Goal: Information Seeking & Learning: Stay updated

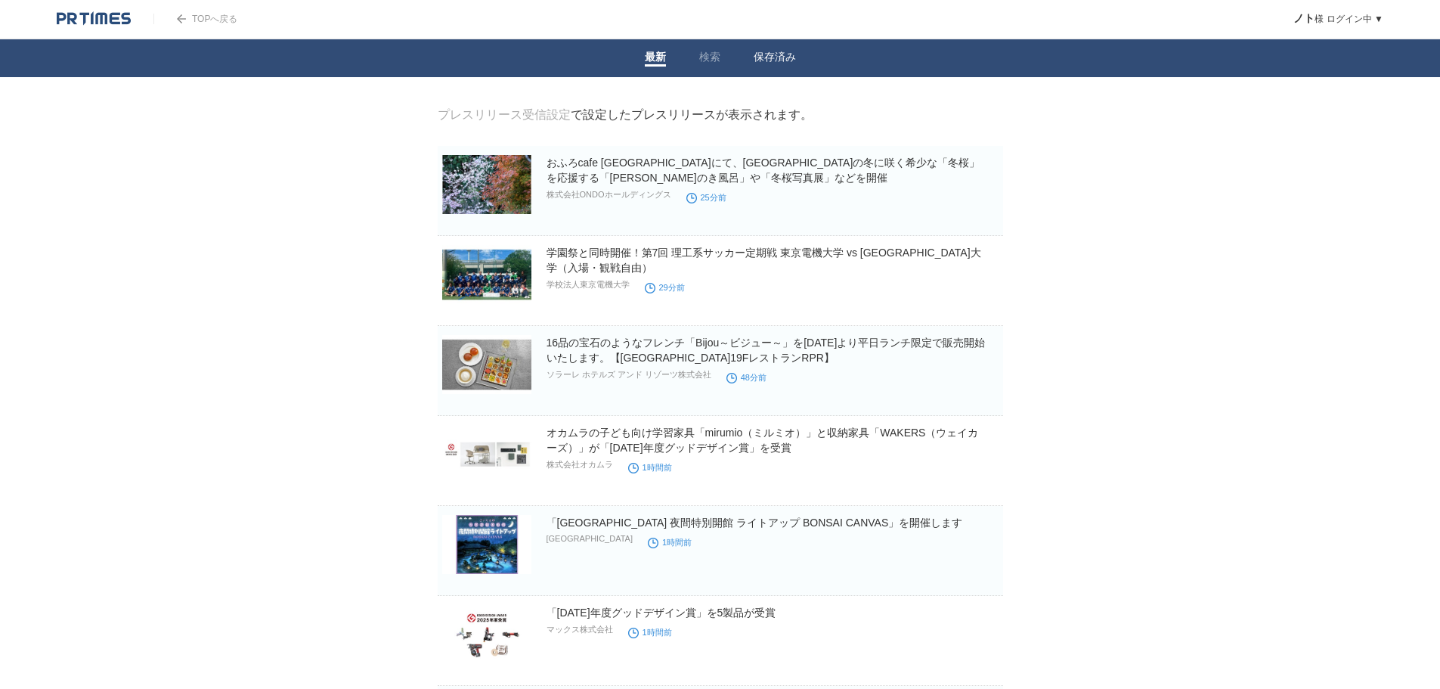
click at [757, 58] on link "保存済み" at bounding box center [775, 59] width 42 height 16
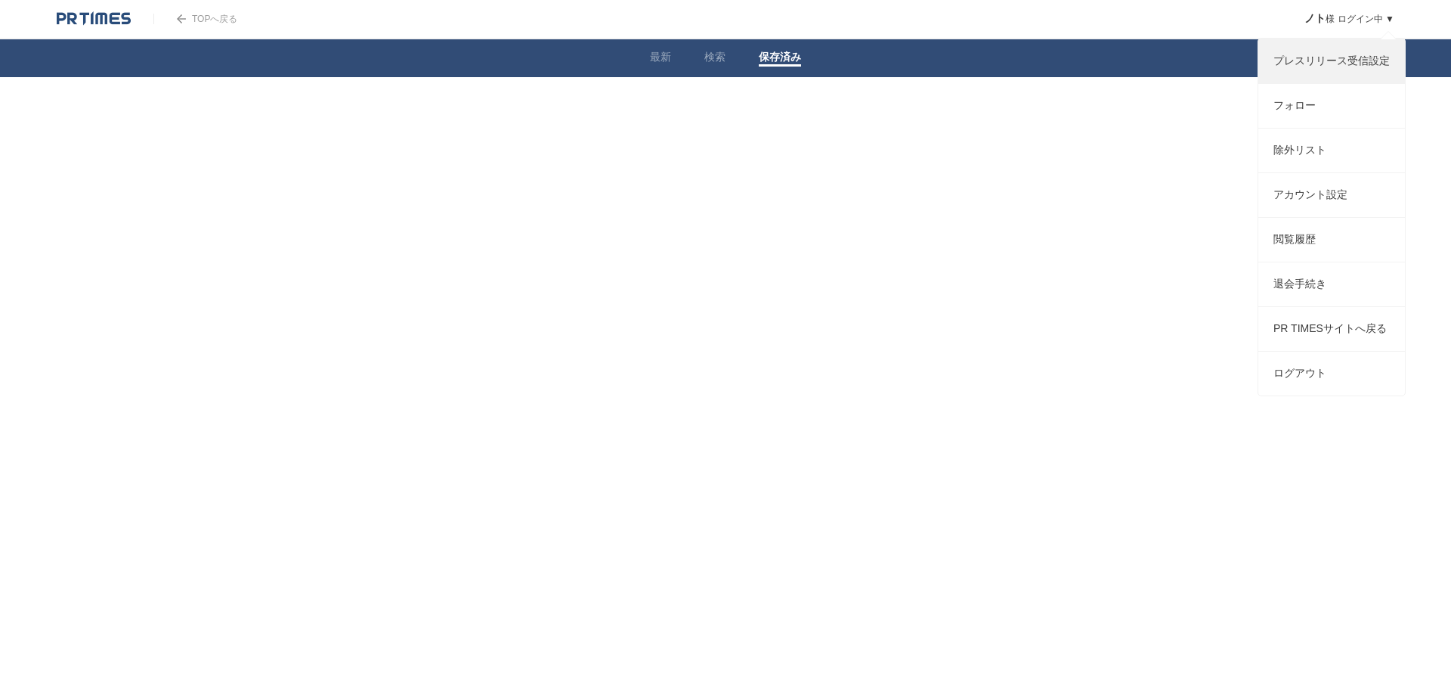
click at [1310, 58] on link "プレスリリース受信設定" at bounding box center [1332, 61] width 147 height 44
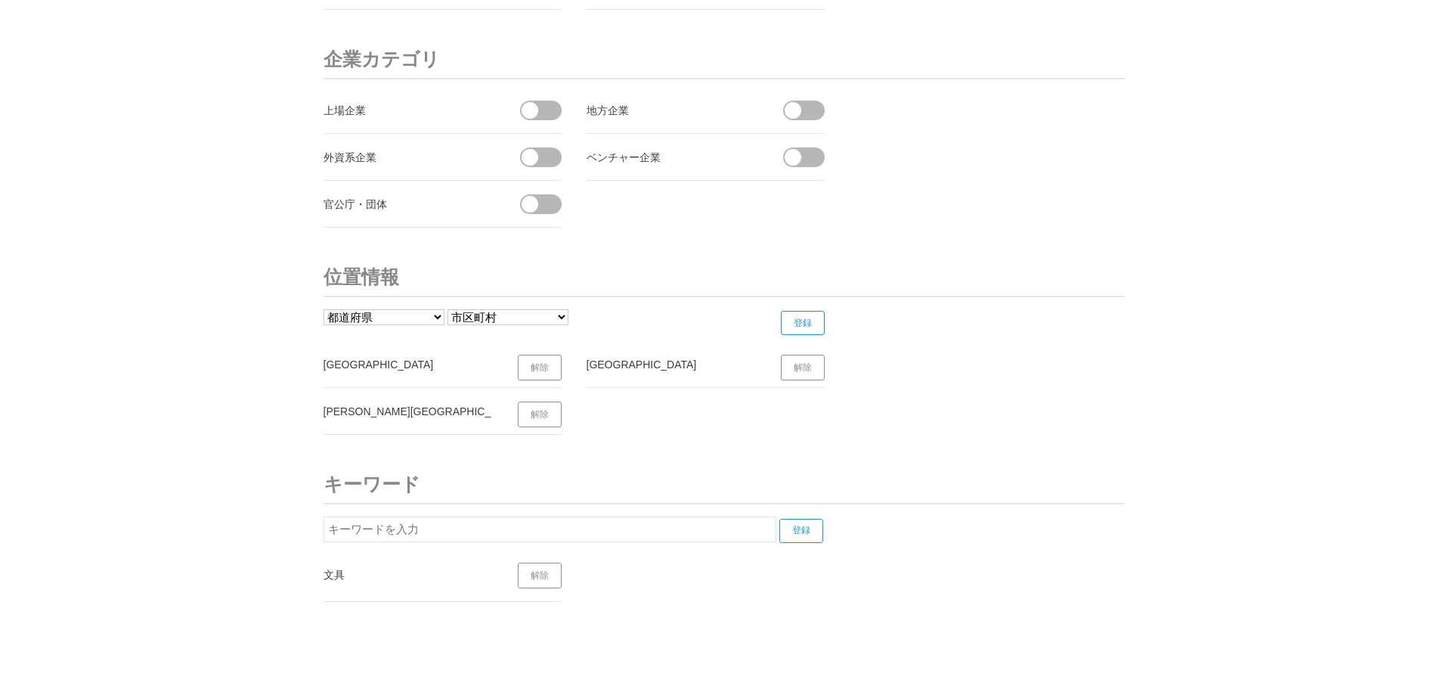
scroll to position [5699, 0]
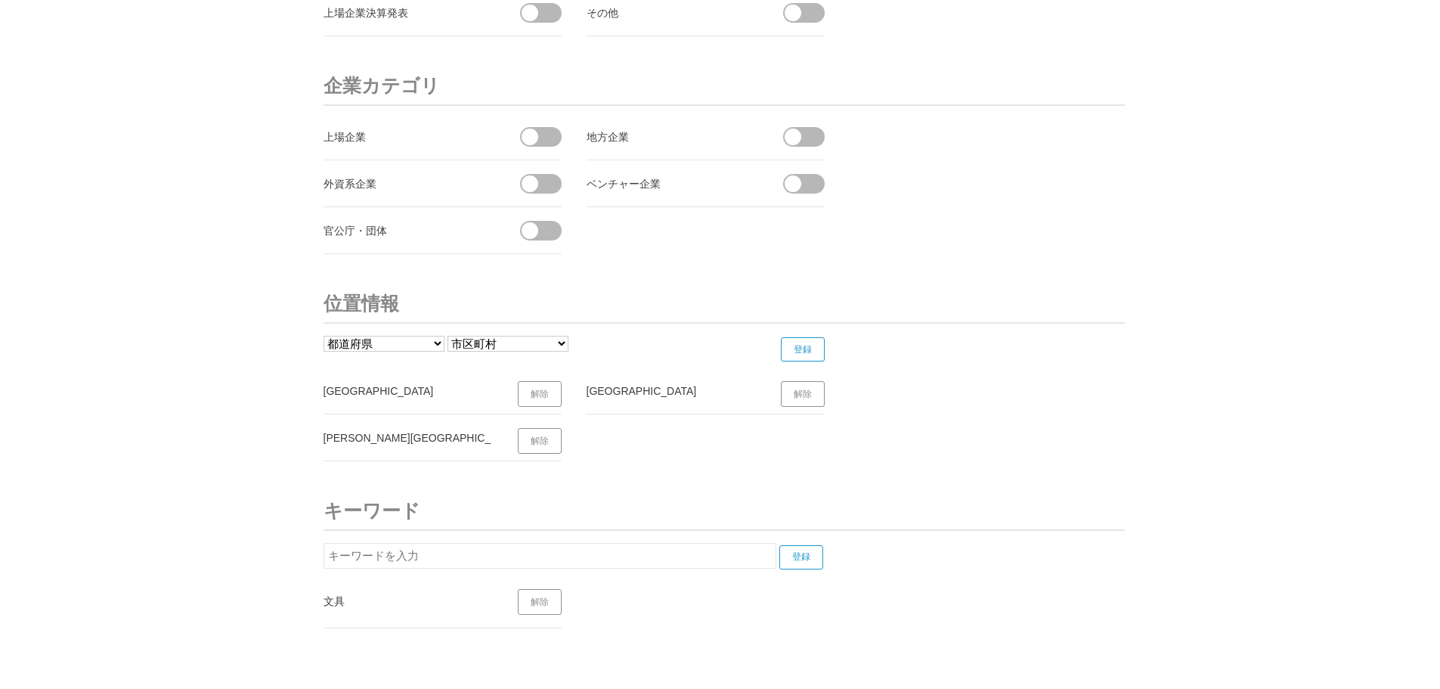
click at [536, 395] on link "解除" at bounding box center [540, 394] width 44 height 26
click at [824, 392] on link "解除" at bounding box center [803, 394] width 44 height 26
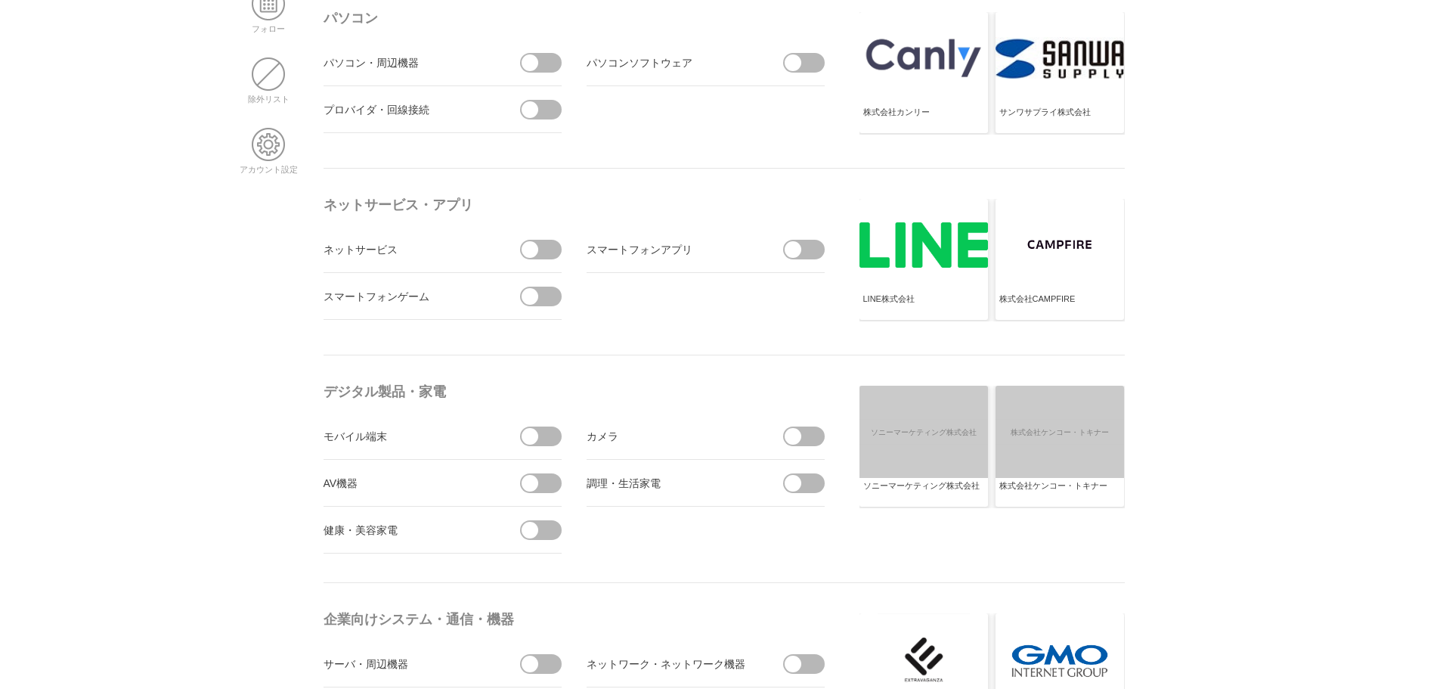
scroll to position [0, 0]
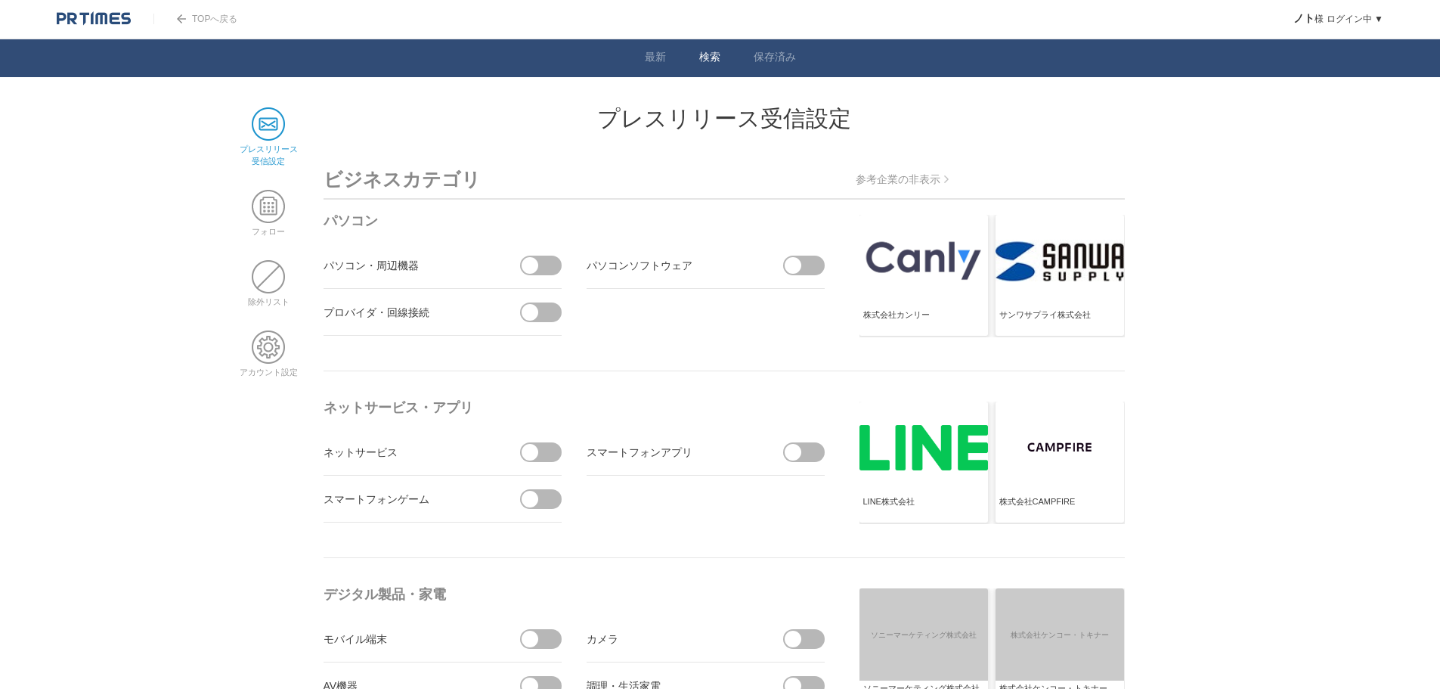
click at [715, 44] on li "検索" at bounding box center [710, 58] width 54 height 38
click at [711, 57] on link "検索" at bounding box center [709, 59] width 21 height 16
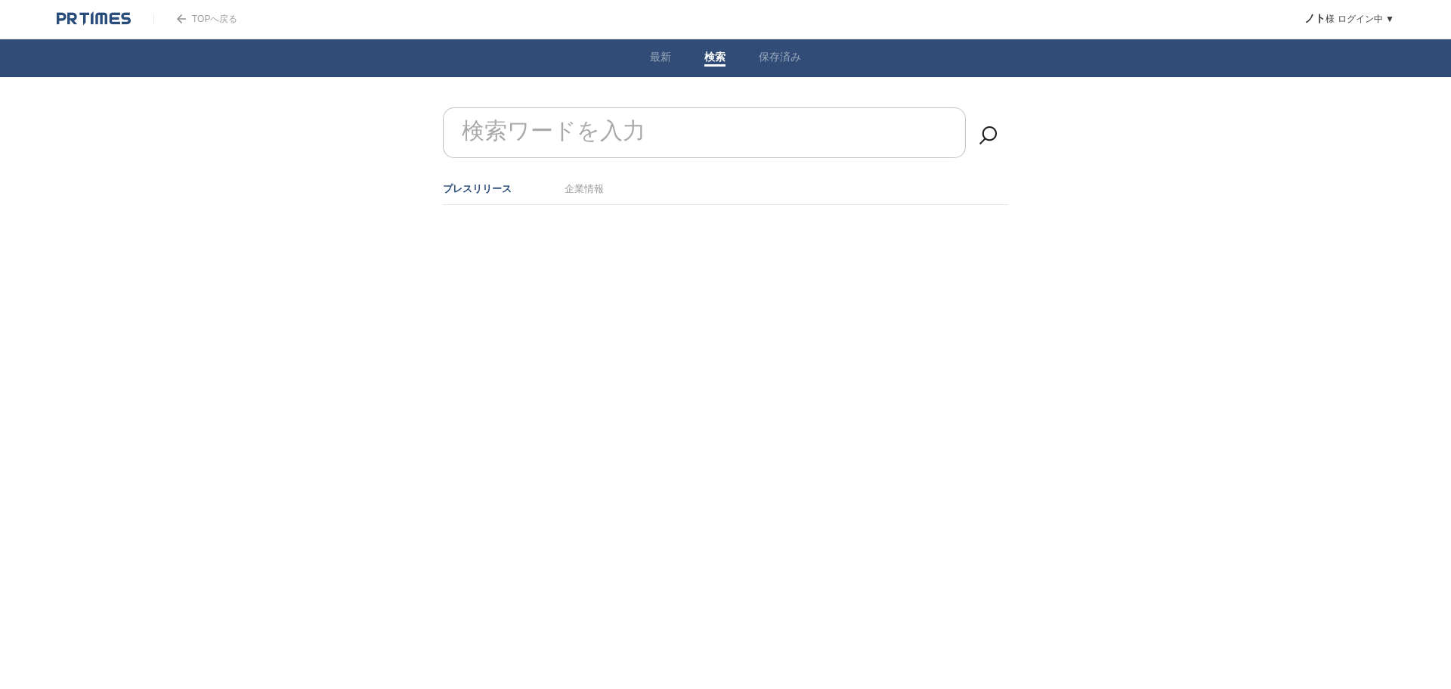
drag, startPoint x: 561, startPoint y: 125, endPoint x: 702, endPoint y: 125, distance: 140.6
click at [583, 107] on form "検索ワードを入力" at bounding box center [725, 107] width 565 height 0
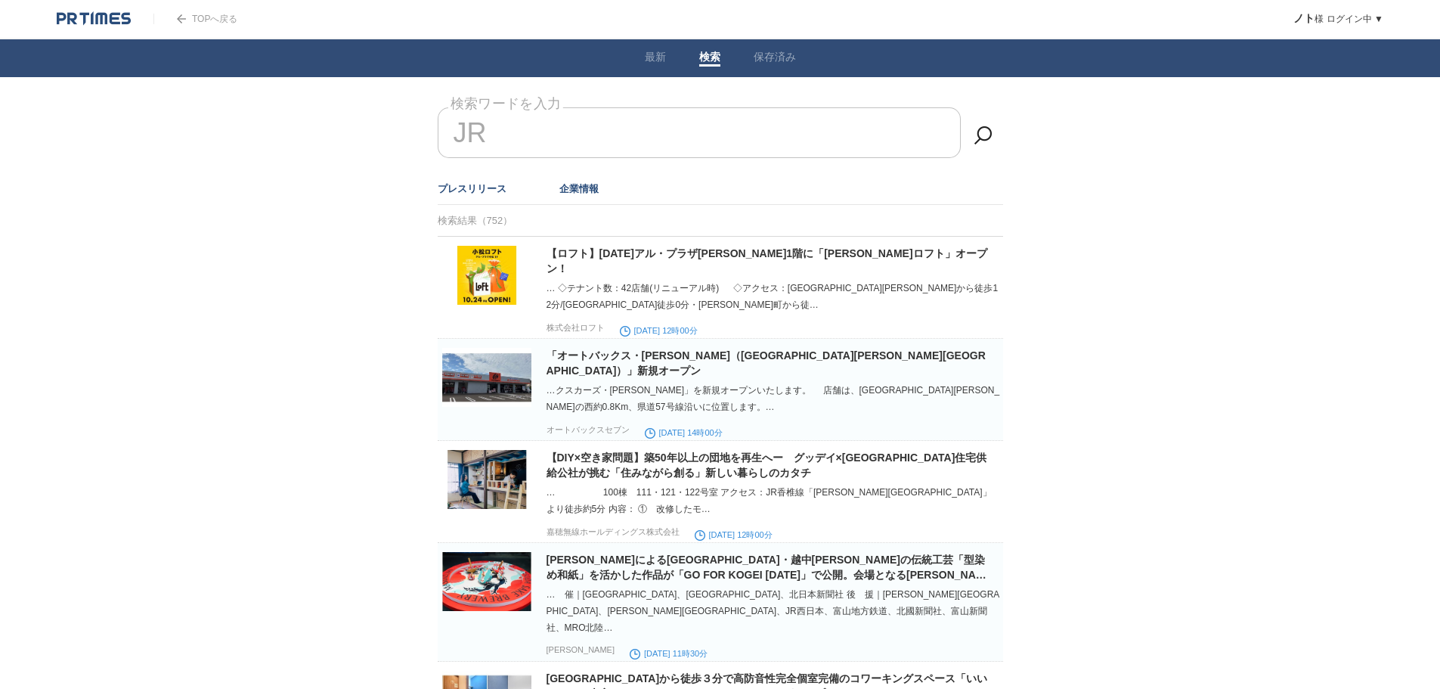
type input "JR"
click at [571, 186] on link "企業情報" at bounding box center [578, 188] width 39 height 11
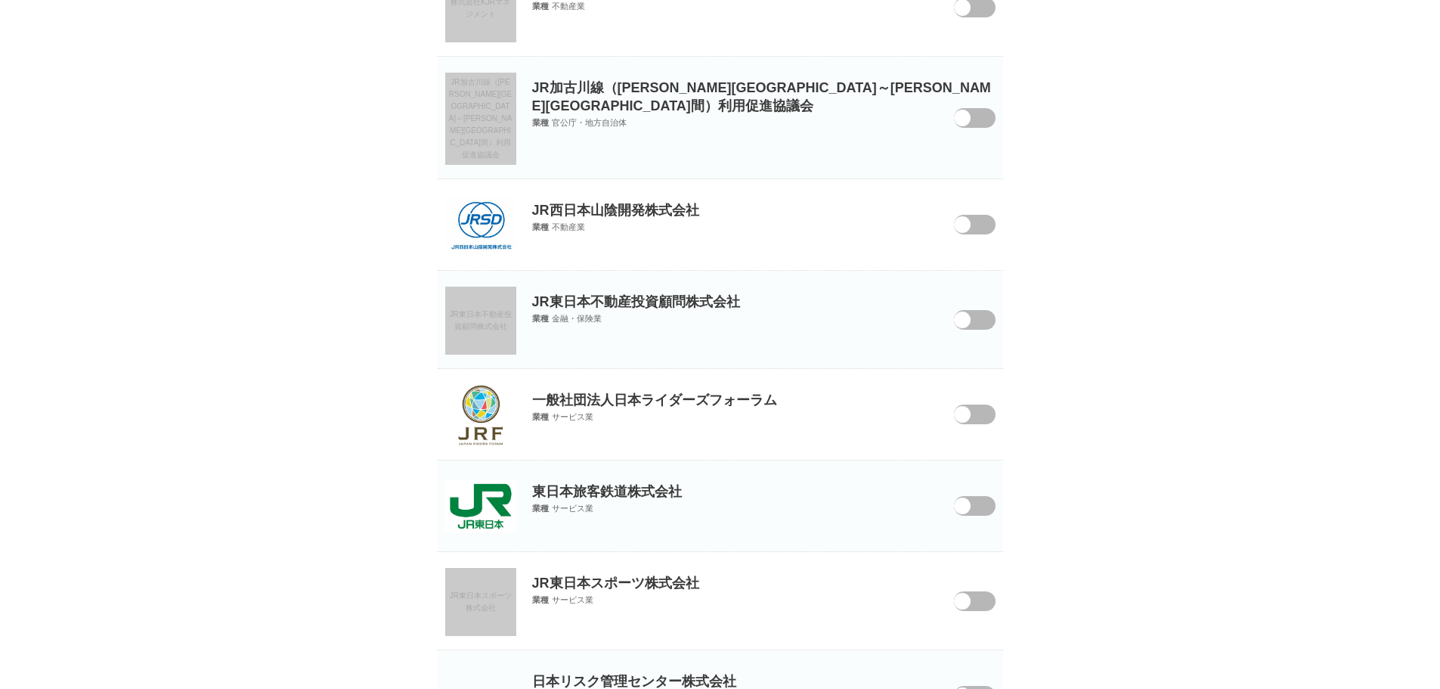
scroll to position [529, 0]
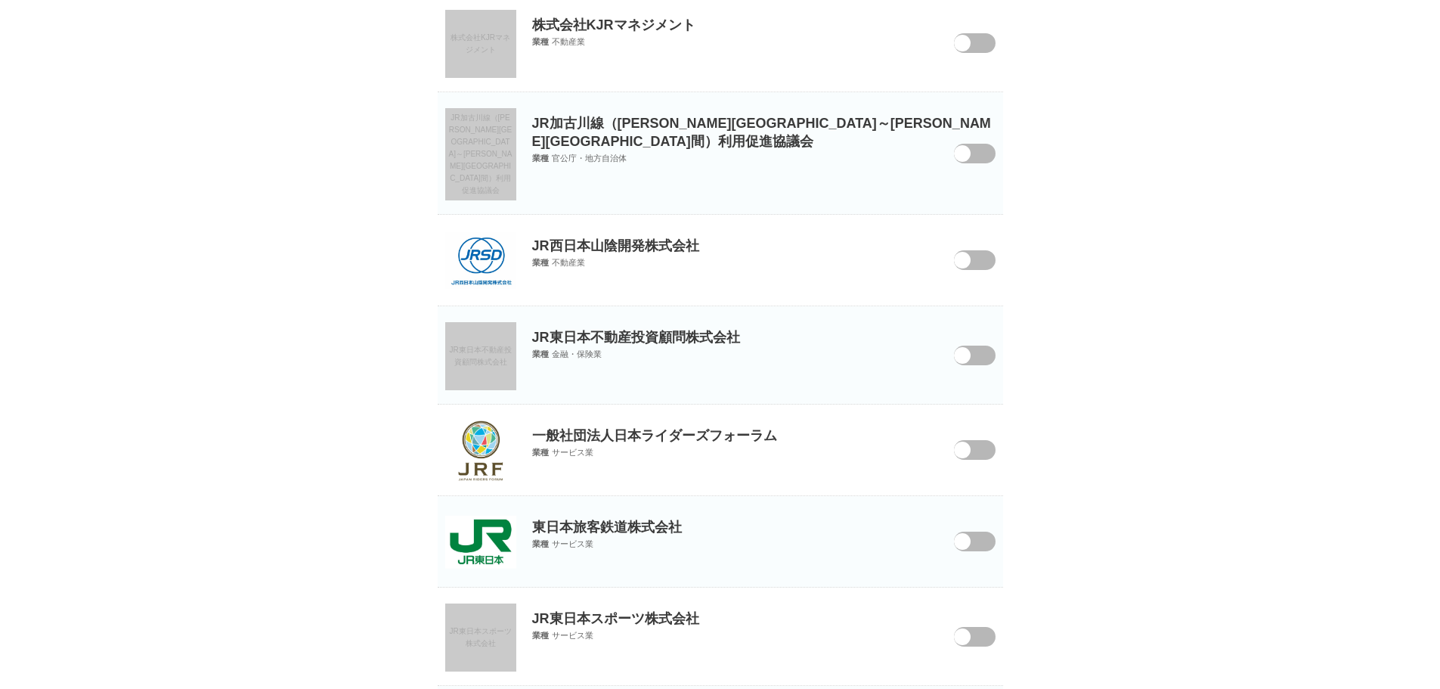
click at [971, 531] on span at bounding box center [963, 550] width 63 height 39
click at [0, 0] on input "checkbox" at bounding box center [0, 0] width 0 height 0
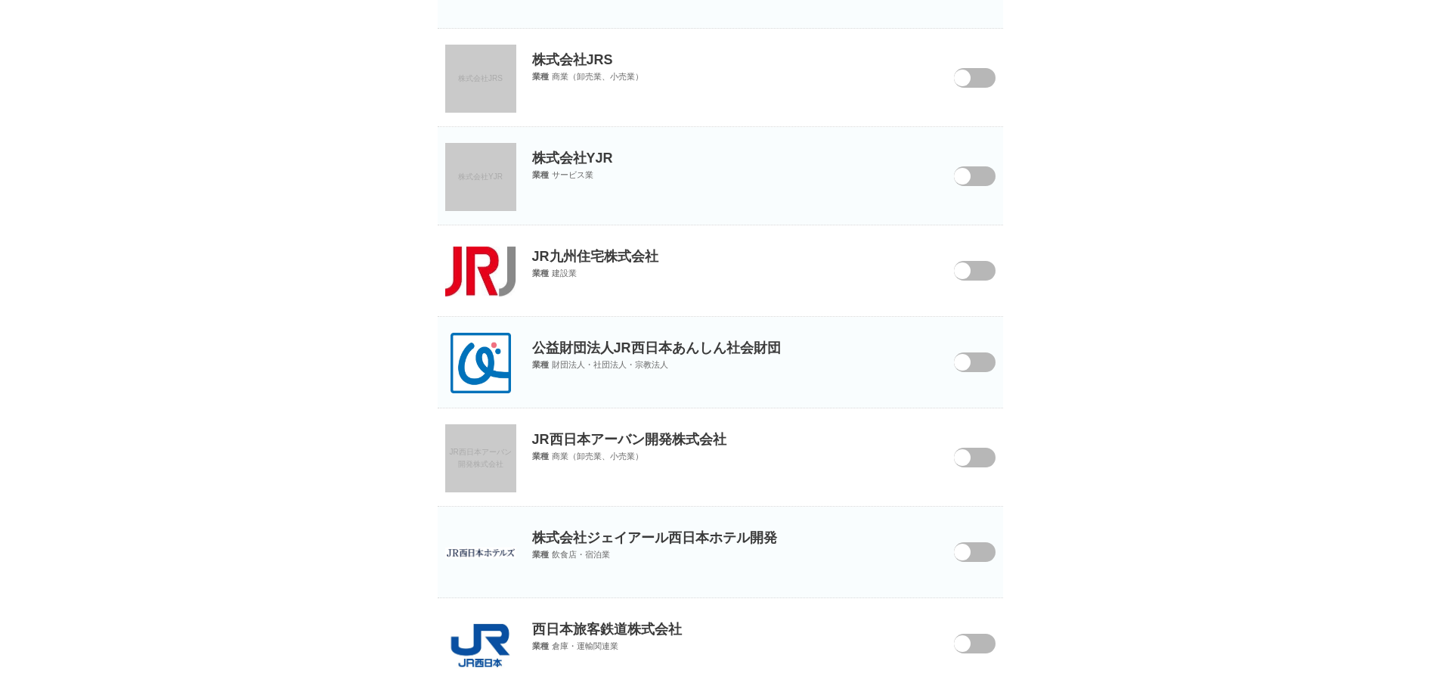
scroll to position [3570, 0]
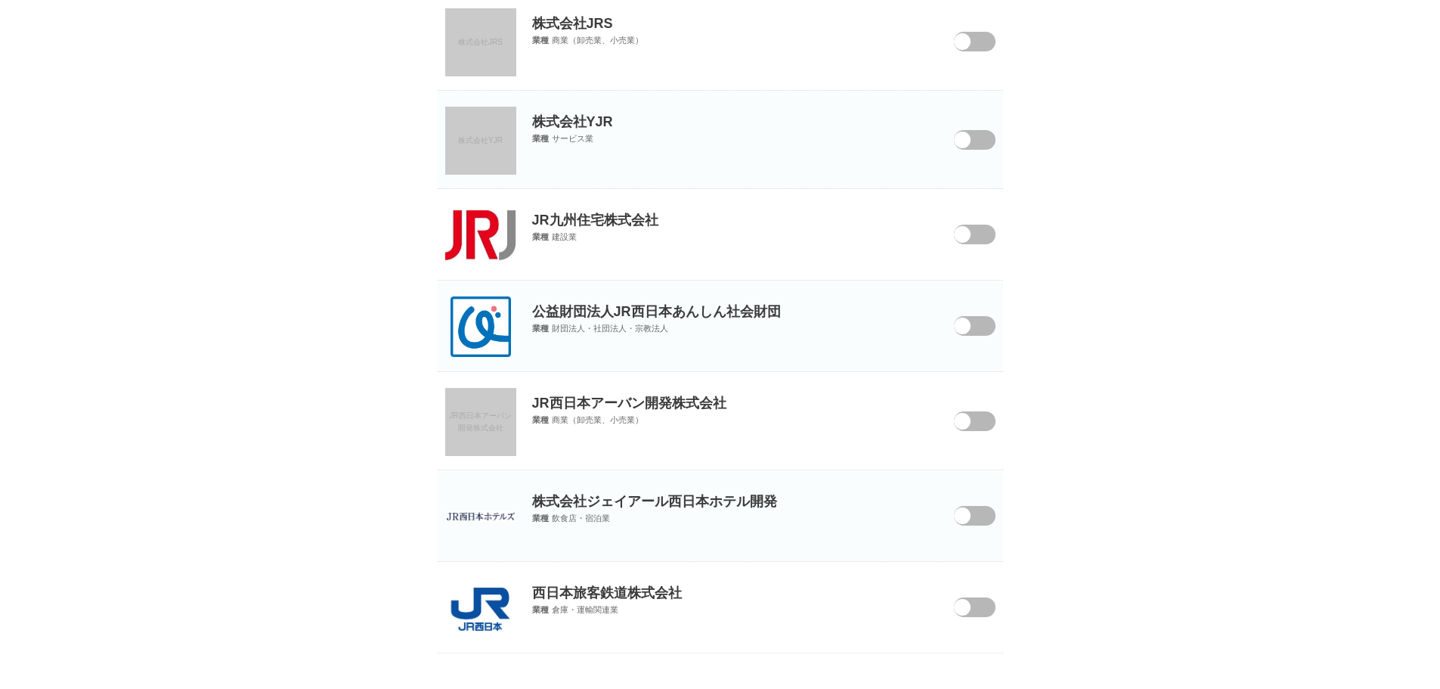
click at [971, 597] on span at bounding box center [963, 616] width 63 height 39
click at [0, 0] on input "checkbox" at bounding box center [0, 0] width 0 height 0
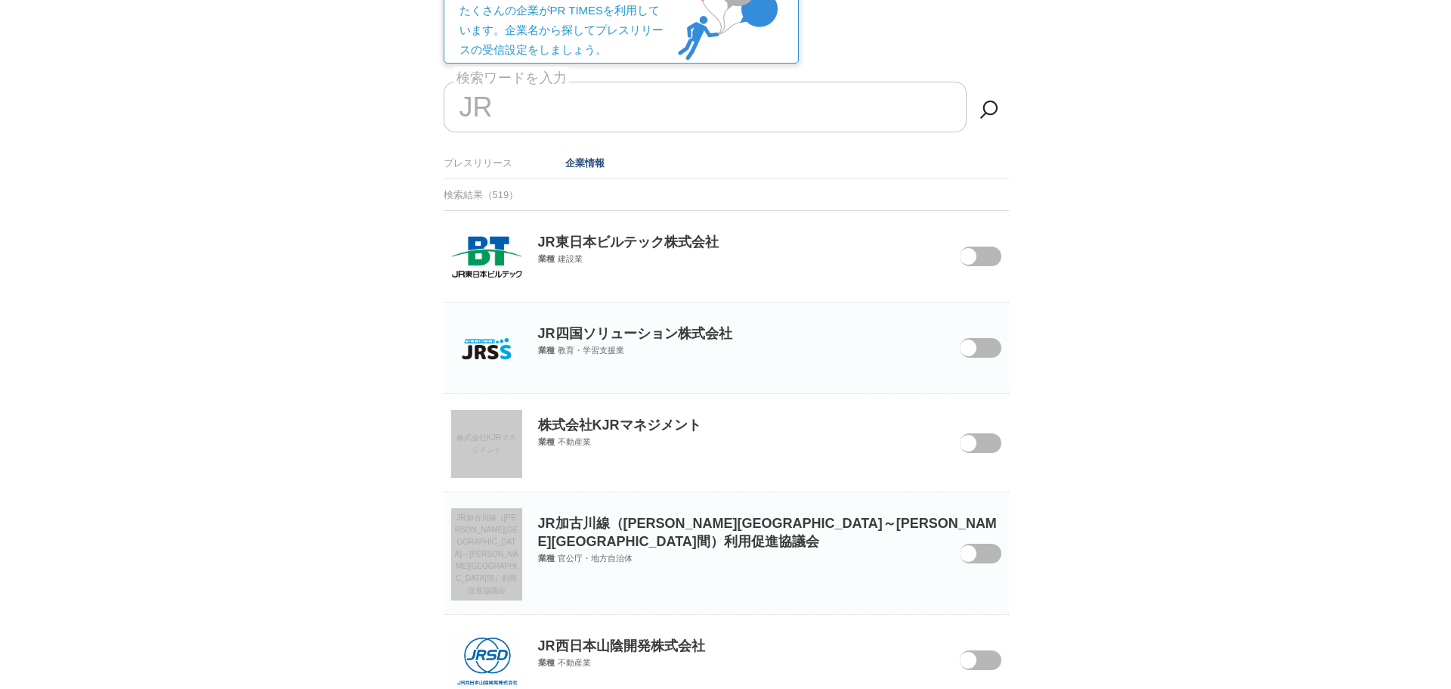
scroll to position [0, 0]
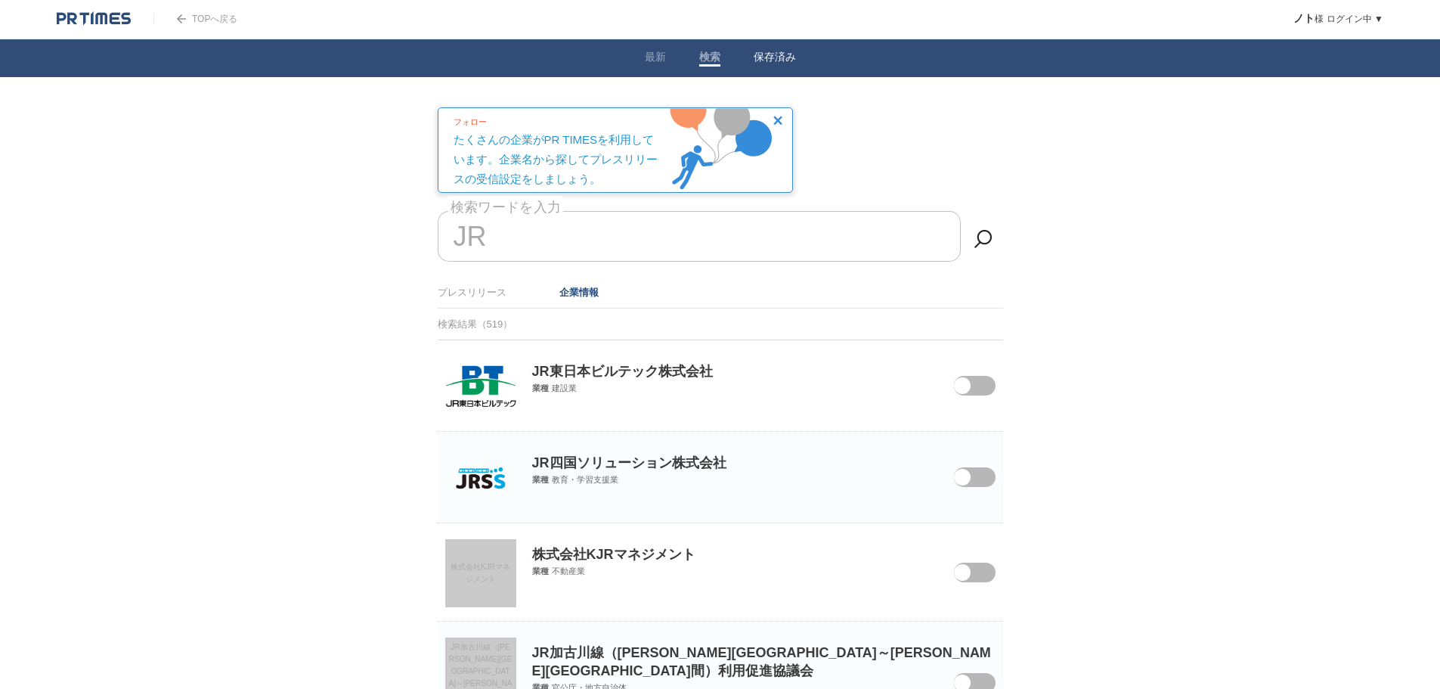
click at [785, 60] on link "保存済み" at bounding box center [775, 59] width 42 height 16
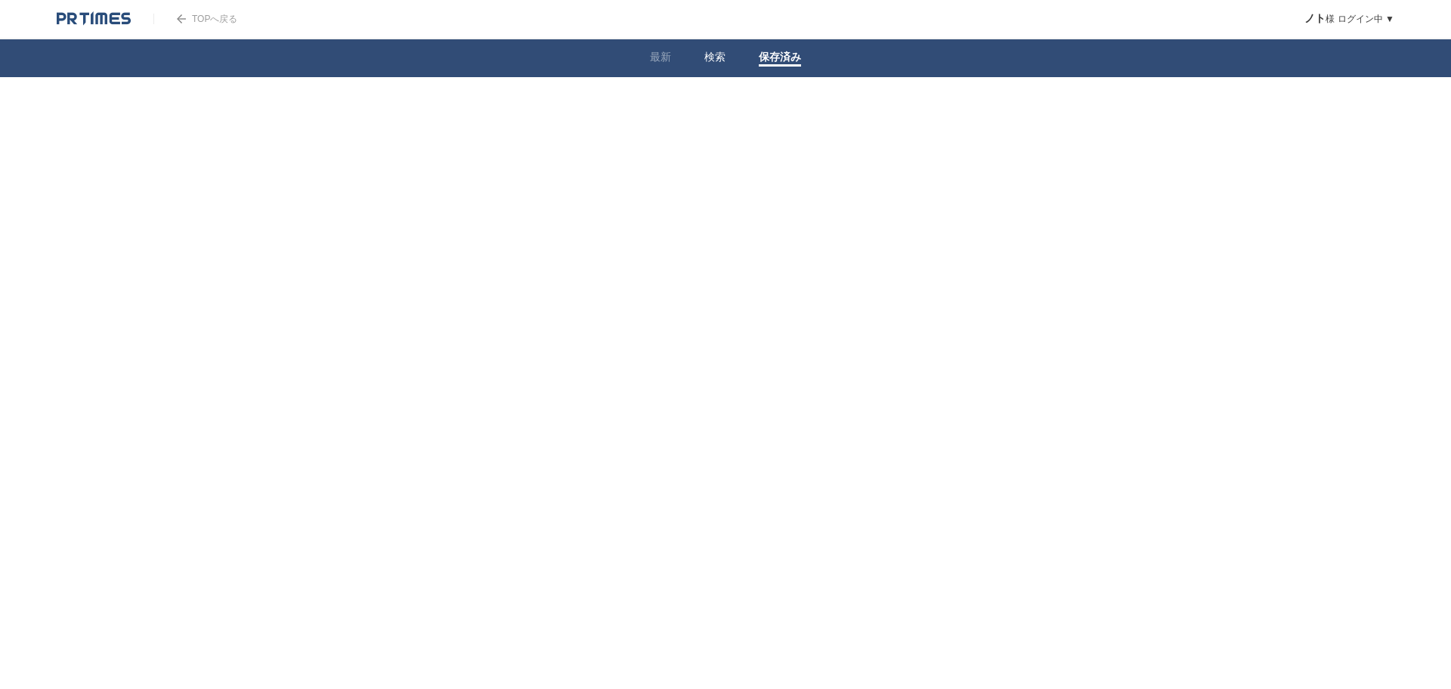
click at [705, 66] on span at bounding box center [715, 65] width 21 height 2
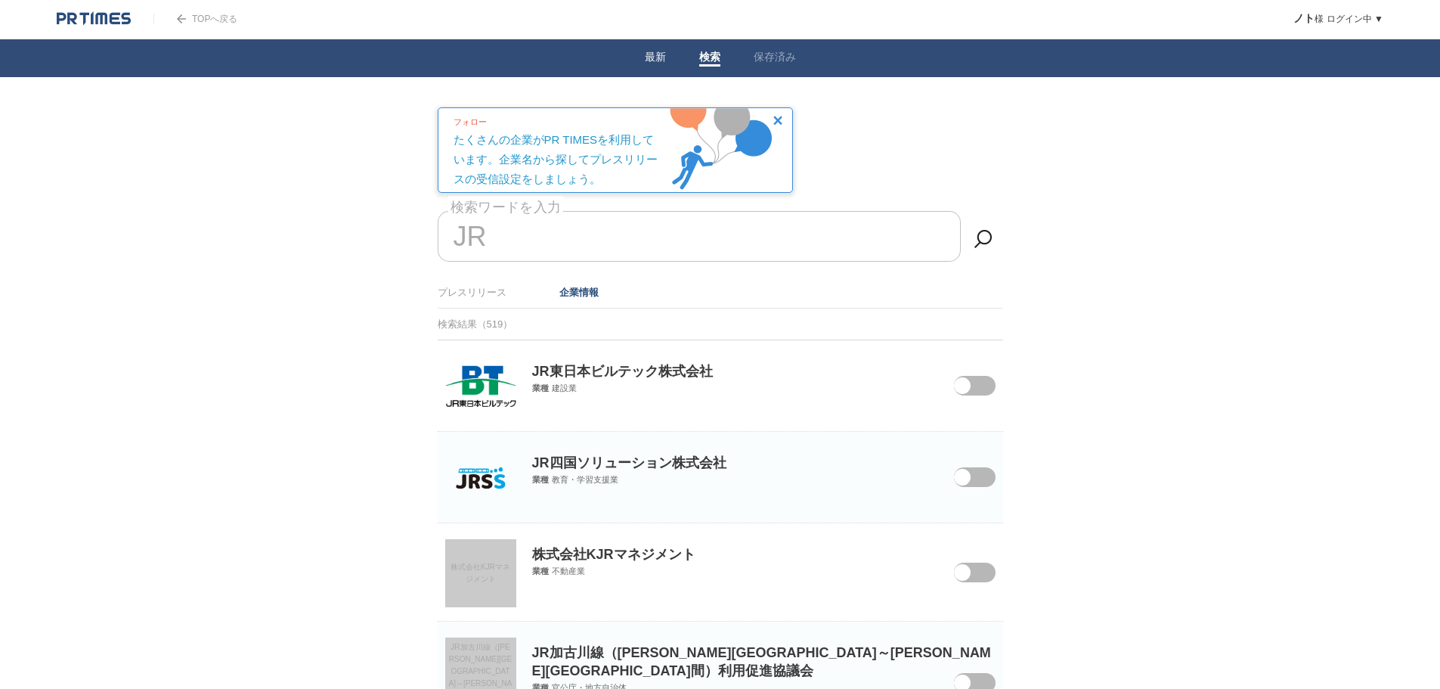
click at [660, 60] on link "最新" at bounding box center [655, 59] width 21 height 16
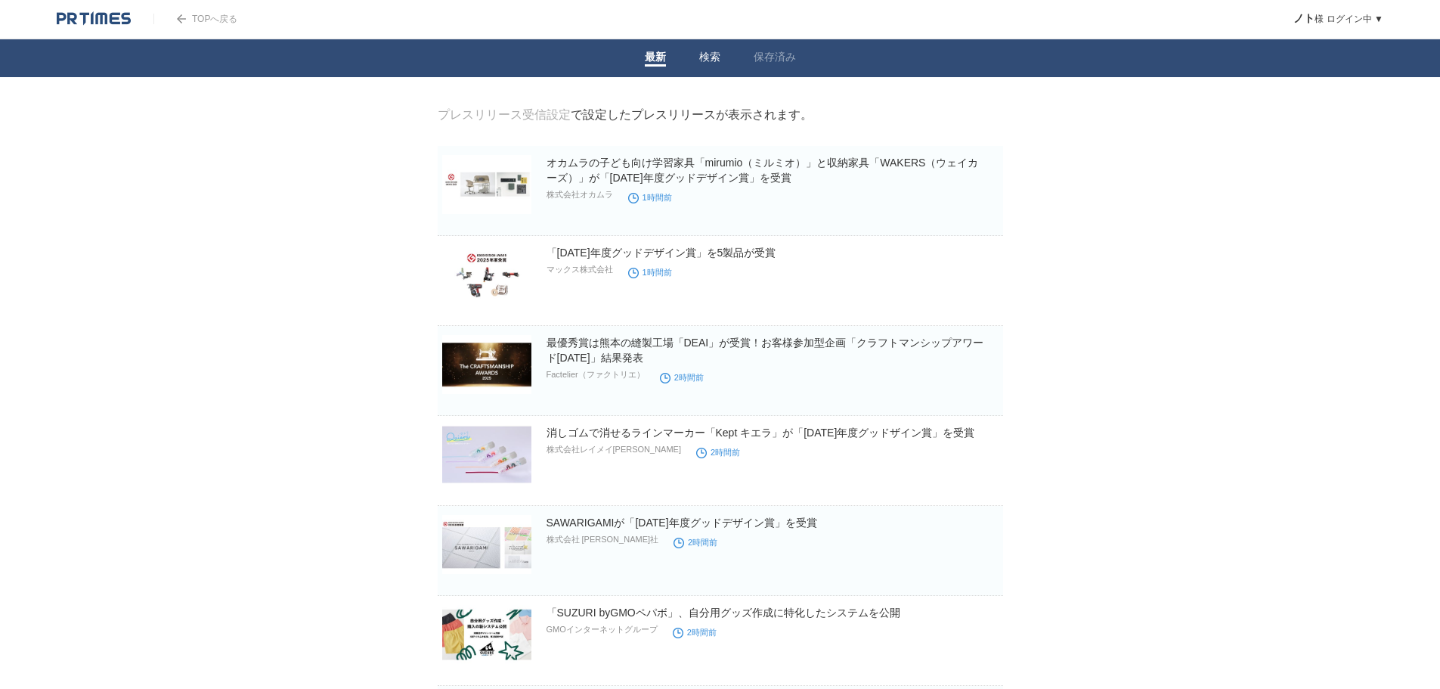
click at [711, 61] on link "検索" at bounding box center [709, 59] width 21 height 16
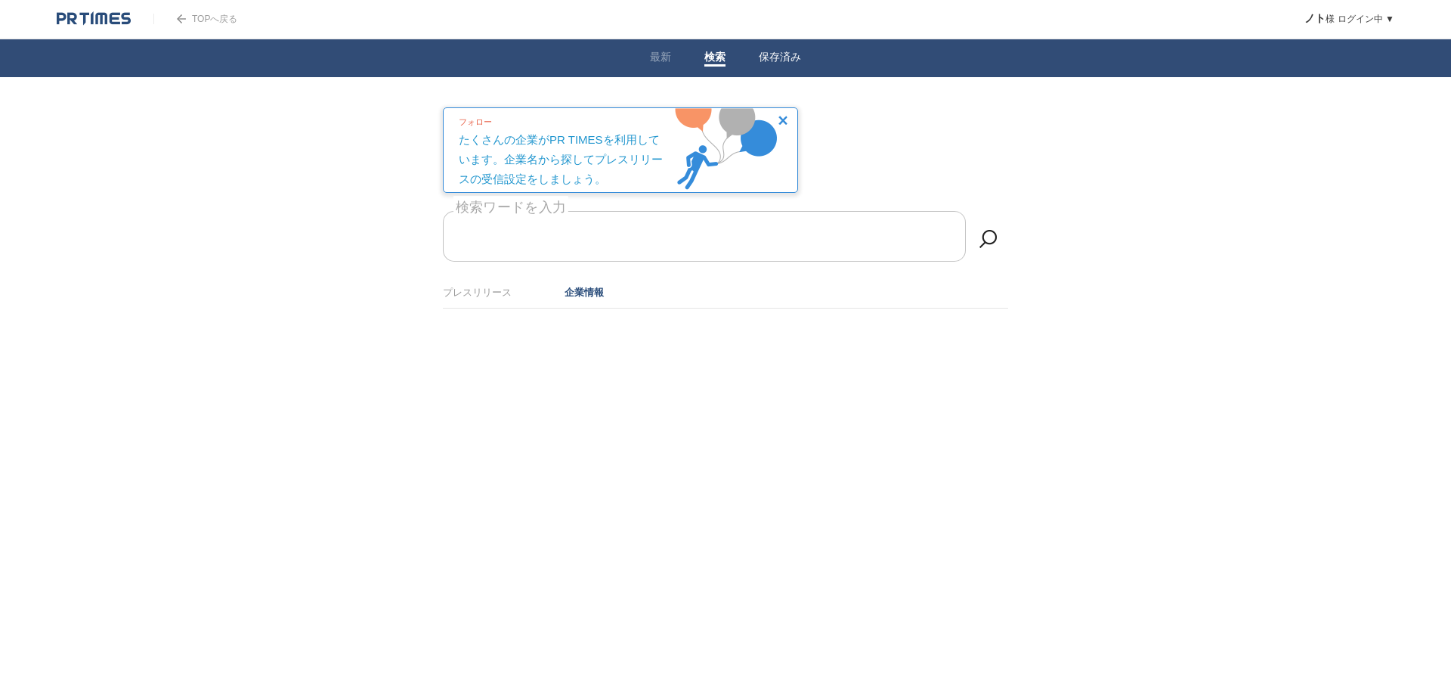
click at [771, 61] on link "保存済み" at bounding box center [780, 59] width 42 height 16
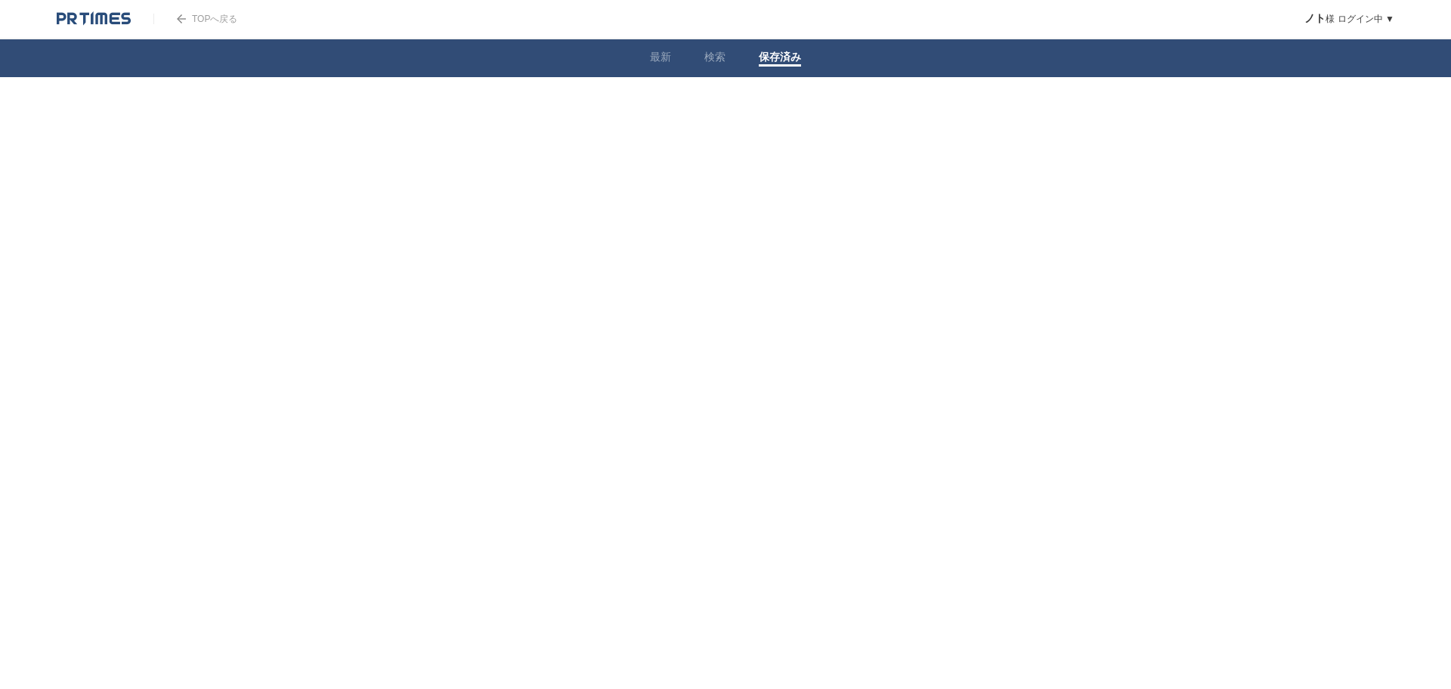
click at [771, 61] on link "保存済み" at bounding box center [780, 59] width 42 height 16
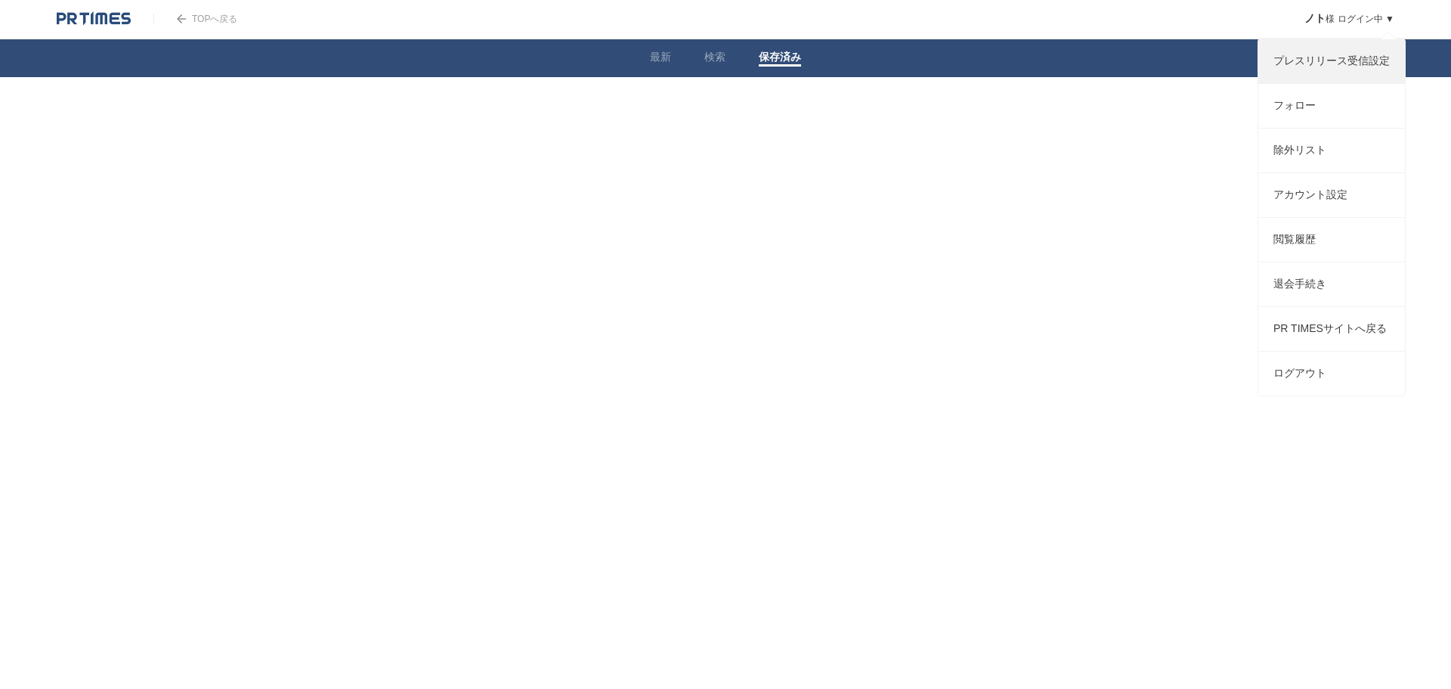
click at [1317, 64] on link "プレスリリース受信設定" at bounding box center [1332, 61] width 147 height 44
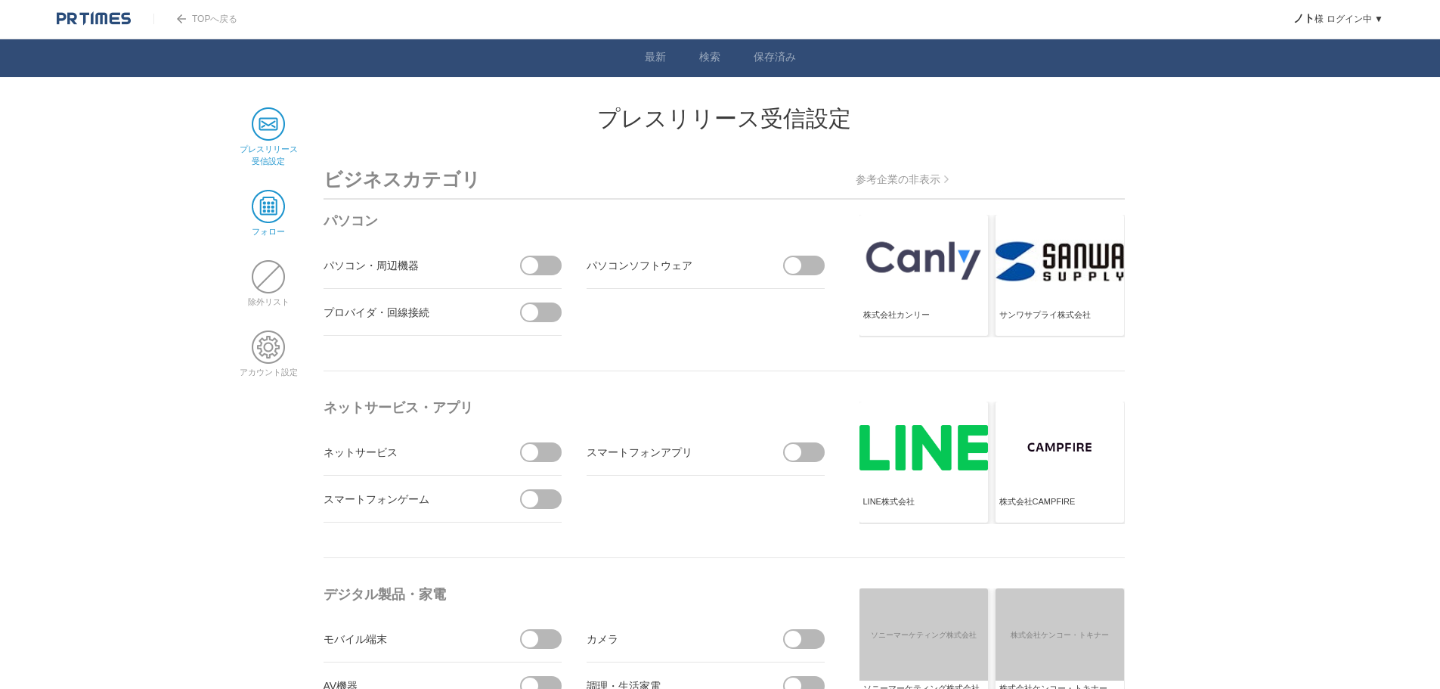
click at [269, 201] on span at bounding box center [268, 206] width 33 height 33
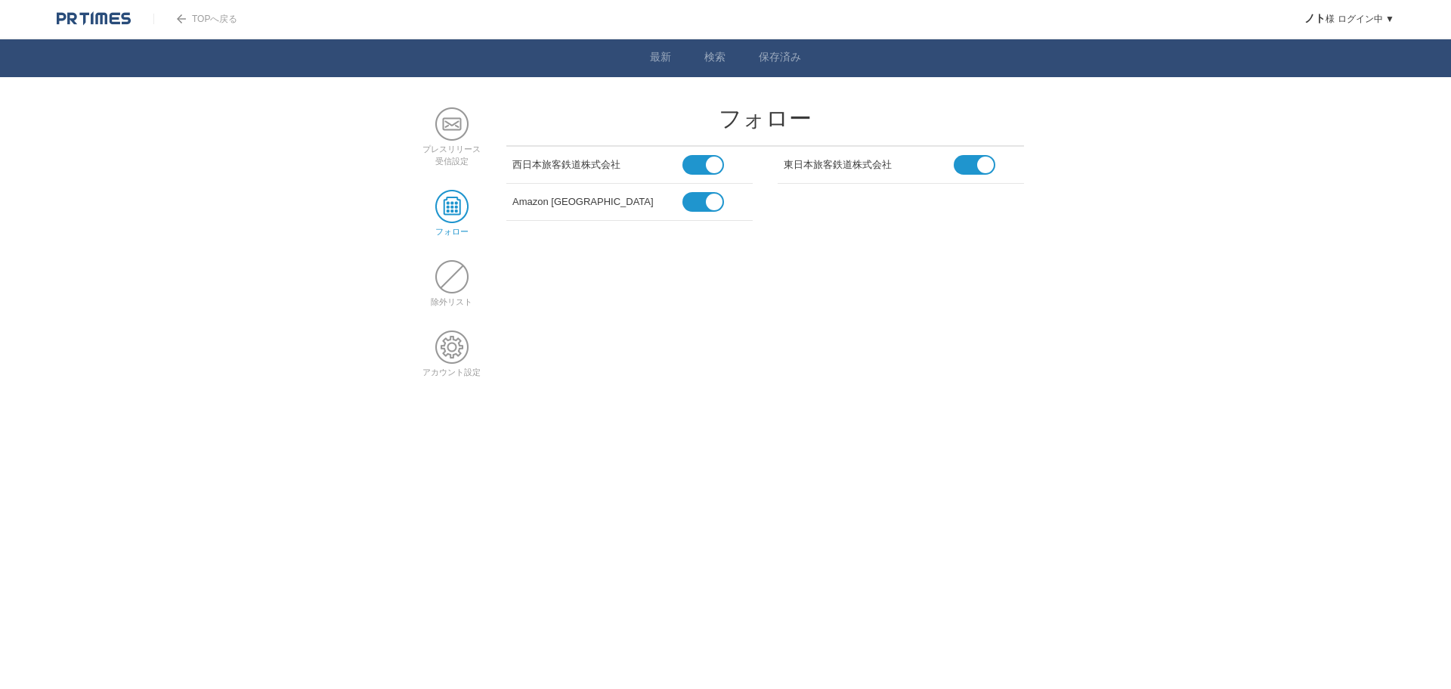
click at [449, 258] on ul "プレスリリース 受信設定 フォロー 除外リスト アカウント設定" at bounding box center [452, 242] width 64 height 271
click at [451, 131] on span at bounding box center [451, 123] width 33 height 33
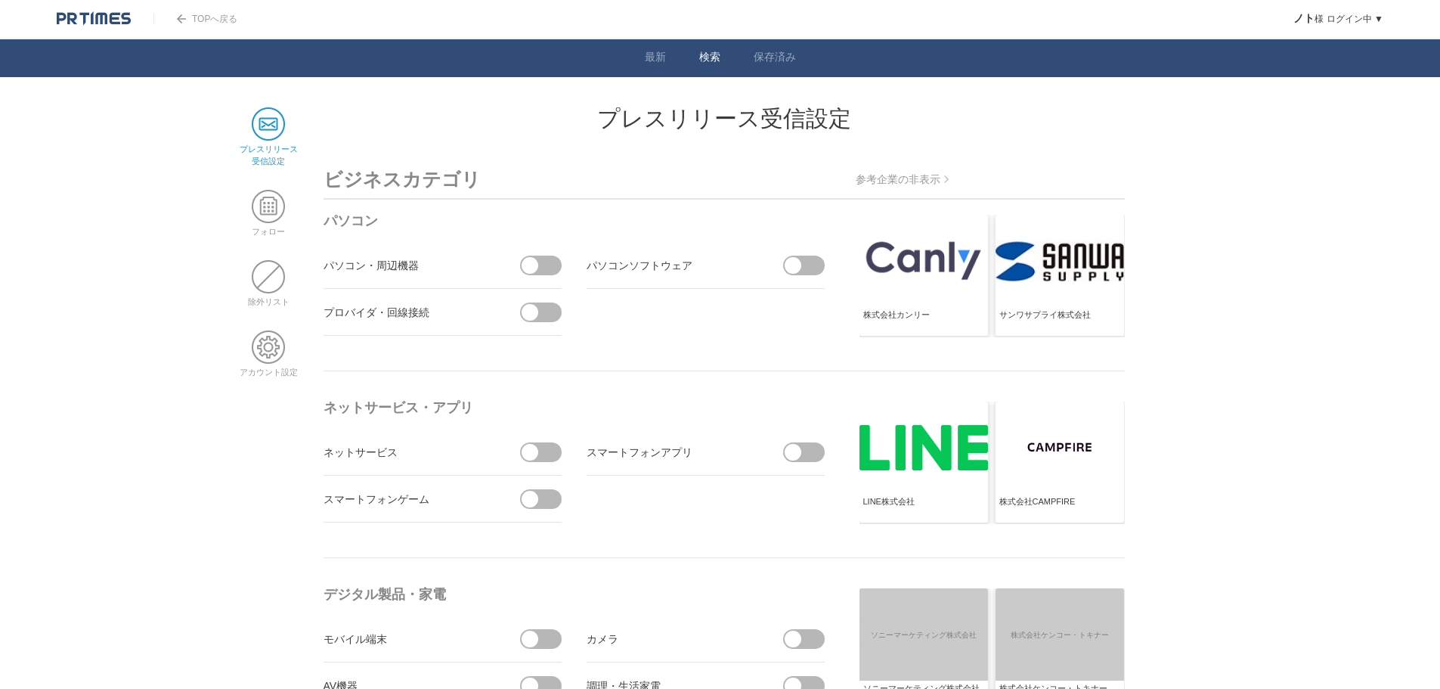
click at [703, 60] on link "検索" at bounding box center [709, 59] width 21 height 16
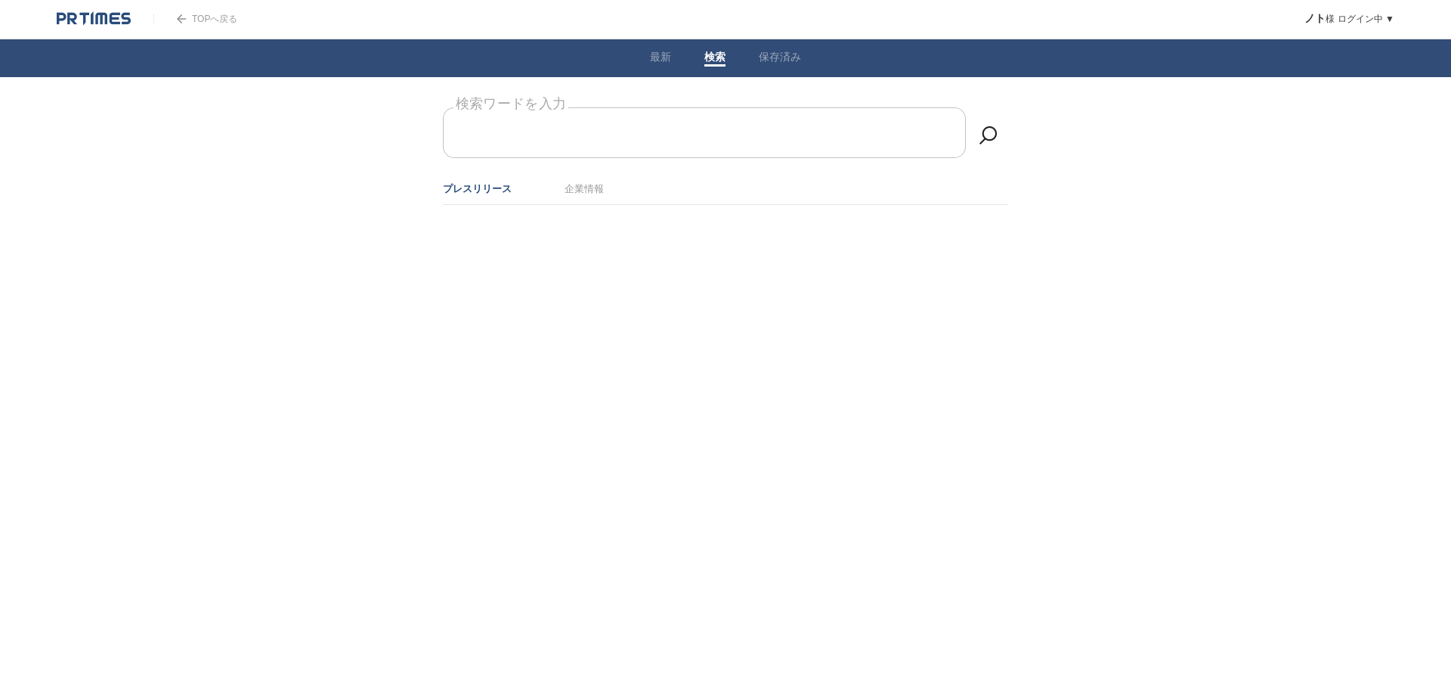
click at [627, 107] on form "検索ワードを入力" at bounding box center [725, 107] width 565 height 0
click at [575, 188] on link "企業情報" at bounding box center [584, 188] width 39 height 11
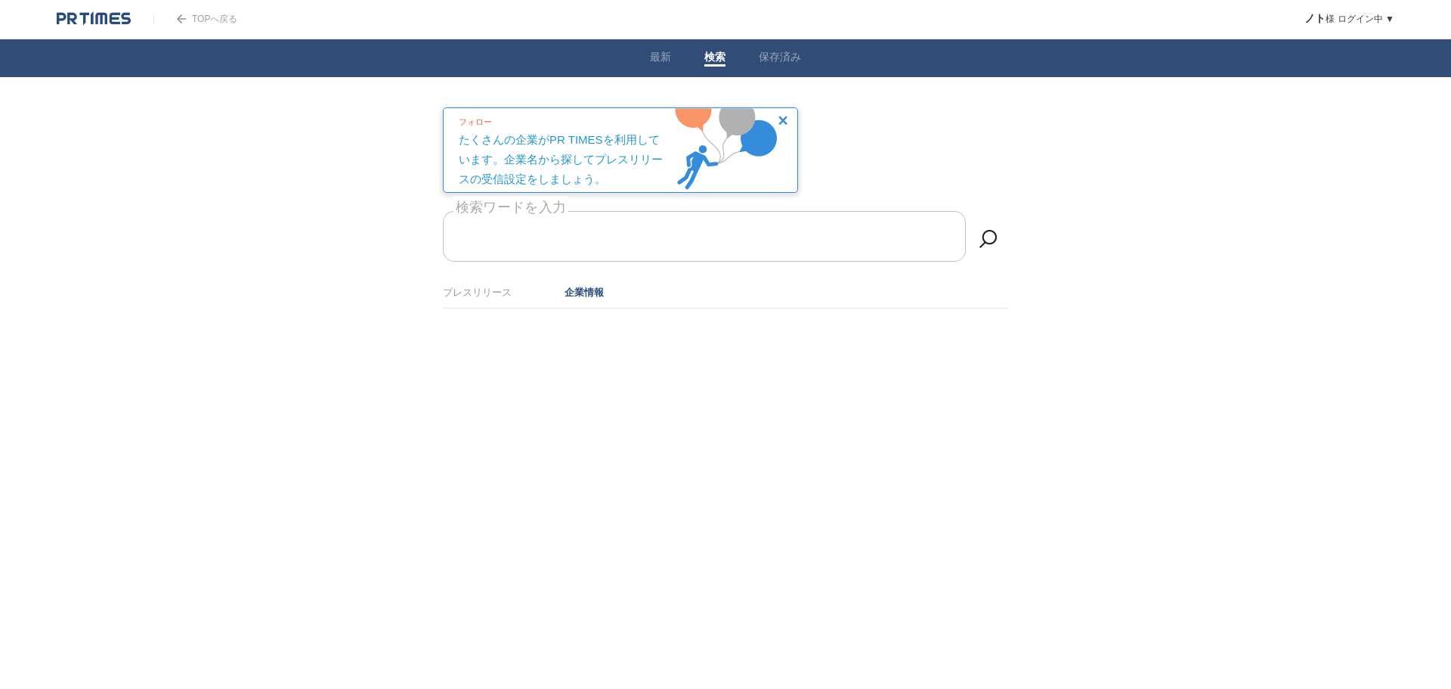
click at [552, 211] on form "検索ワードを入力" at bounding box center [725, 211] width 565 height 0
type input "y"
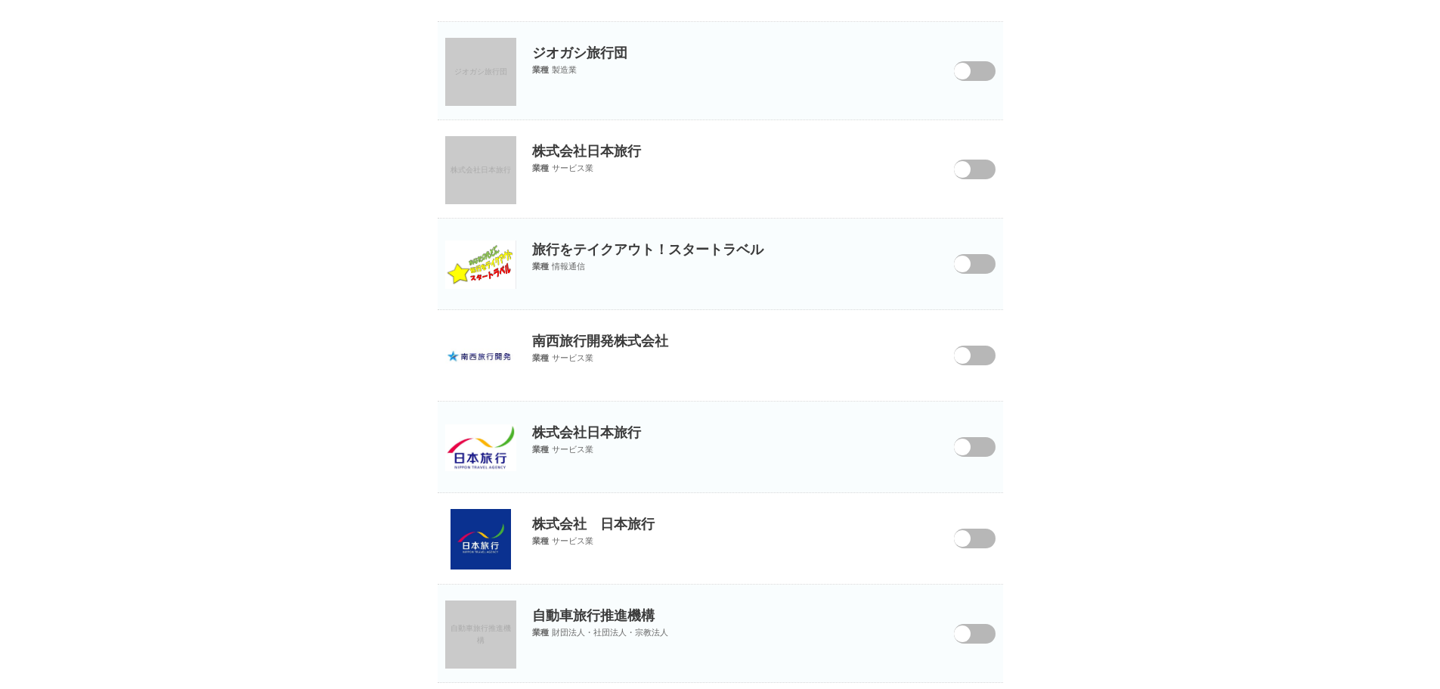
scroll to position [1939, 0]
click at [593, 429] on p "株式会社日本旅行" at bounding box center [720, 422] width 565 height 40
click at [488, 451] on img at bounding box center [480, 448] width 71 height 47
click at [468, 540] on img at bounding box center [481, 540] width 60 height 60
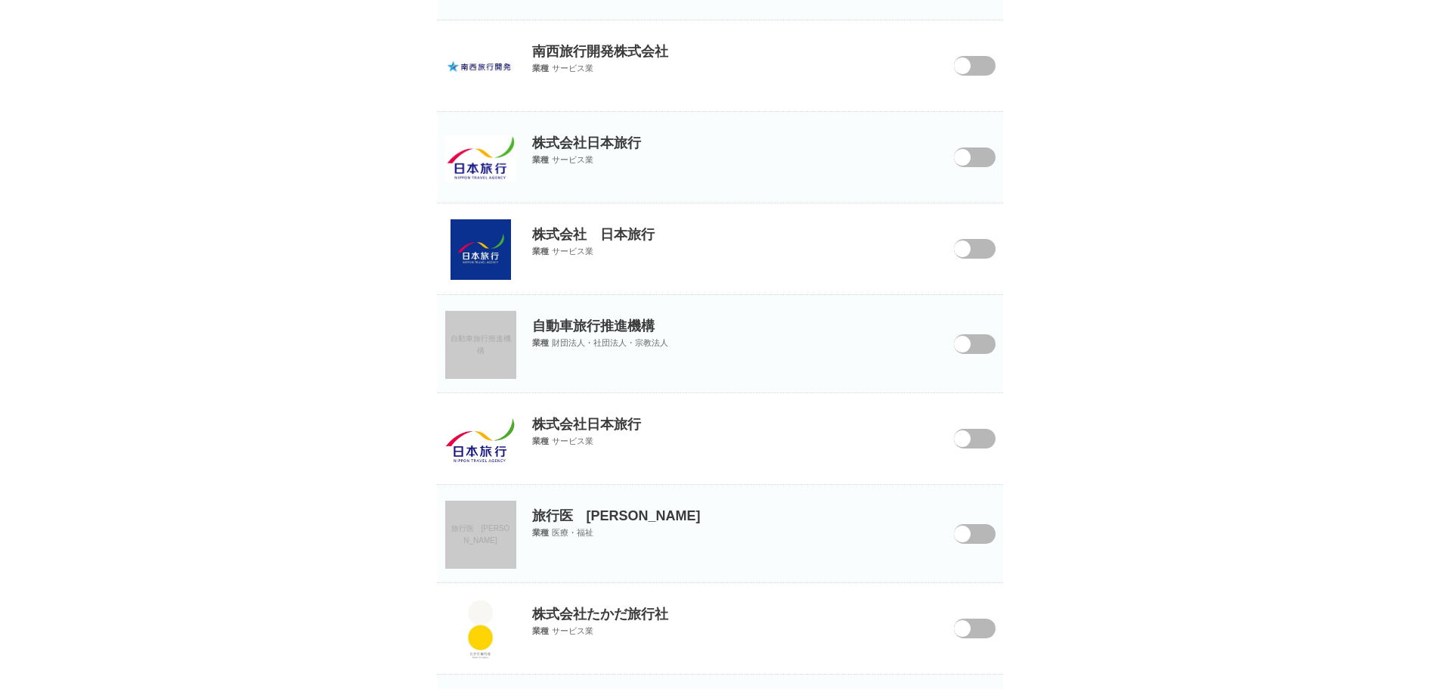
scroll to position [2317, 0]
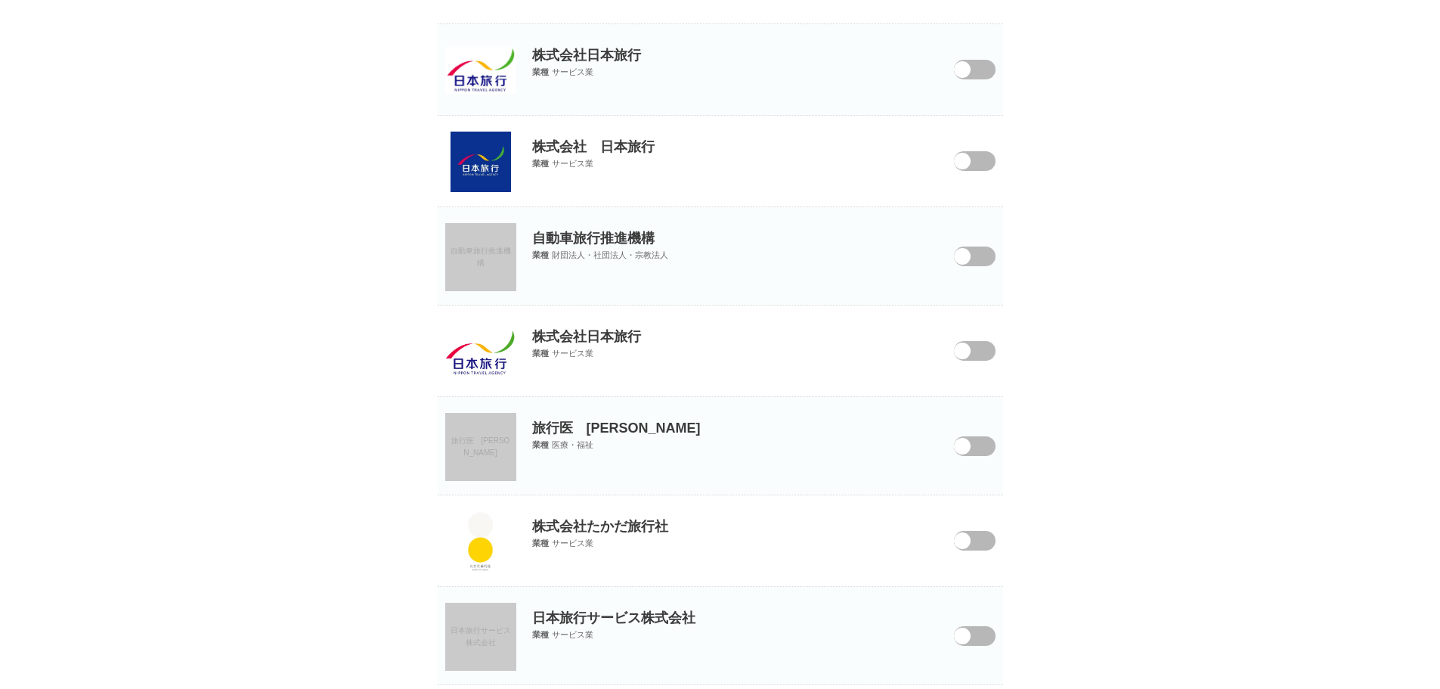
click at [485, 359] on img at bounding box center [480, 351] width 71 height 51
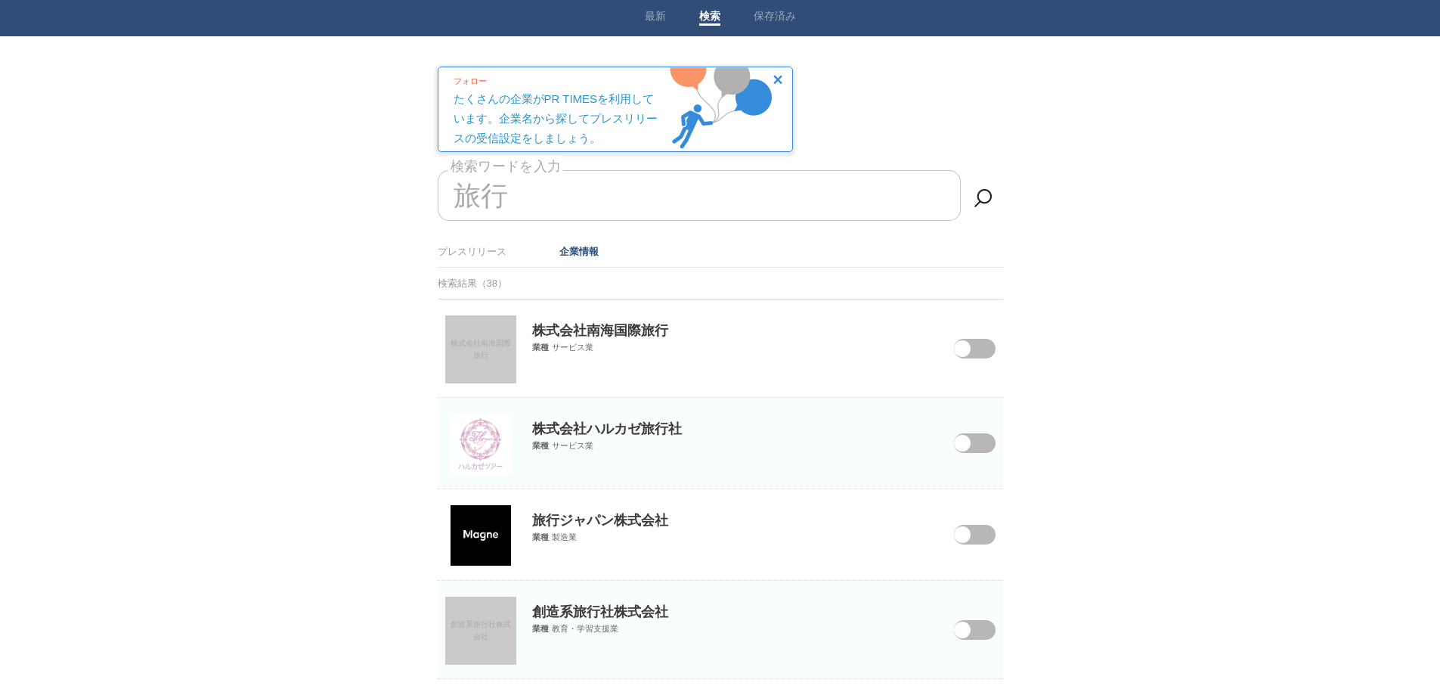
scroll to position [0, 0]
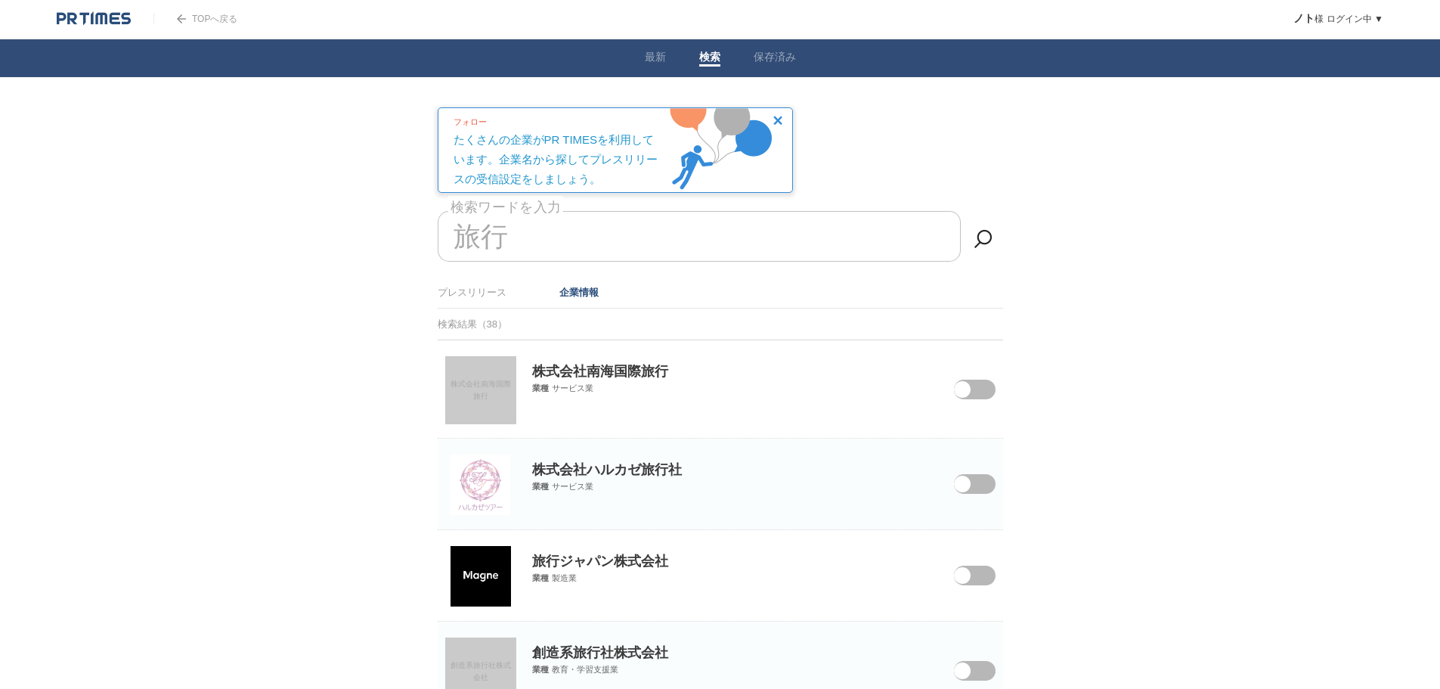
click at [559, 236] on input "旅行" at bounding box center [699, 236] width 523 height 51
drag, startPoint x: 559, startPoint y: 234, endPoint x: 23, endPoint y: 250, distance: 536.2
type input "旅"
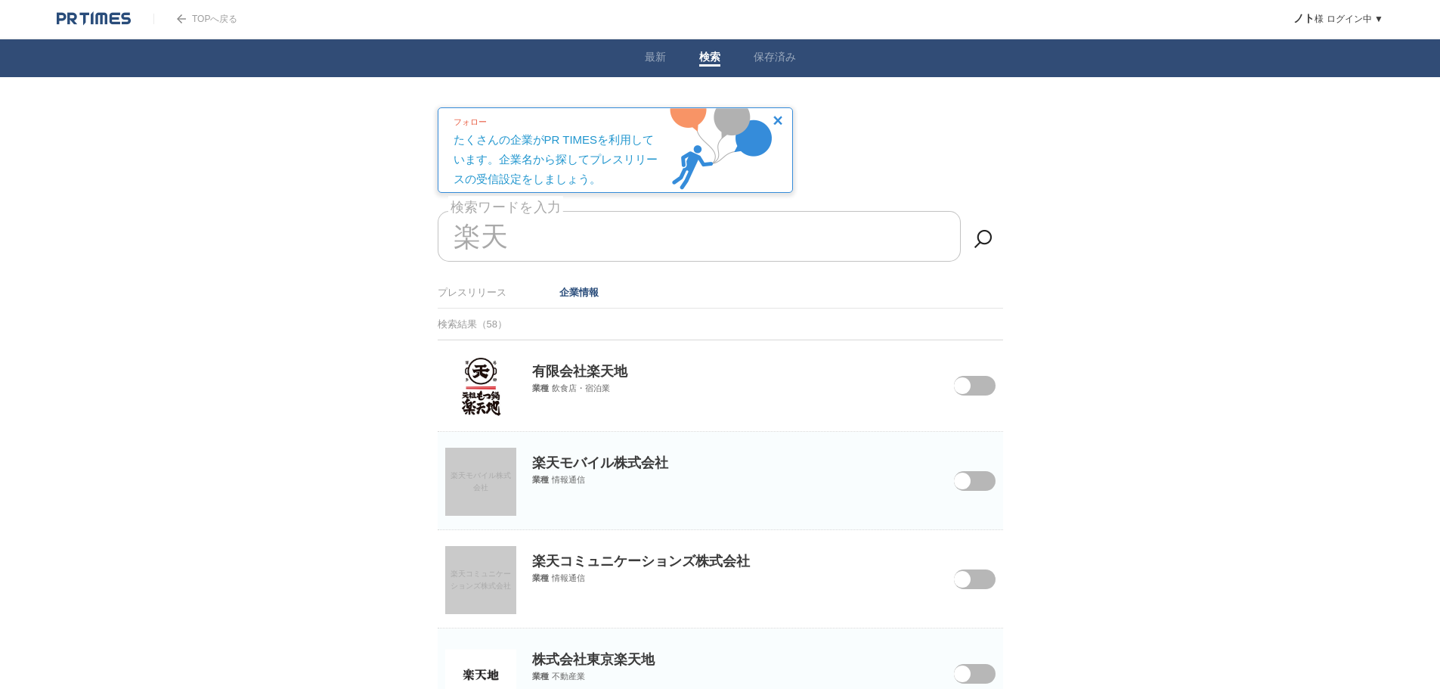
click at [597, 237] on input "楽天" at bounding box center [699, 236] width 523 height 51
click at [599, 292] on ul "プレスリリース 企業情報" at bounding box center [720, 293] width 565 height 32
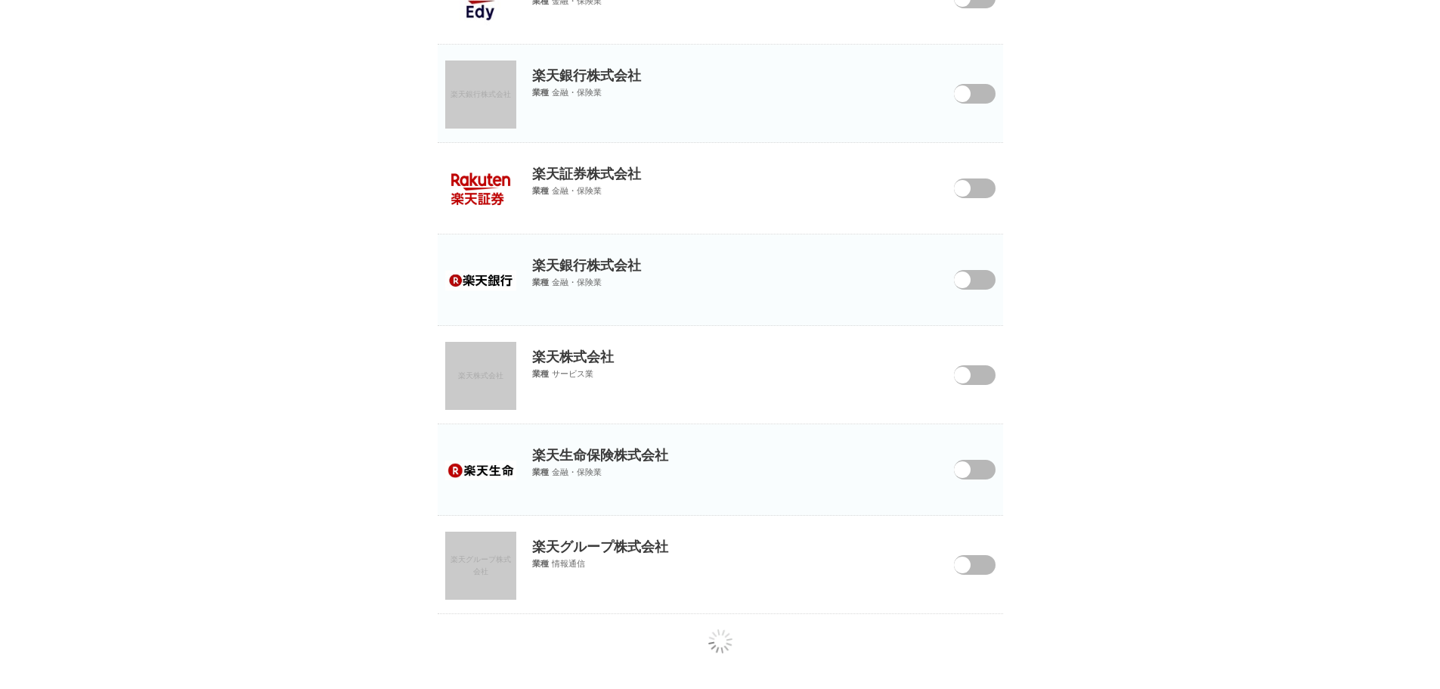
scroll to position [1892, 0]
click at [476, 571] on span "楽天グループ株式会社" at bounding box center [481, 564] width 60 height 20
click at [474, 369] on link "楽天株式会社" at bounding box center [480, 375] width 71 height 68
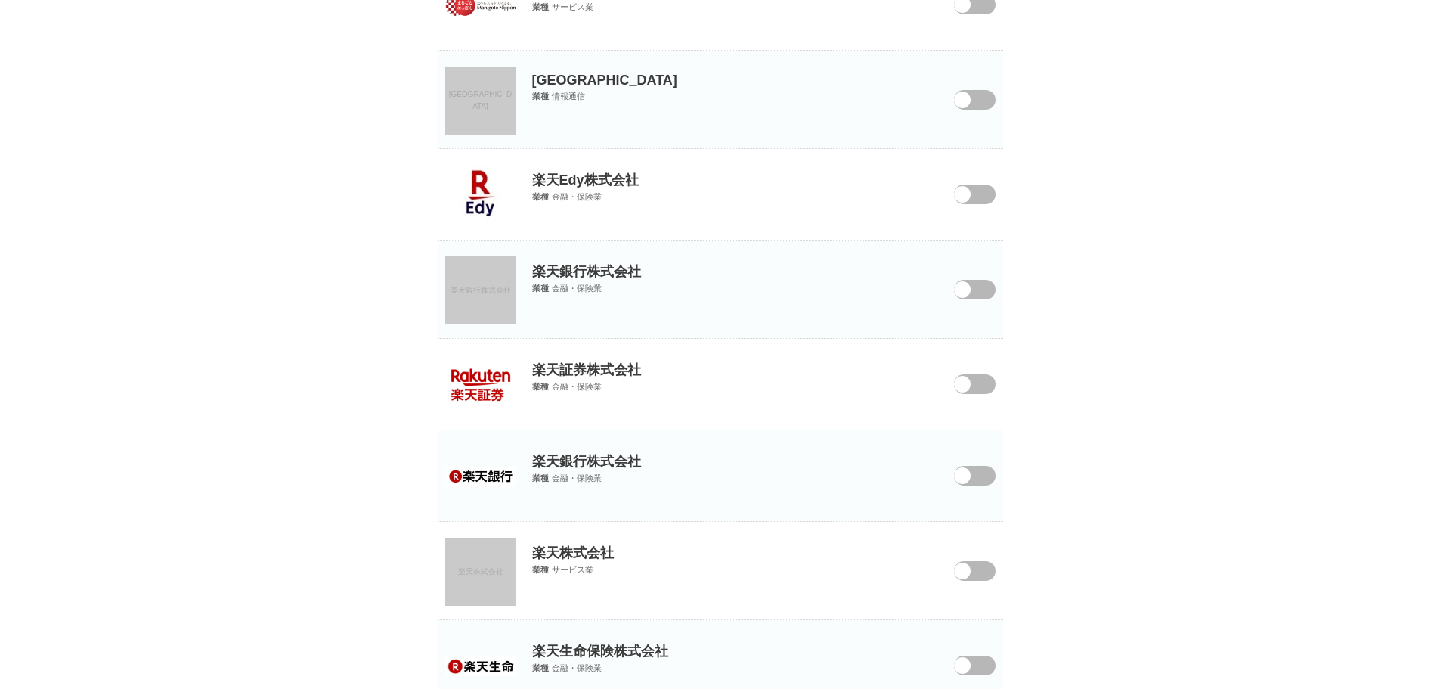
scroll to position [1665, 0]
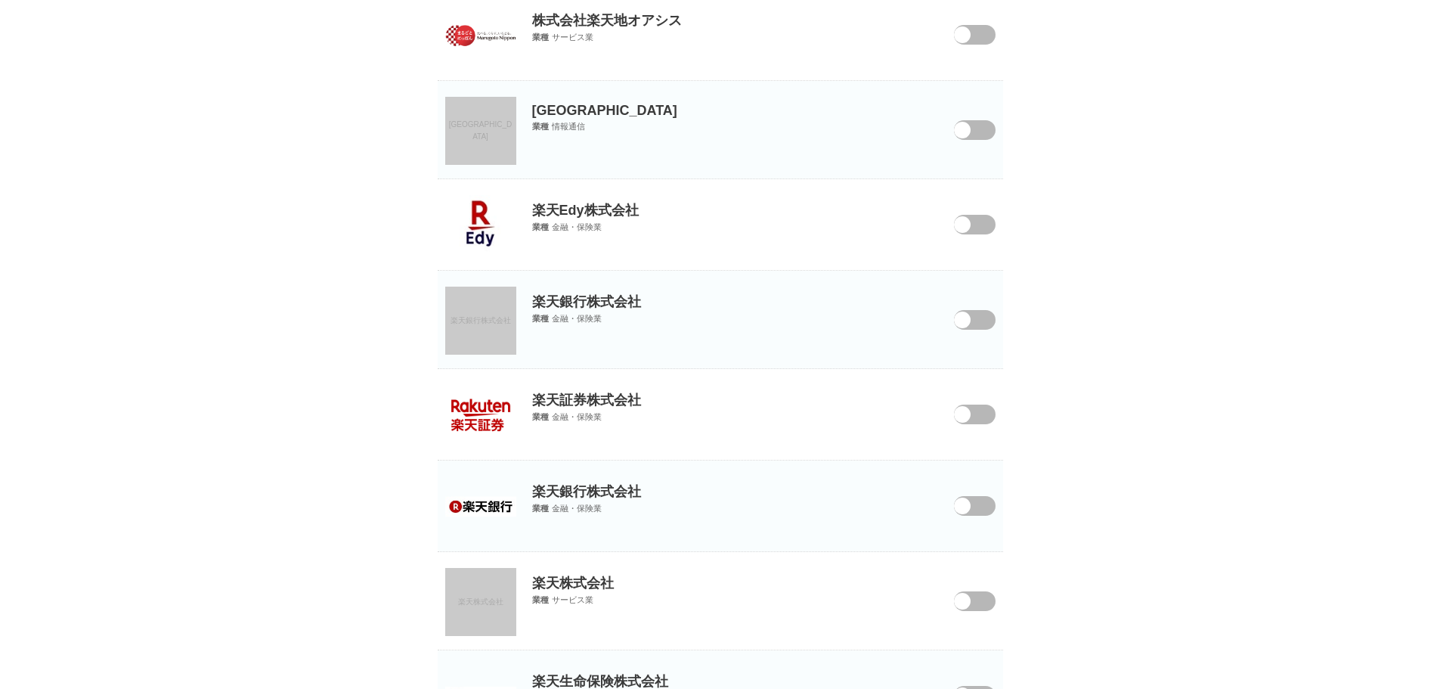
click at [483, 115] on link "楽天アプリ市場" at bounding box center [480, 131] width 71 height 68
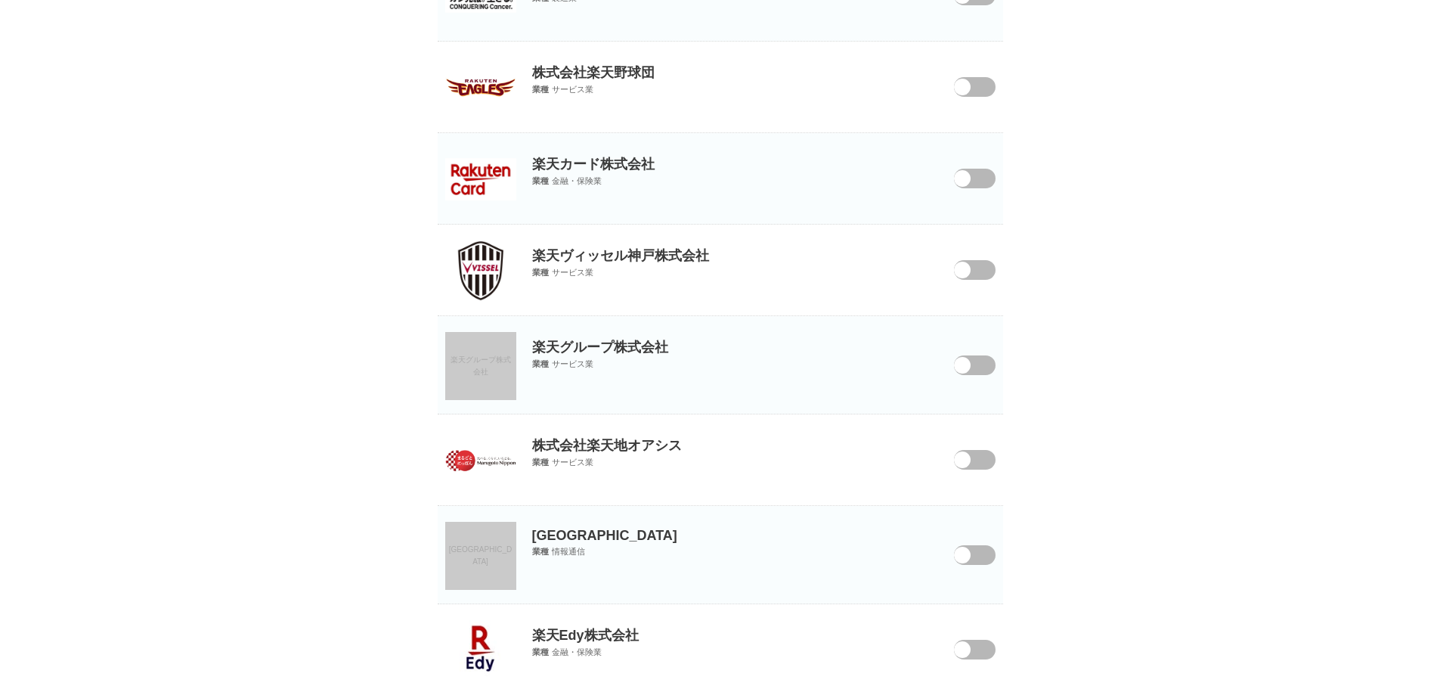
scroll to position [1212, 0]
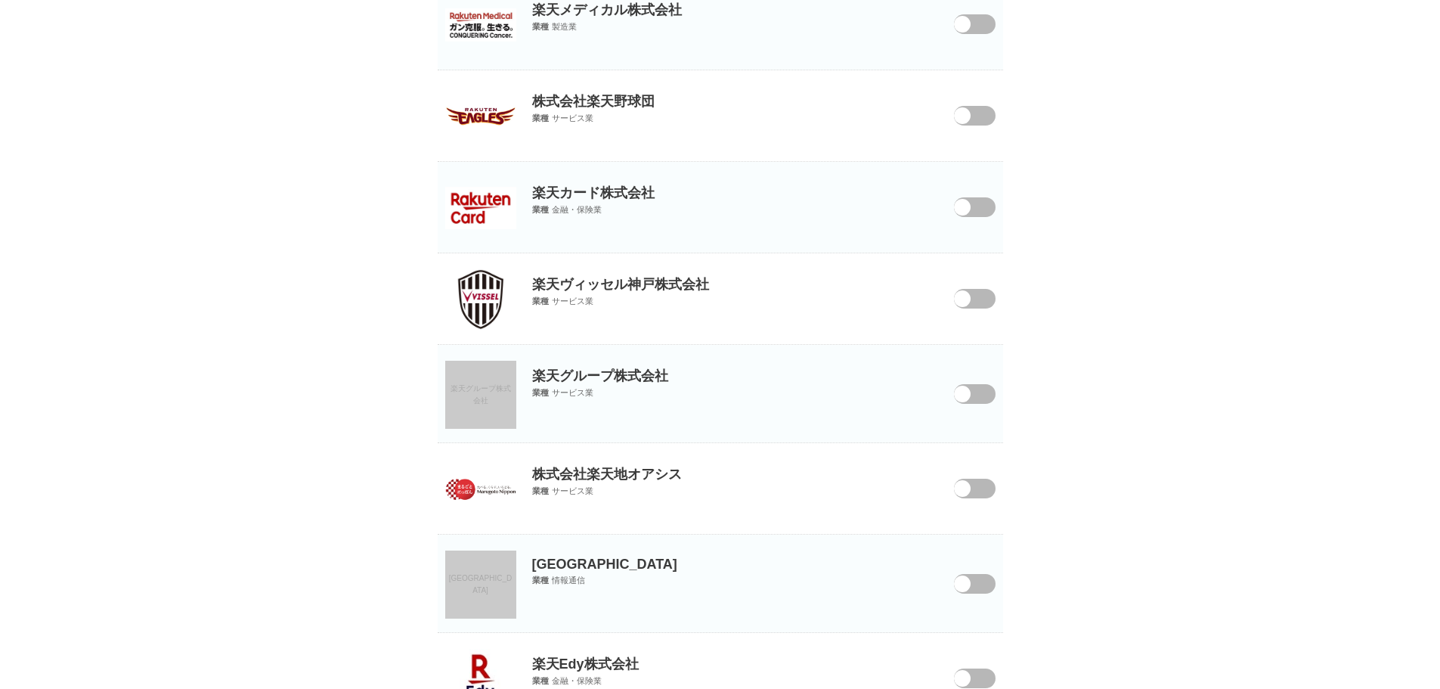
click at [461, 406] on link "楽天グループ株式会社" at bounding box center [480, 395] width 71 height 68
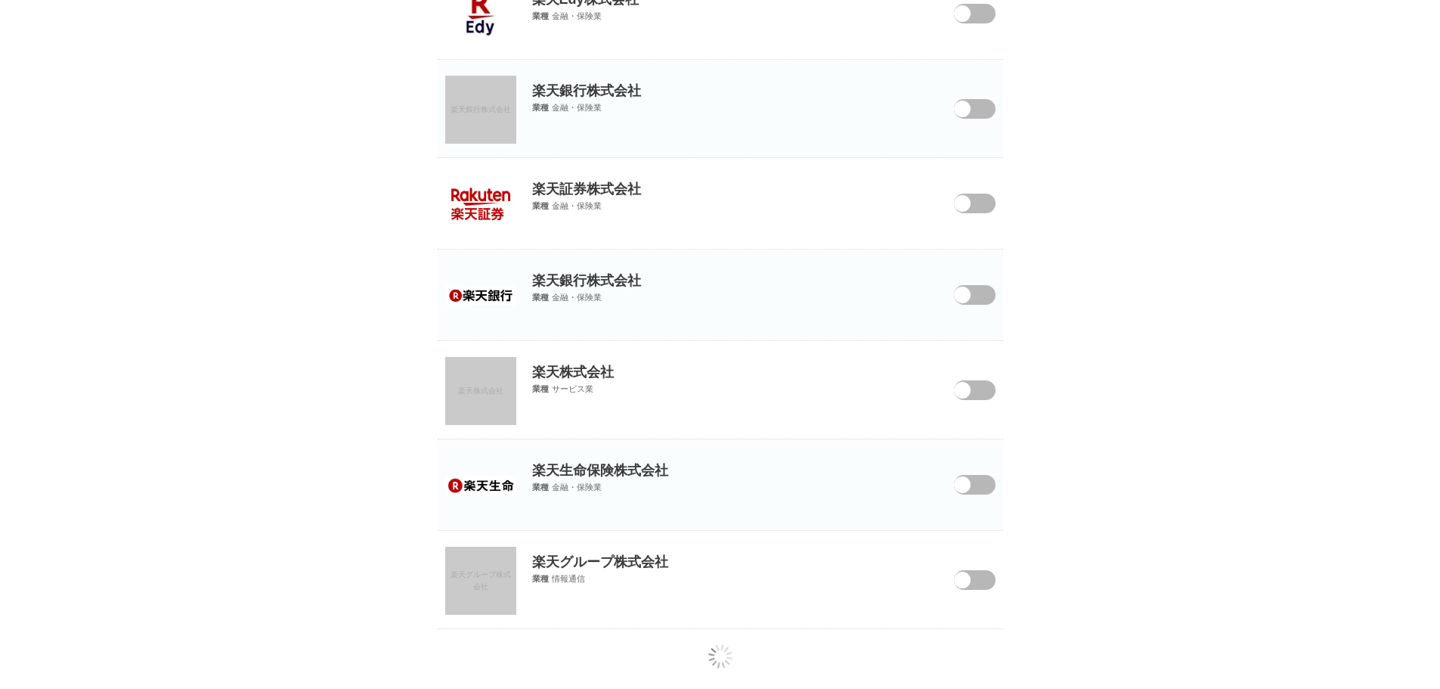
scroll to position [1892, 0]
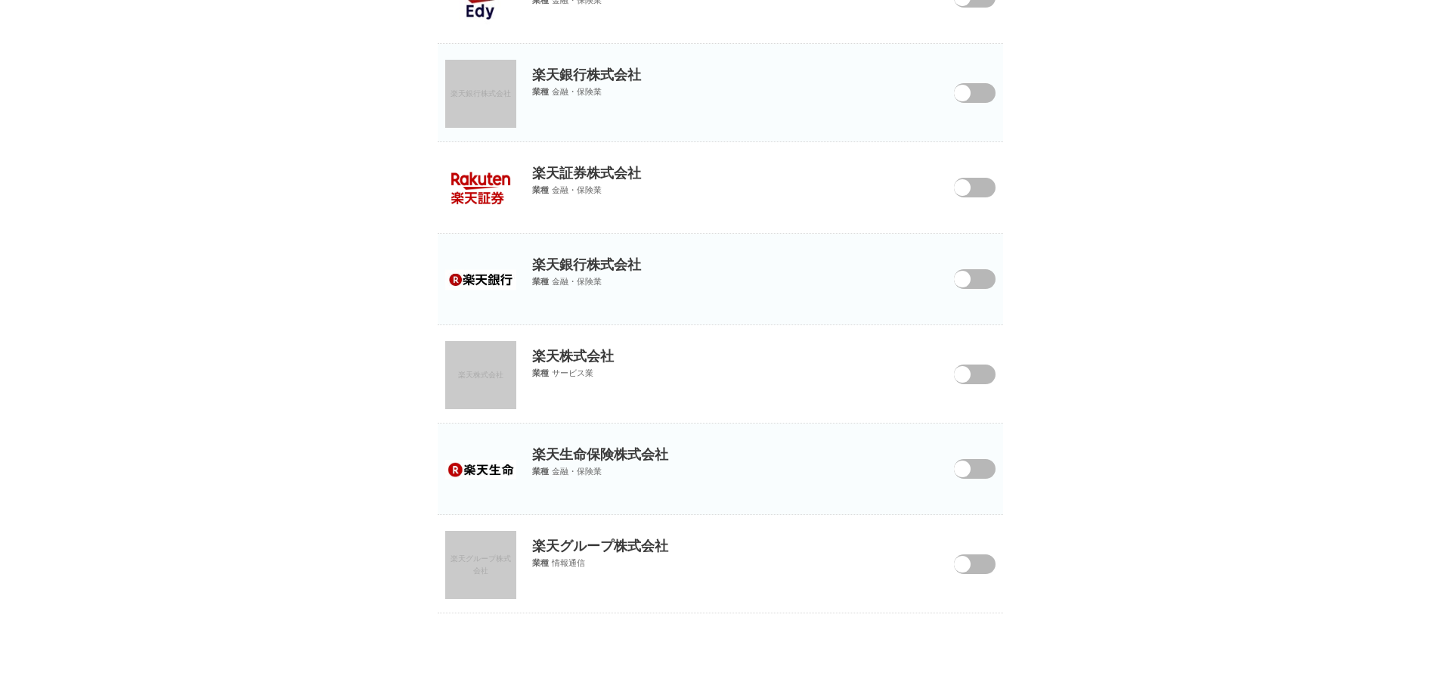
click at [502, 555] on span "楽天グループ株式会社" at bounding box center [481, 564] width 60 height 20
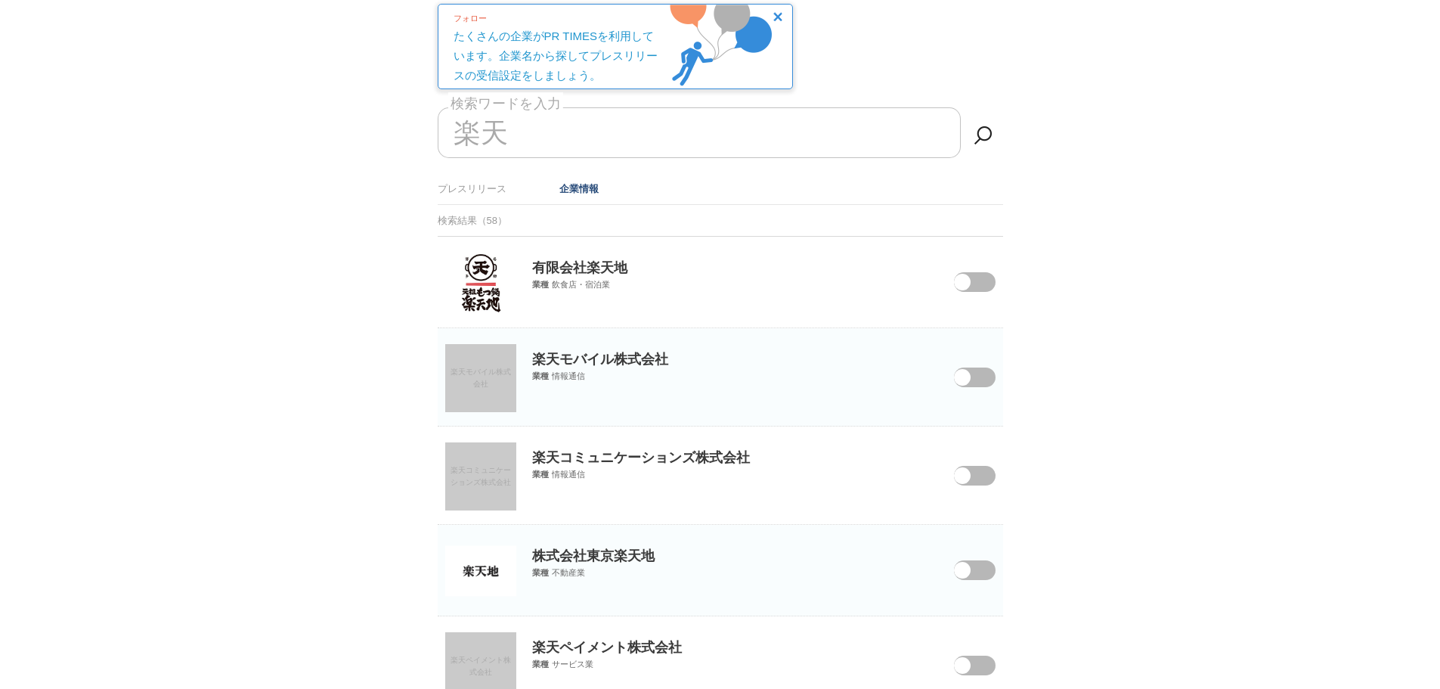
scroll to position [78, 0]
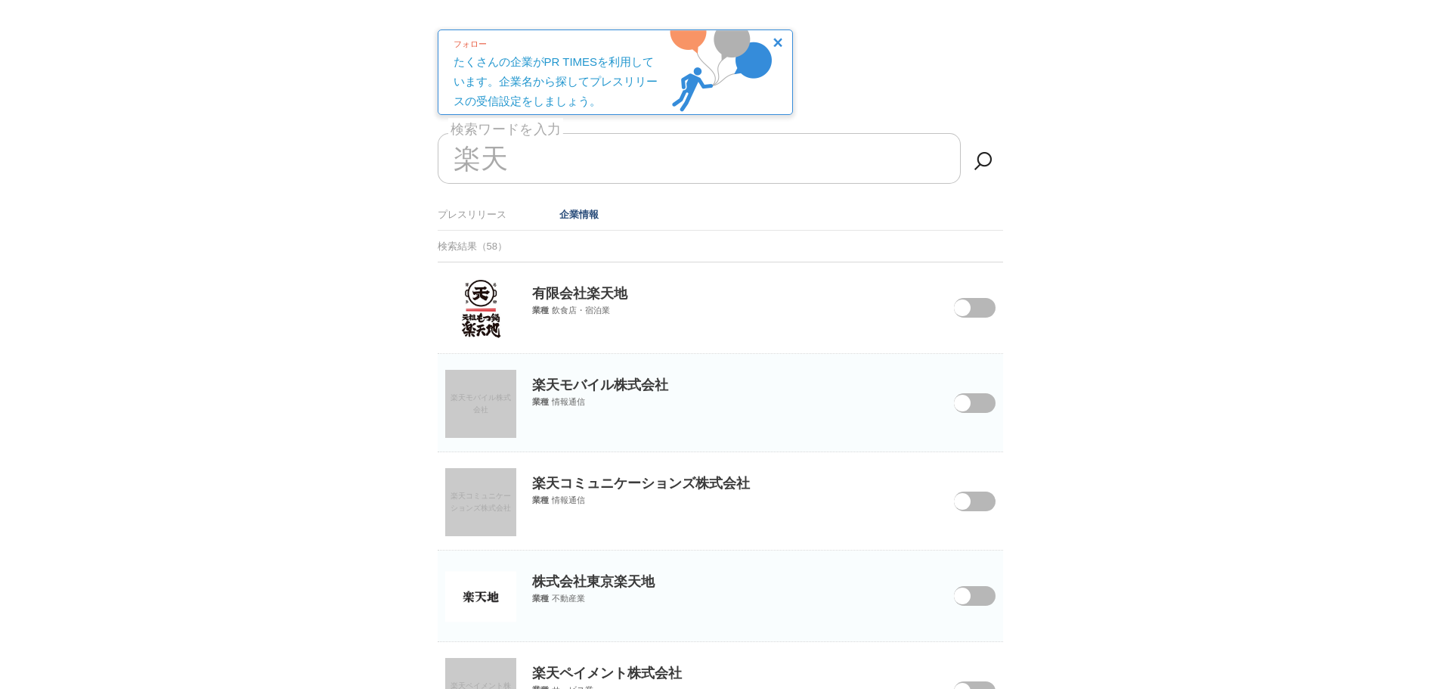
click at [595, 150] on input "楽天" at bounding box center [699, 158] width 523 height 51
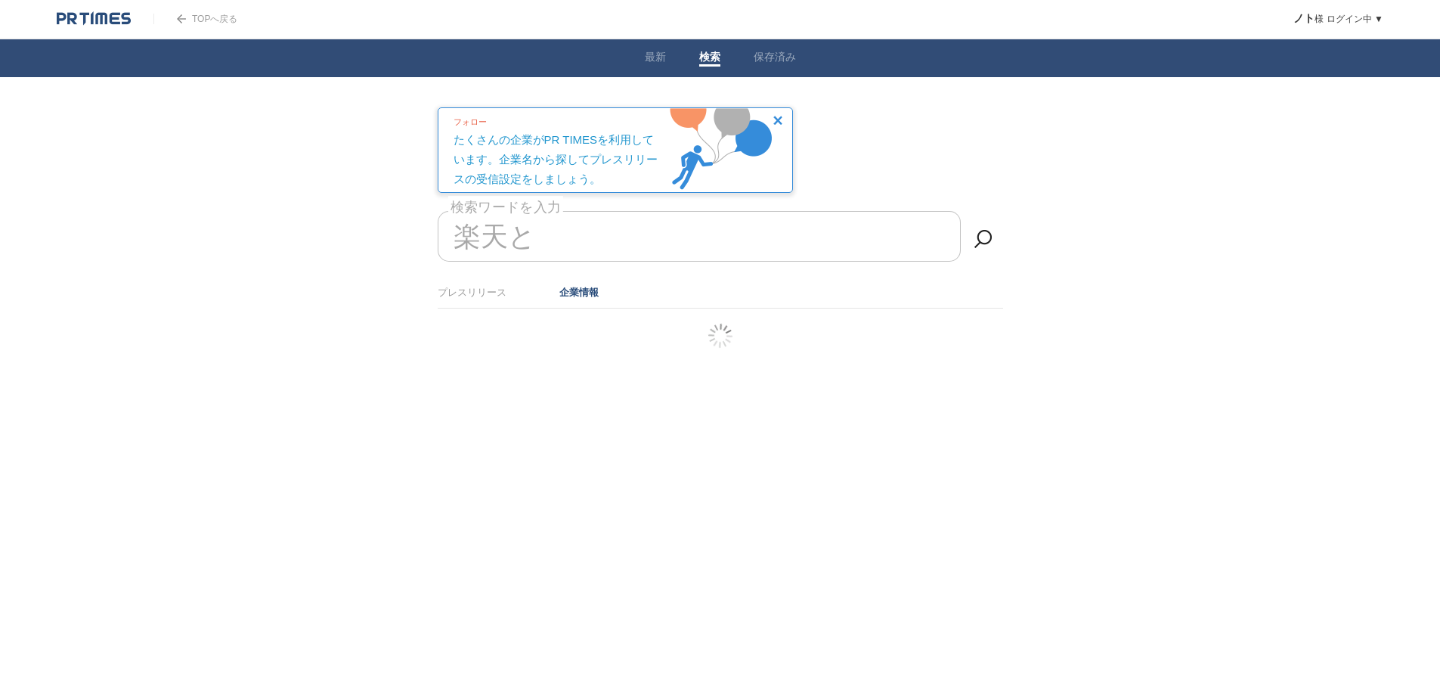
scroll to position [0, 0]
type input "楽天トラベル"
click at [494, 292] on link "プレスリリース" at bounding box center [477, 292] width 69 height 11
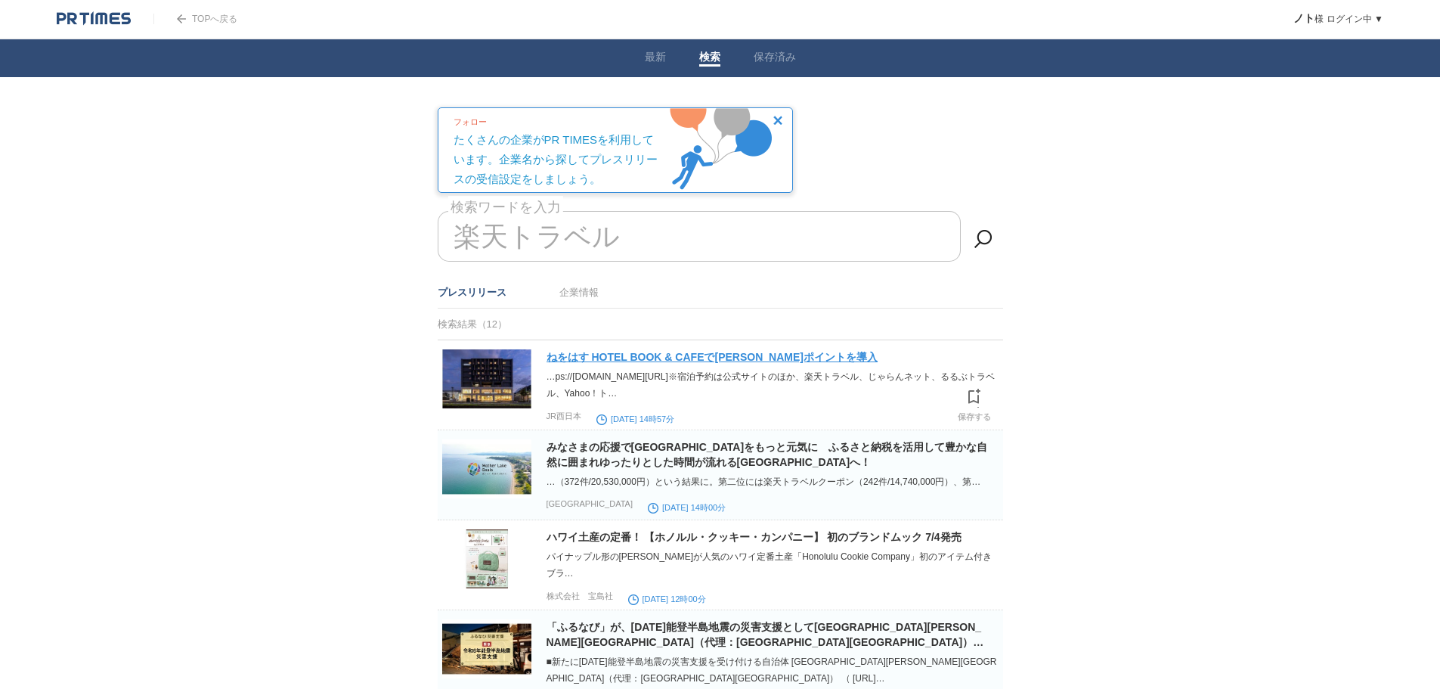
click at [668, 358] on link "ねをはす HOTEL BOOK & CAFEでWESTERポイントを導入" at bounding box center [712, 357] width 331 height 12
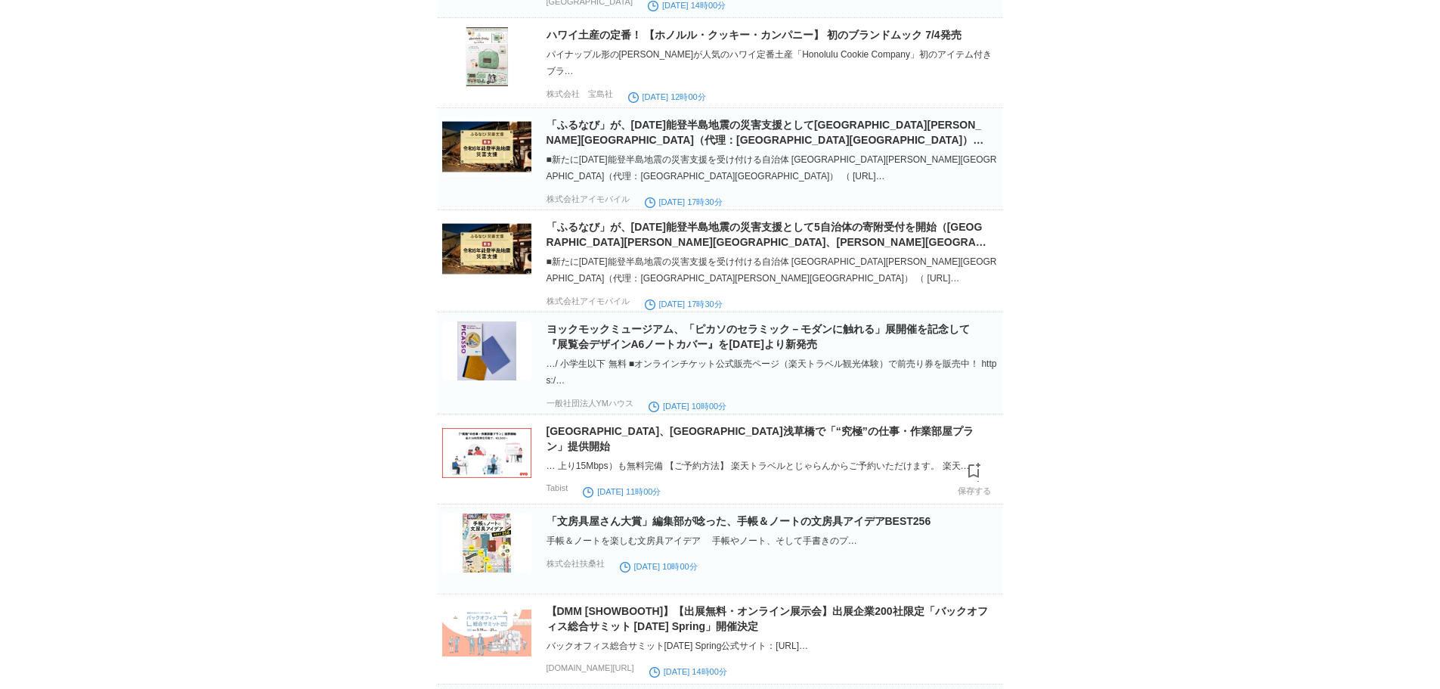
scroll to position [529, 0]
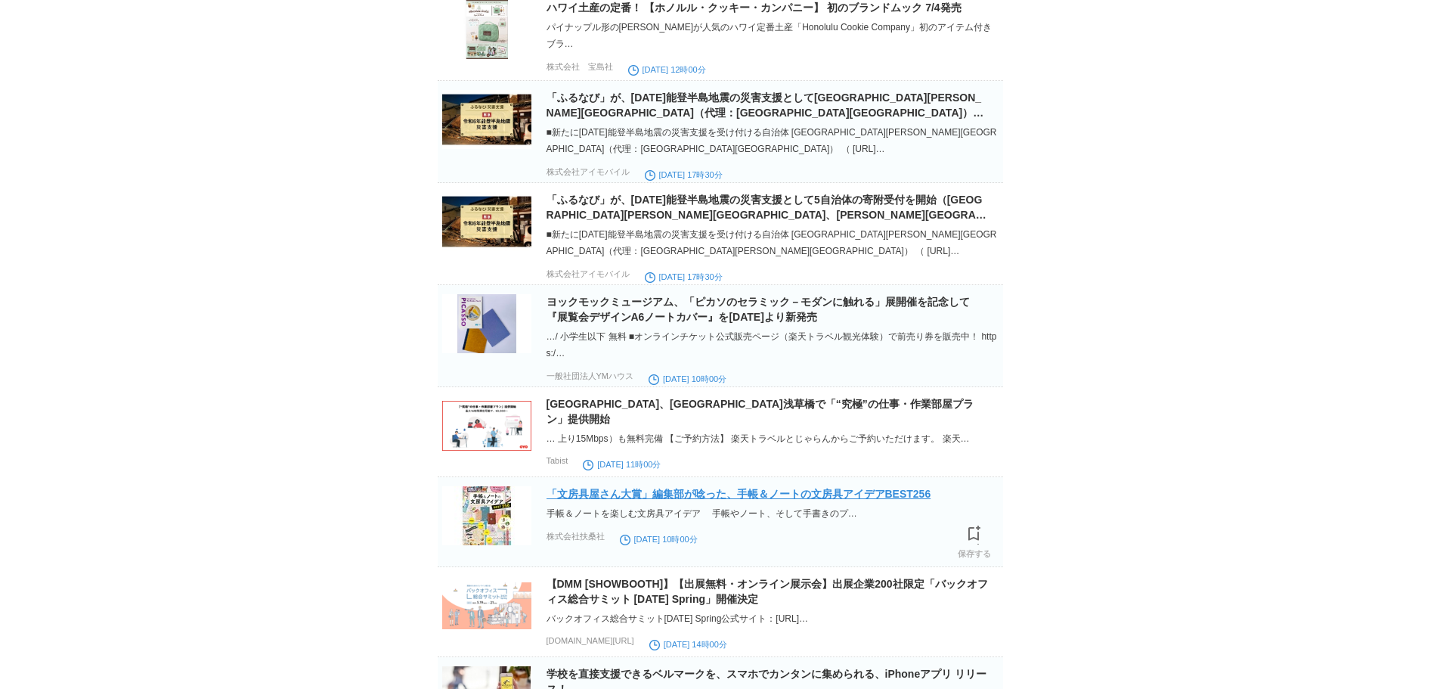
click at [634, 500] on link "「文房具屋さん大賞」編集部が唸った、手帳＆ノートの文房具アイデアBEST256" at bounding box center [739, 494] width 385 height 12
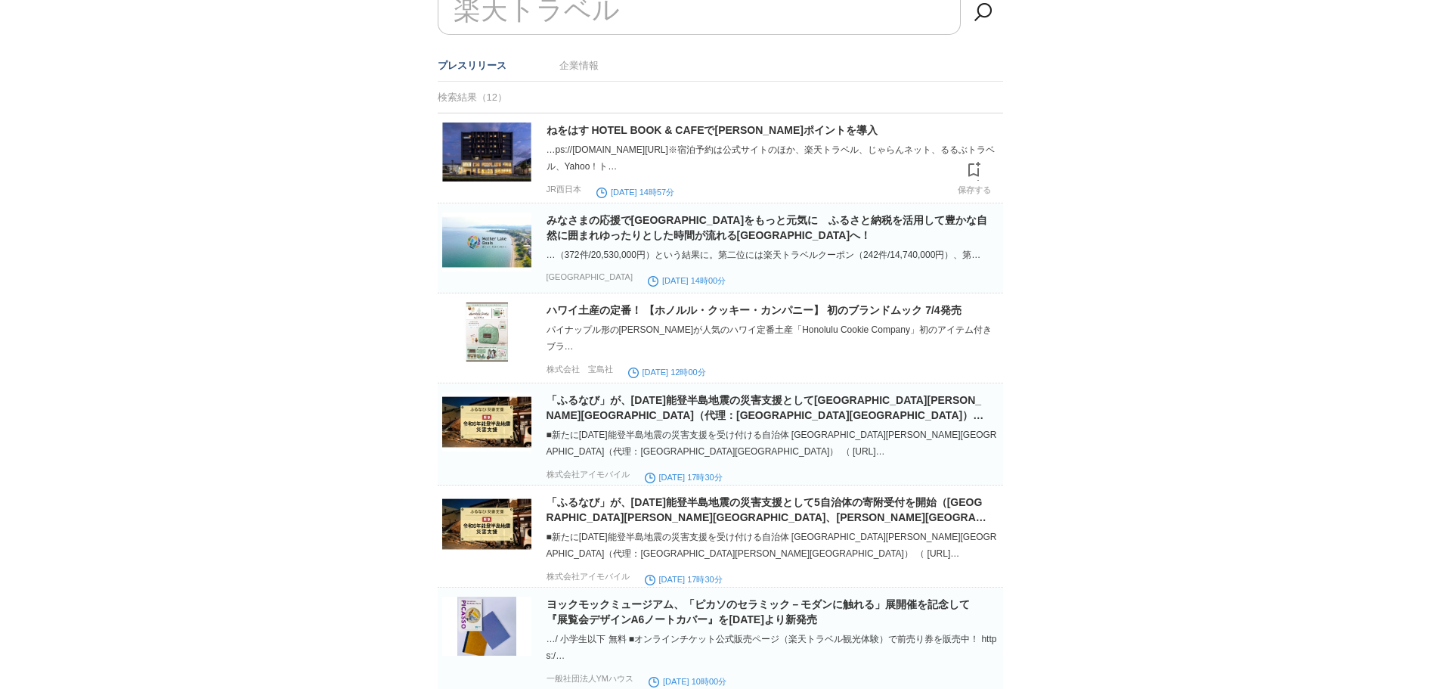
scroll to position [0, 0]
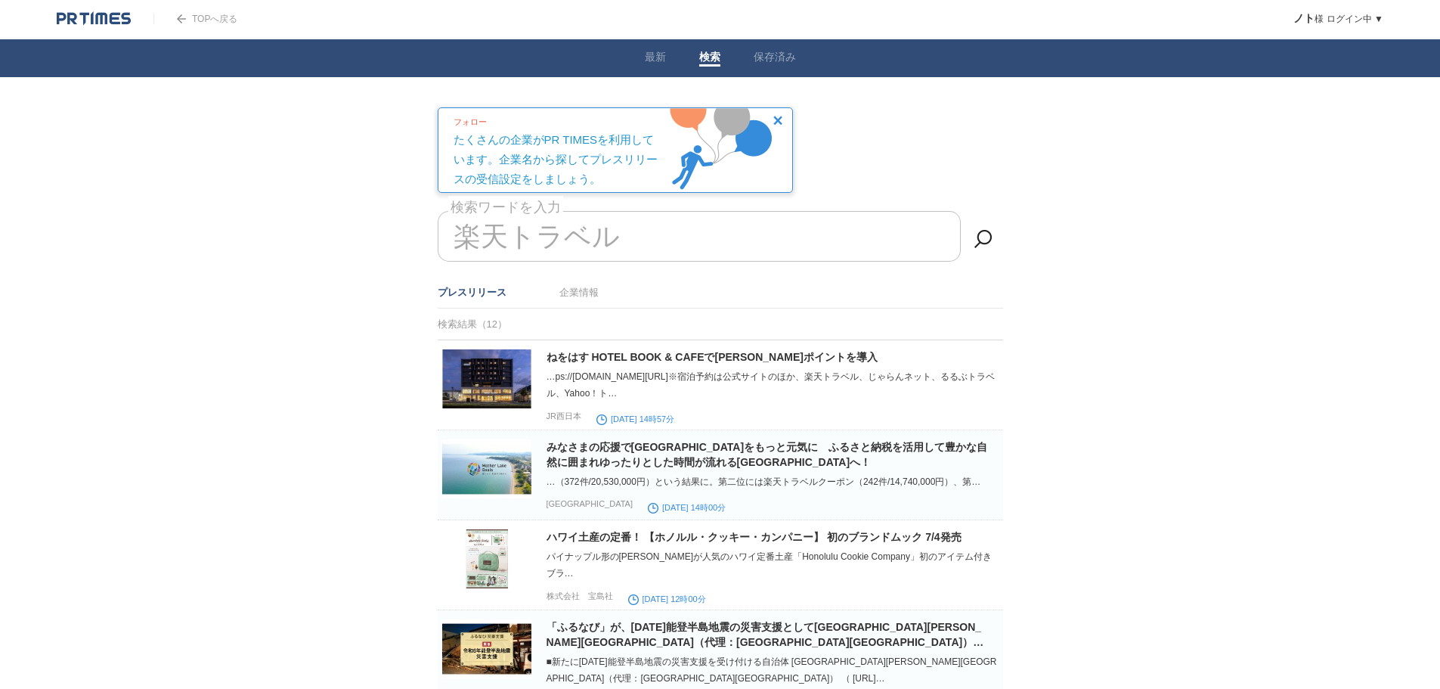
click at [190, 14] on link "TOPへ戻る" at bounding box center [195, 19] width 84 height 11
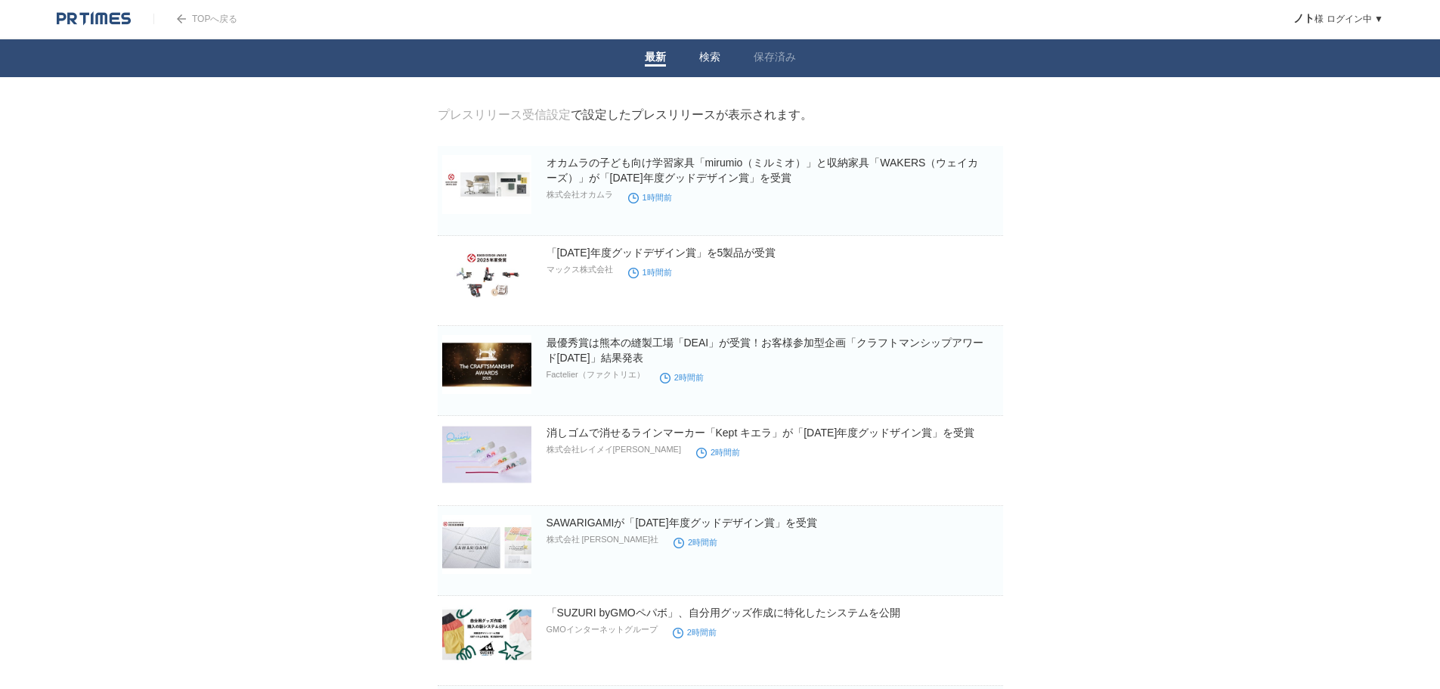
click at [715, 57] on link "検索" at bounding box center [709, 59] width 21 height 16
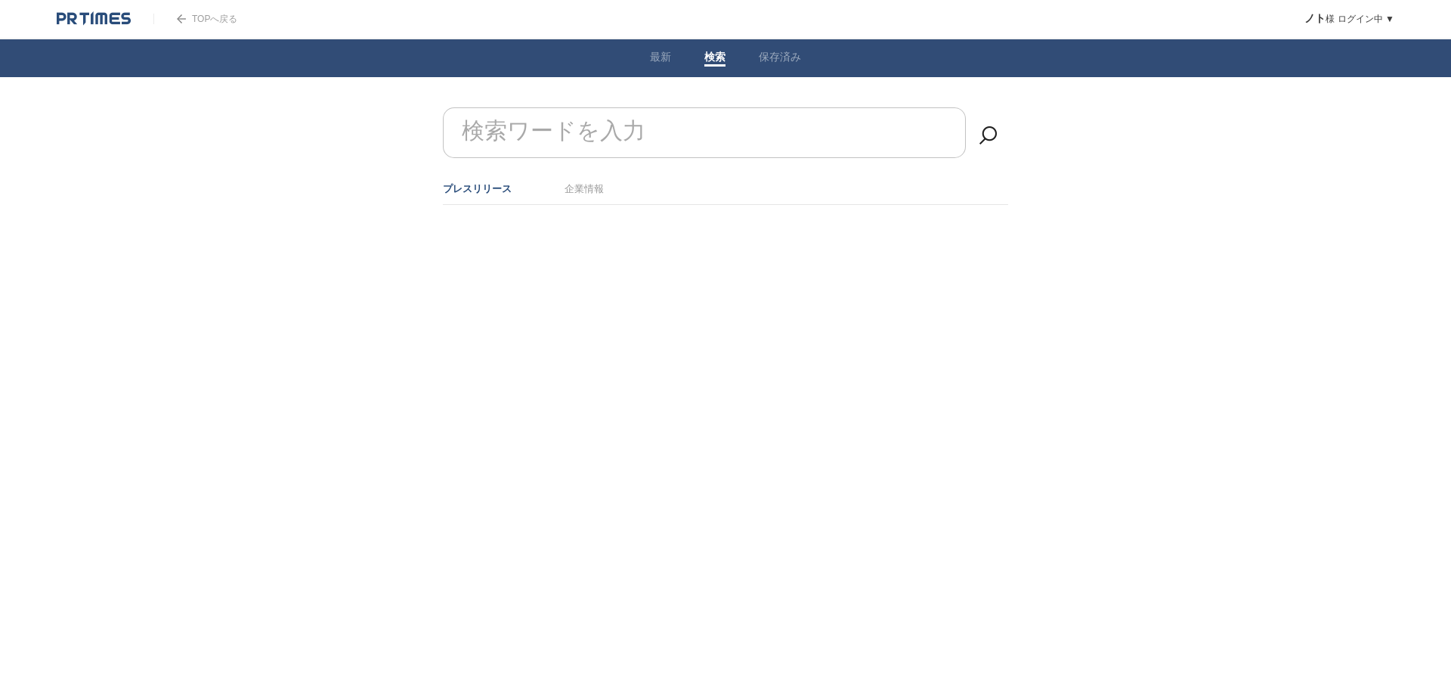
click at [791, 57] on link "保存済み" at bounding box center [780, 59] width 42 height 16
click at [798, 135] on div at bounding box center [726, 145] width 612 height 76
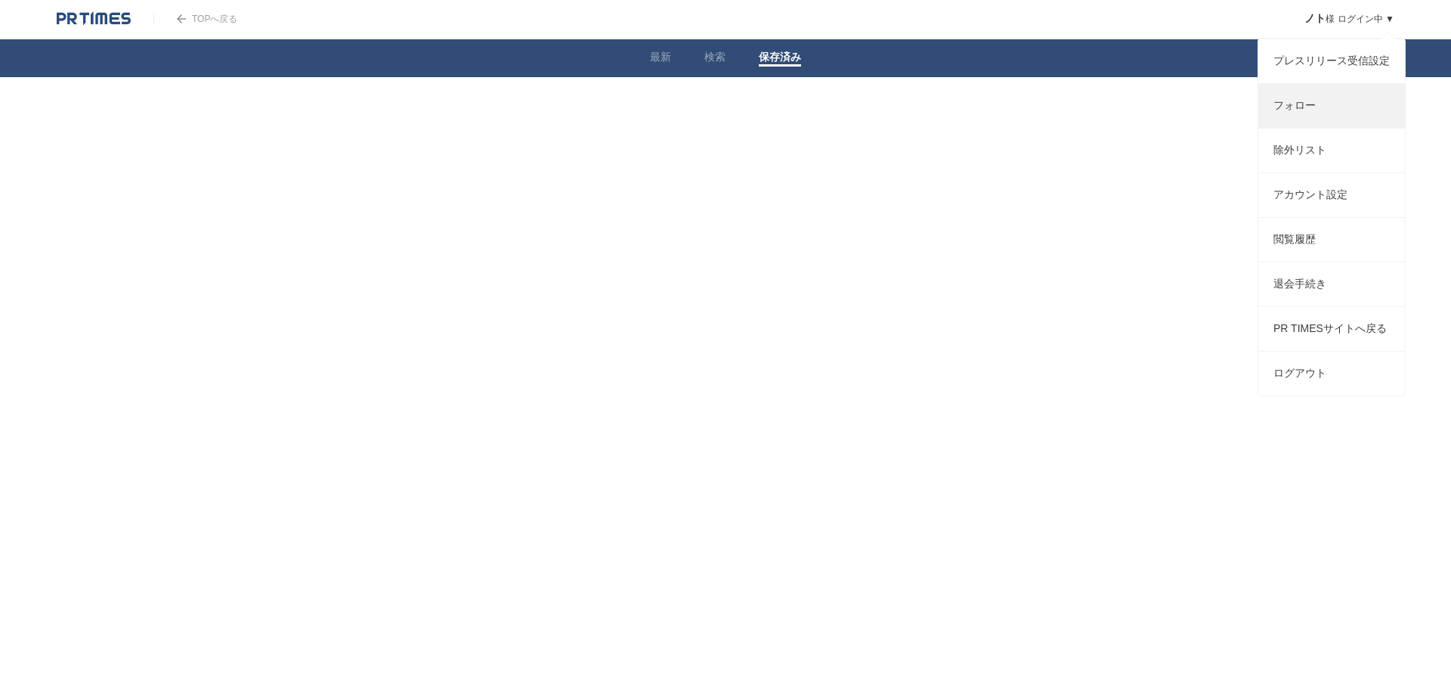
click at [1279, 117] on link "フォロー" at bounding box center [1332, 106] width 147 height 44
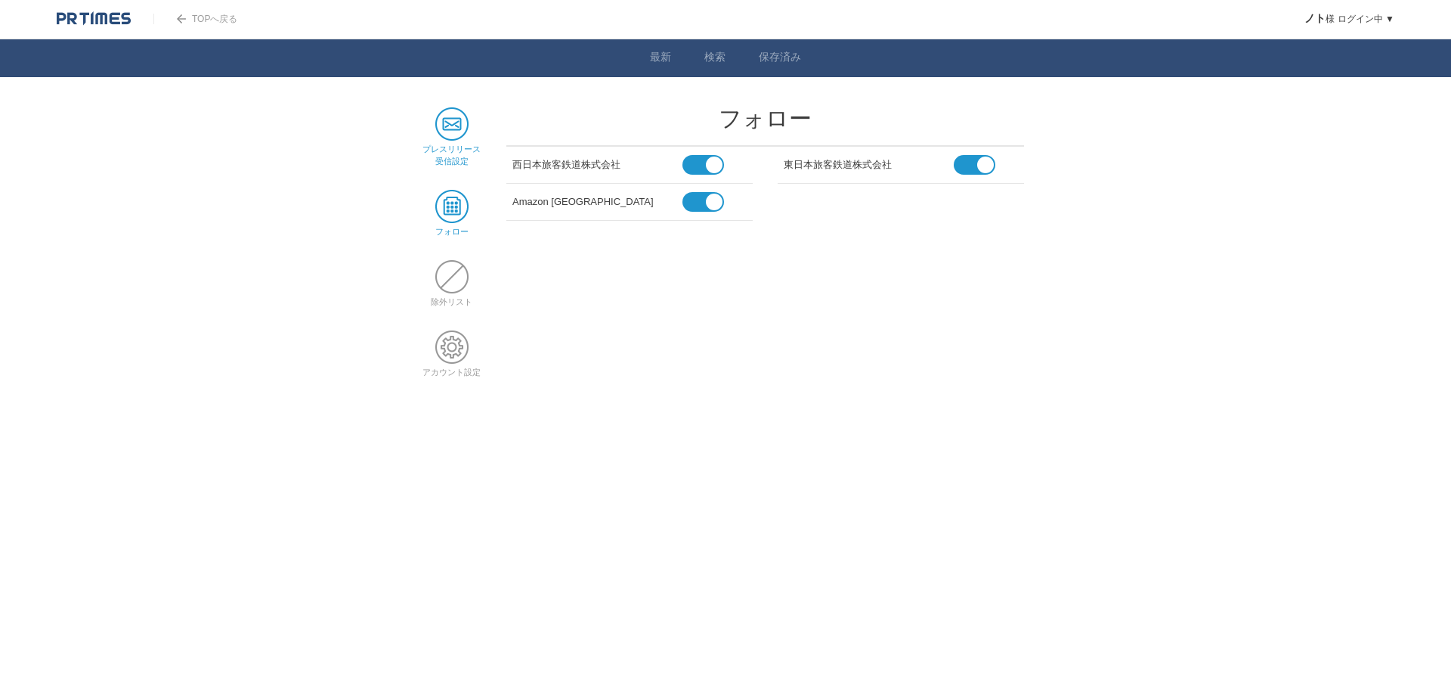
click at [450, 112] on span at bounding box center [451, 123] width 33 height 33
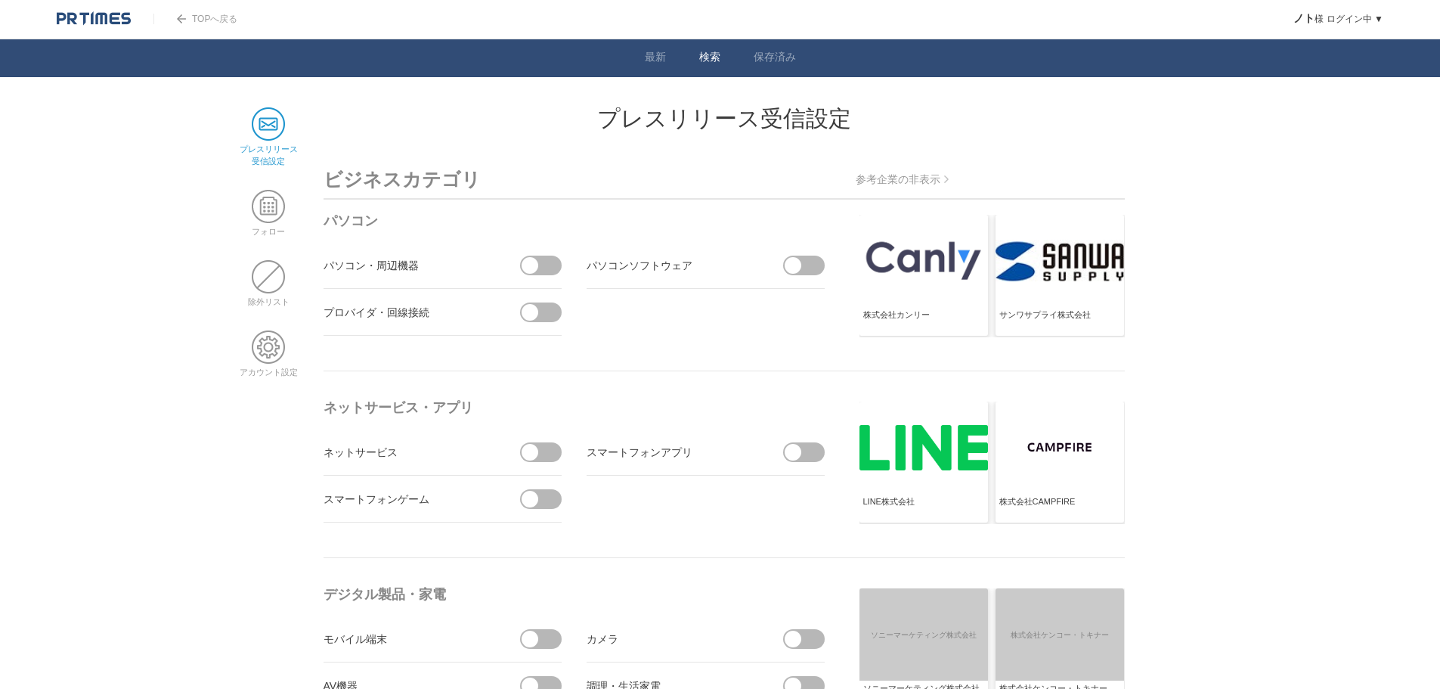
click at [696, 57] on li "検索" at bounding box center [710, 58] width 54 height 38
click at [708, 53] on link "検索" at bounding box center [709, 59] width 21 height 16
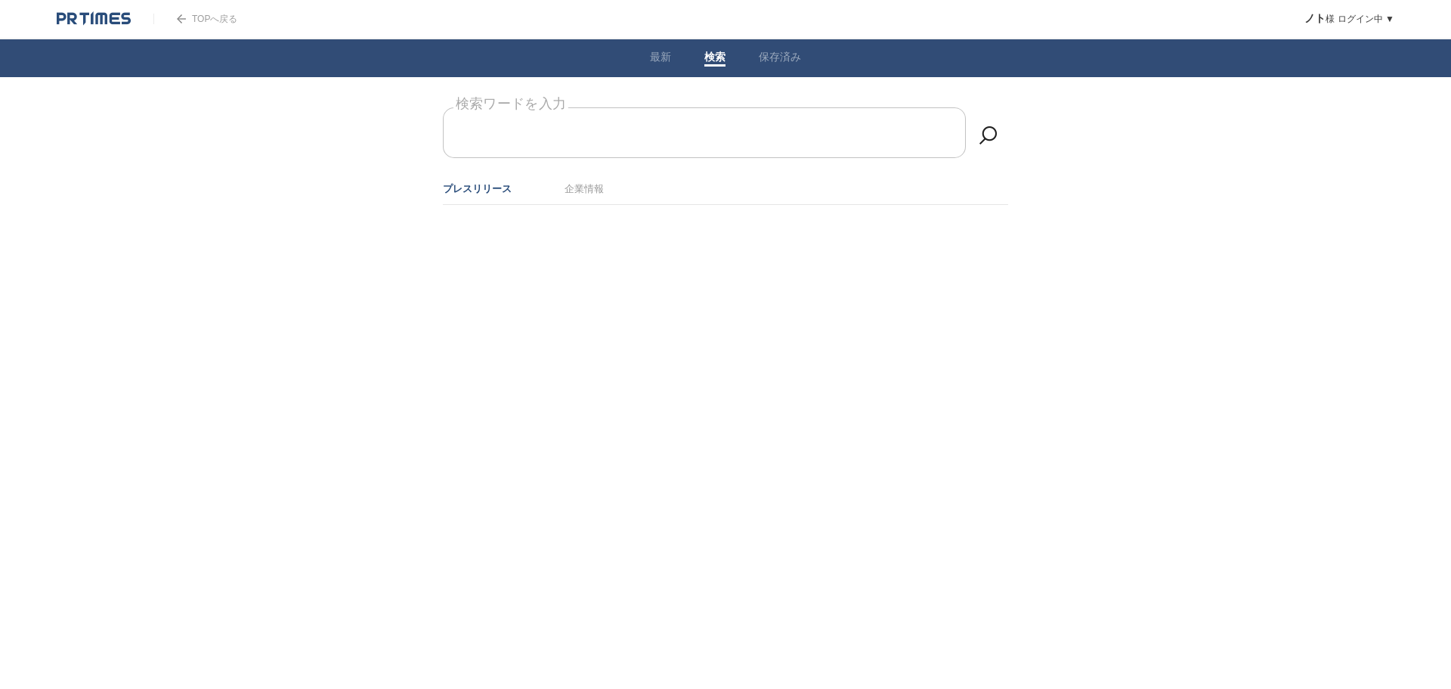
click at [580, 107] on form "検索ワードを入力" at bounding box center [725, 107] width 565 height 0
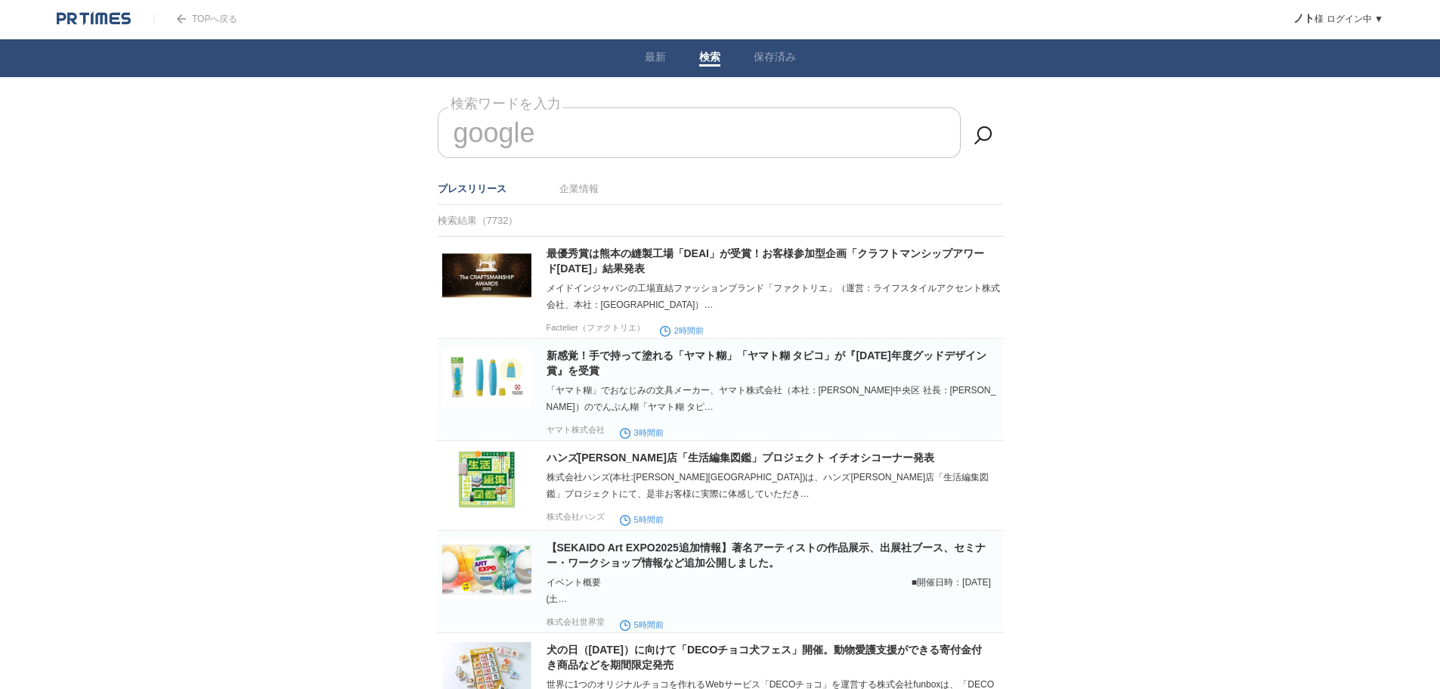
click at [584, 187] on link "企業情報" at bounding box center [578, 188] width 39 height 11
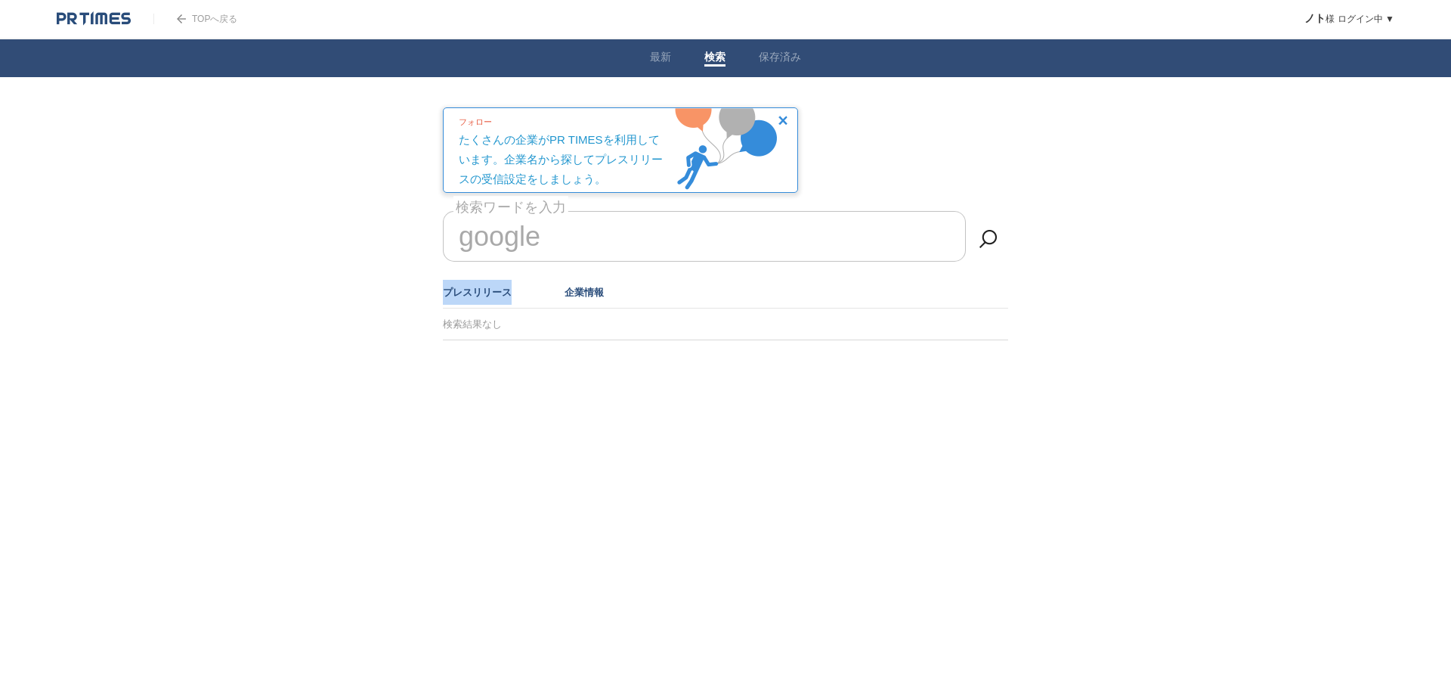
click at [510, 290] on ul "プレスリリース 企業情報" at bounding box center [725, 293] width 565 height 32
click at [505, 293] on link "プレスリリース" at bounding box center [477, 292] width 69 height 11
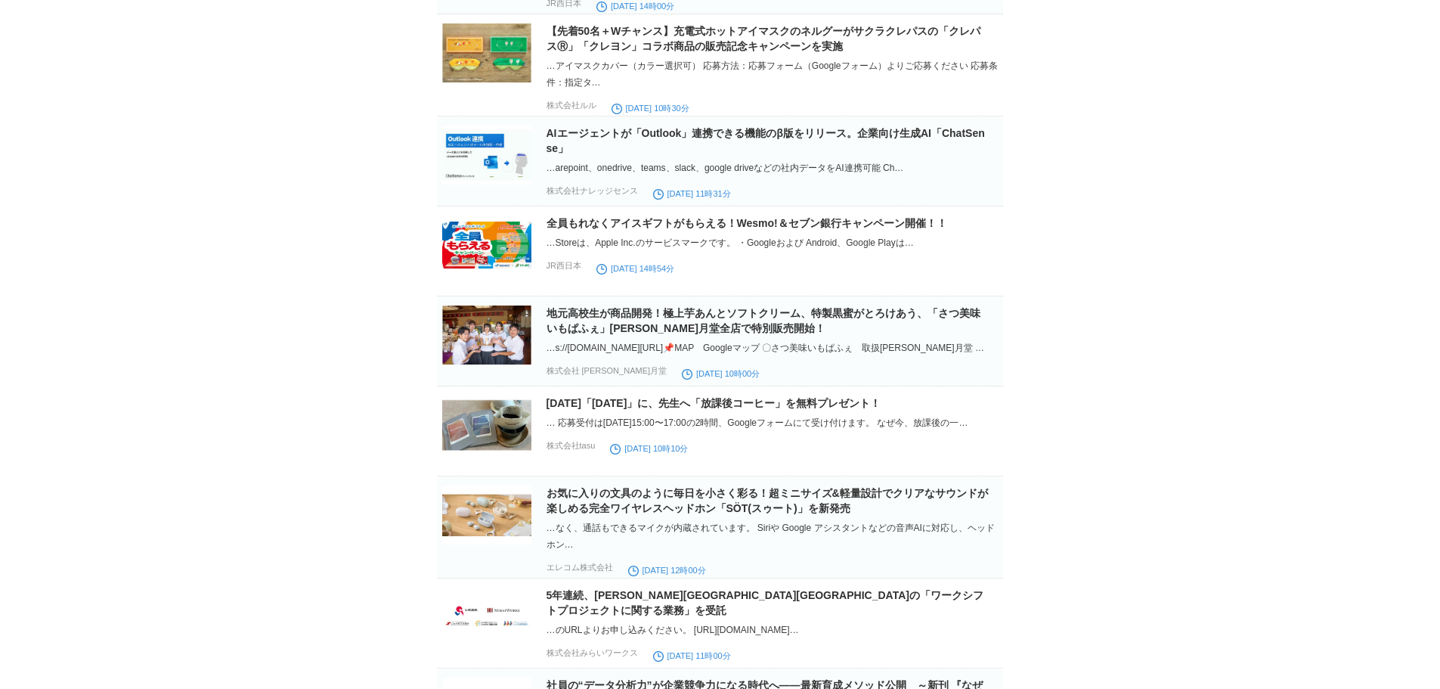
scroll to position [529, 0]
click at [686, 134] on section "AIエージェントが「Outlook」連携できる機能のβ版をリリース。企業向け生成AI「ChatSense」 …arepoint、onedrive、teams、…" at bounding box center [720, 162] width 565 height 90
click at [678, 144] on link "AIエージェントが「Outlook」連携できる機能のβ版をリリース。企業向け生成AI「ChatSense」" at bounding box center [766, 141] width 438 height 27
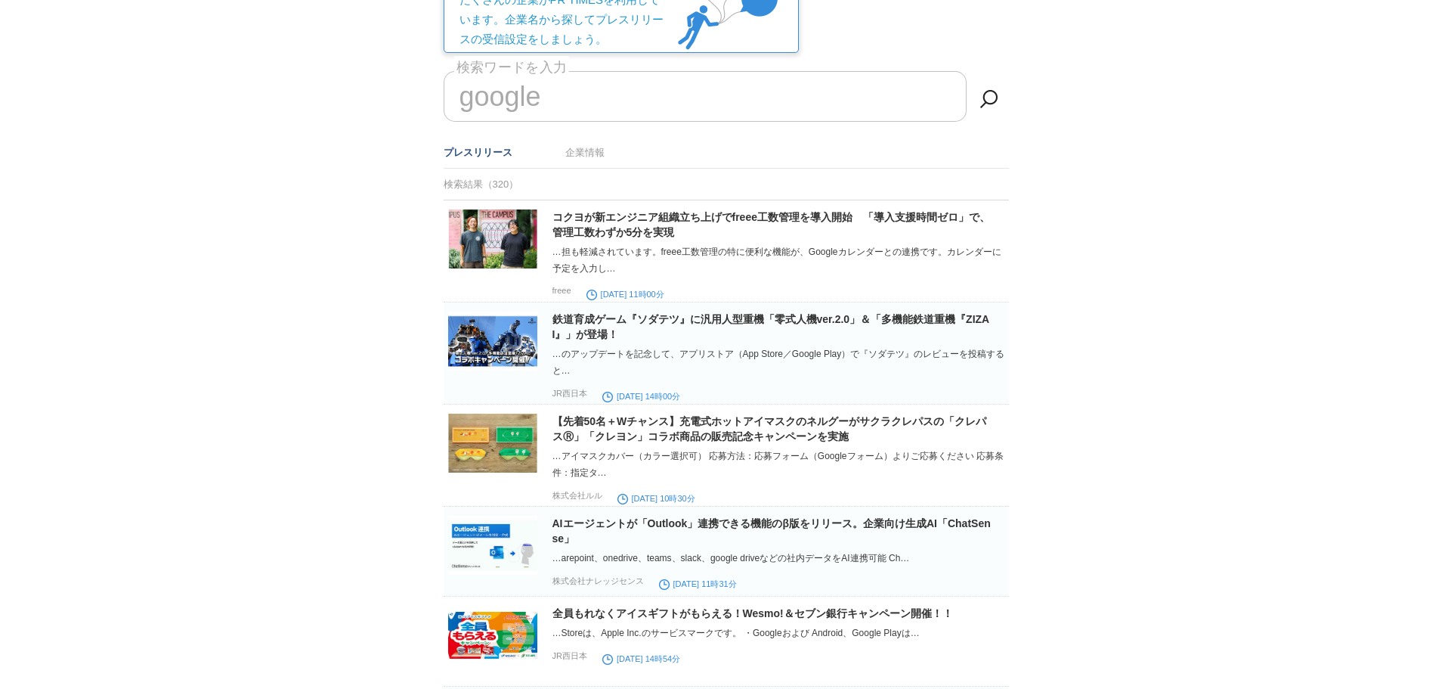
scroll to position [0, 0]
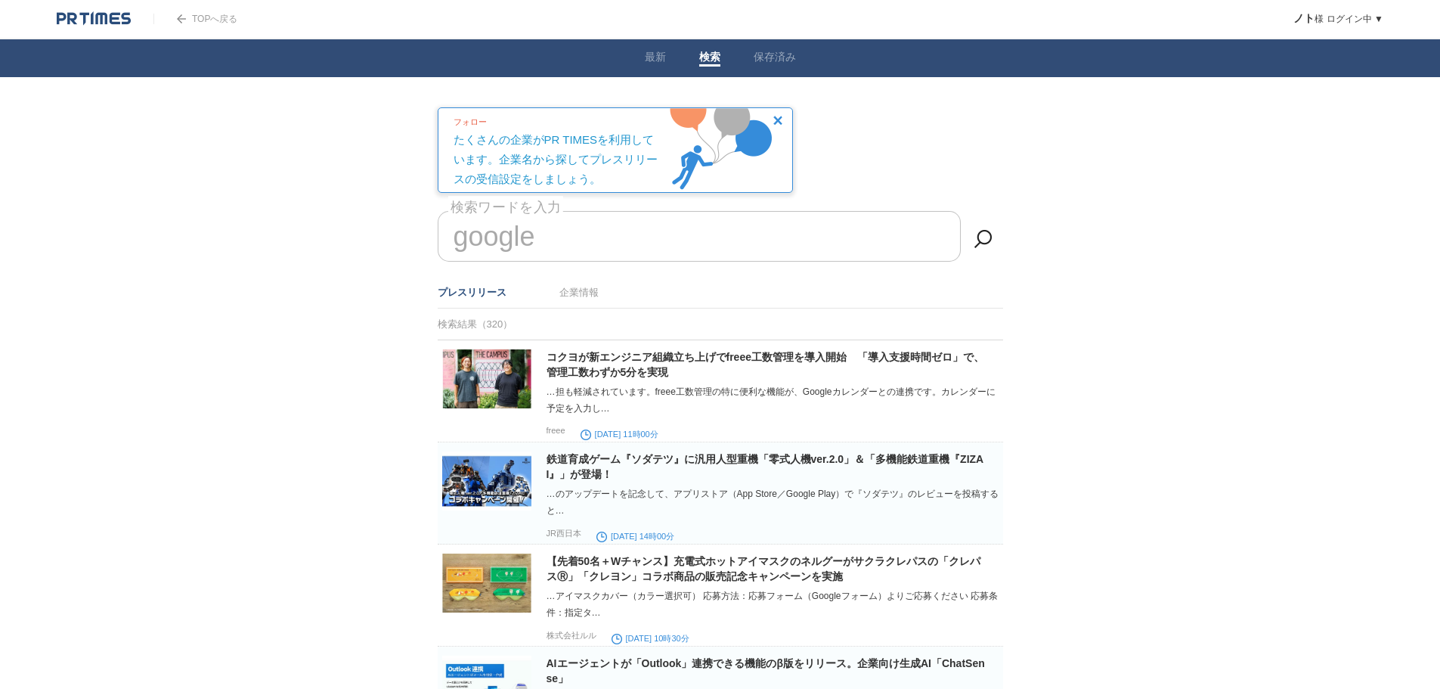
click at [613, 231] on input "google" at bounding box center [699, 236] width 523 height 51
drag, startPoint x: 615, startPoint y: 239, endPoint x: 0, endPoint y: 148, distance: 621.2
click at [562, 235] on input "google" at bounding box center [699, 236] width 523 height 51
drag, startPoint x: 714, startPoint y: 232, endPoint x: 0, endPoint y: 218, distance: 713.8
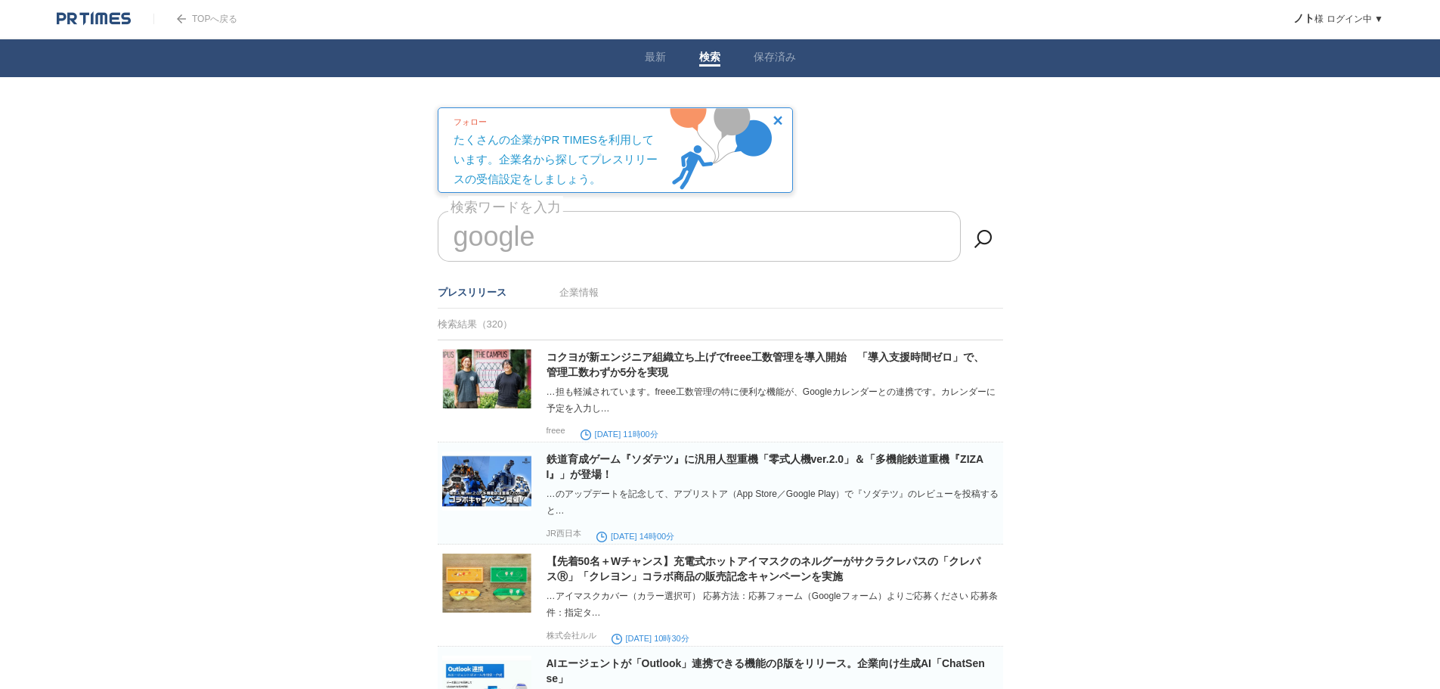
click at [659, 58] on link "最新" at bounding box center [655, 59] width 21 height 16
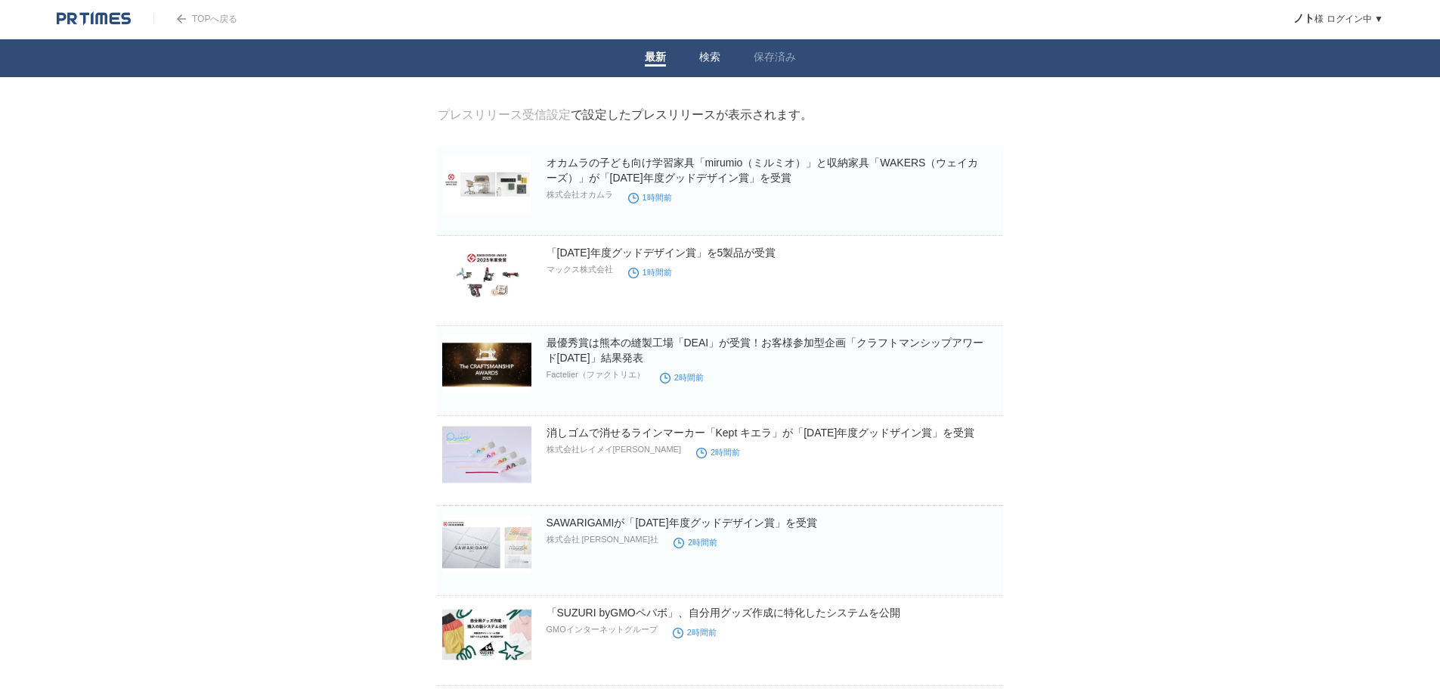
click at [716, 63] on link "検索" at bounding box center [709, 59] width 21 height 16
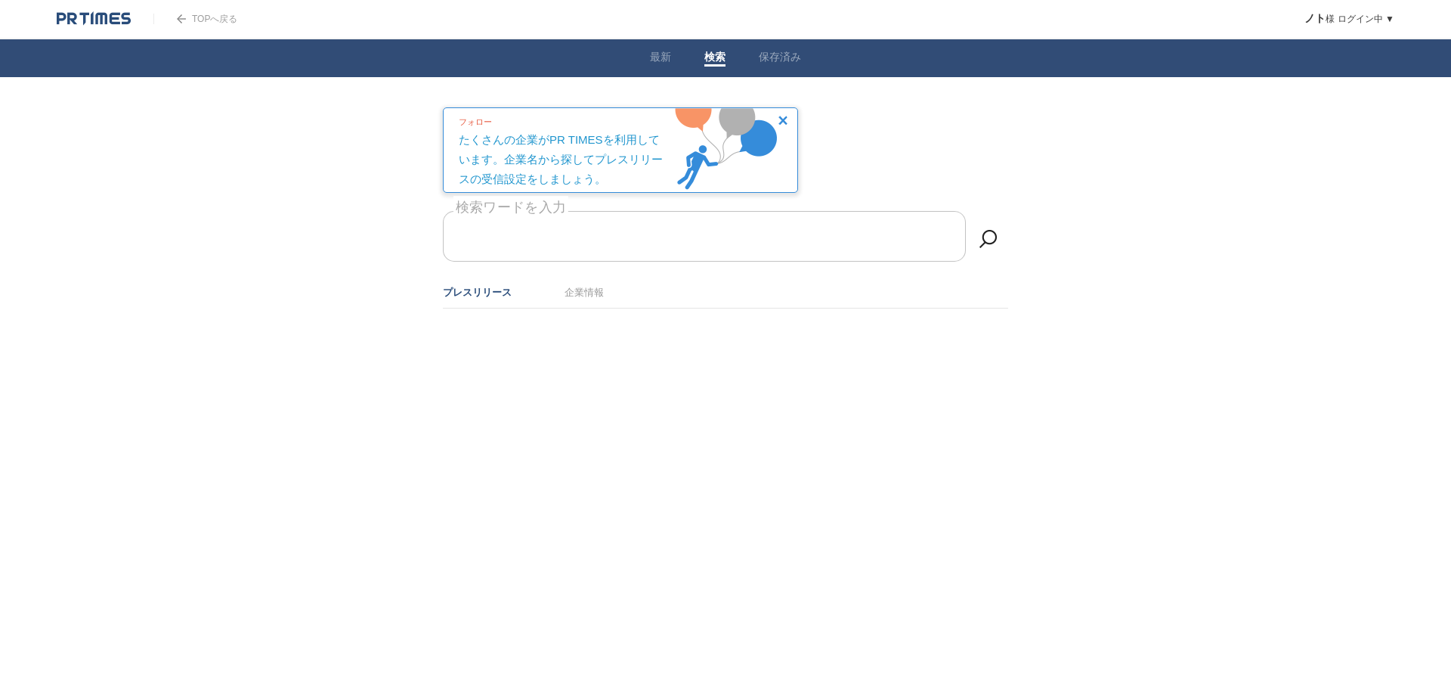
click at [519, 236] on input "検索ワードを入力" at bounding box center [704, 236] width 523 height 51
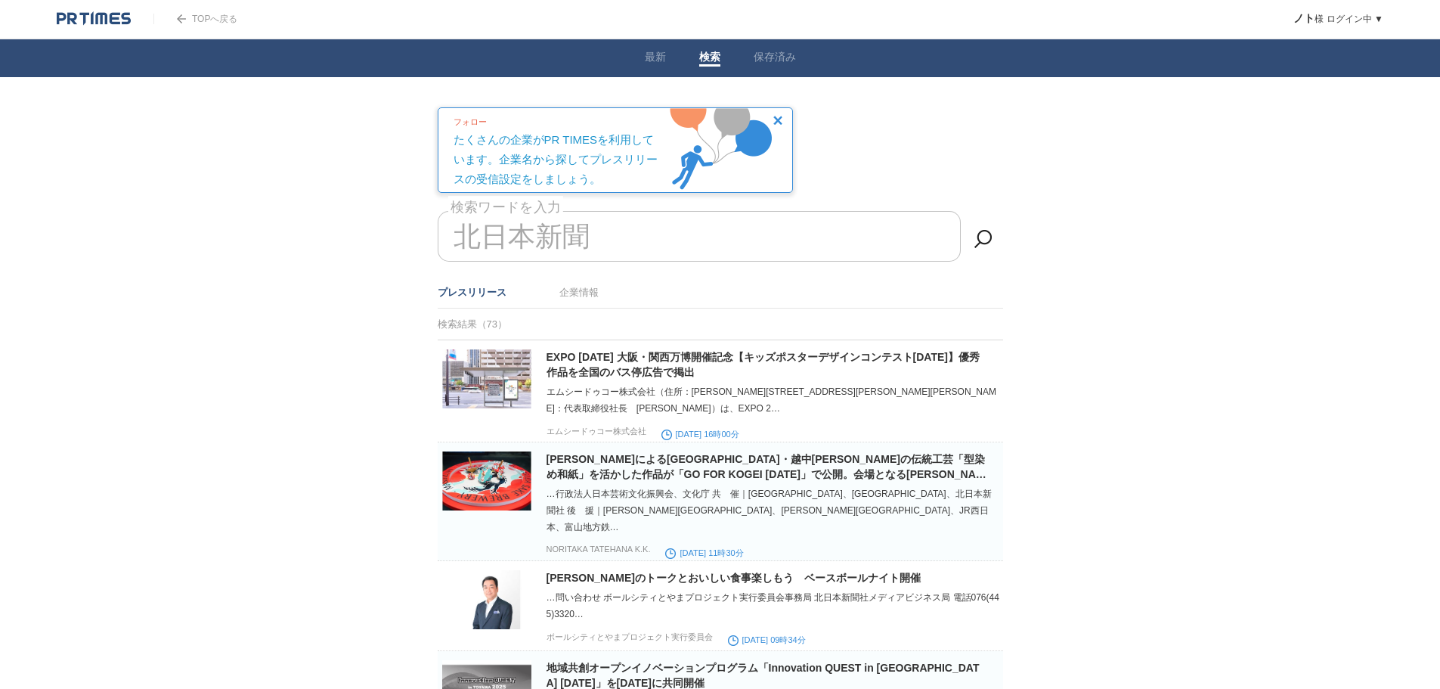
type input "北日本新聞"
click at [564, 298] on li "企業情報" at bounding box center [578, 292] width 39 height 25
click at [572, 296] on link "企業情報" at bounding box center [578, 292] width 39 height 11
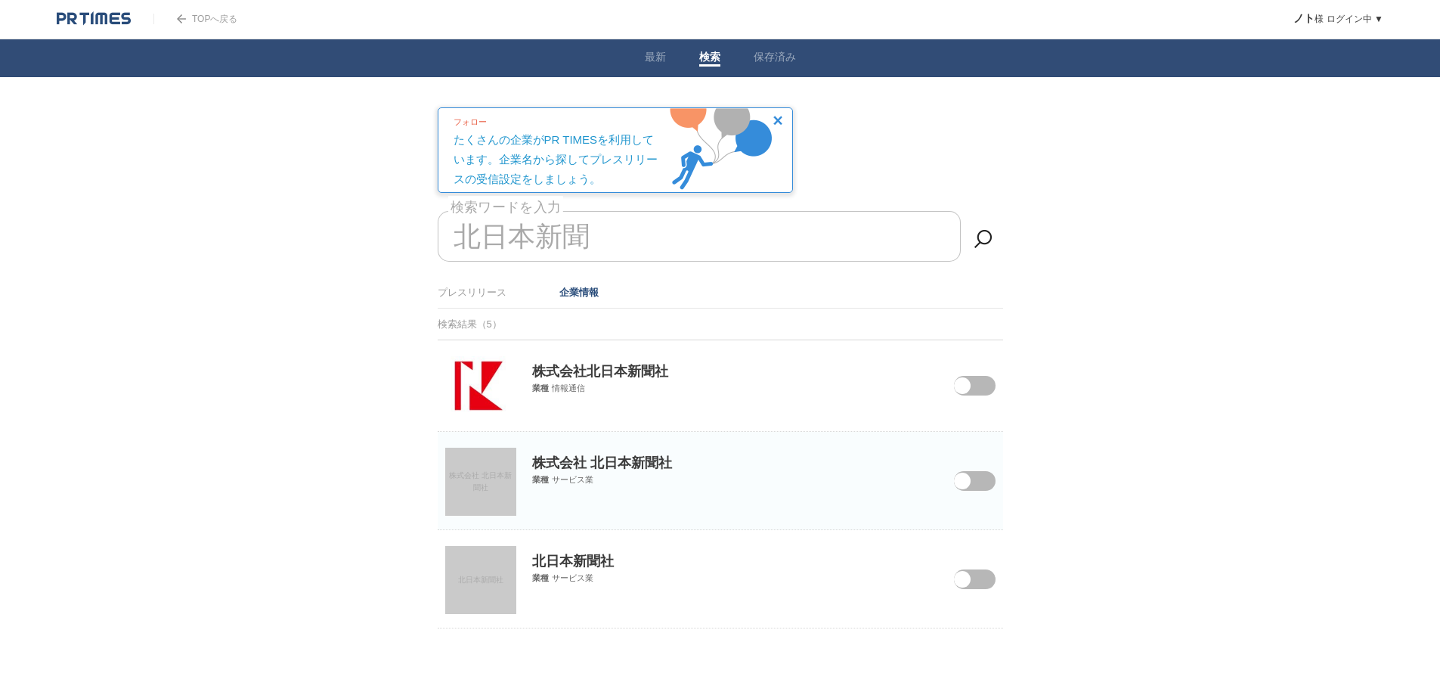
click at [482, 391] on img at bounding box center [481, 386] width 60 height 60
click at [485, 479] on span "株式会社 北日本新聞社" at bounding box center [480, 481] width 63 height 20
click at [489, 602] on link "北日本新聞社" at bounding box center [480, 580] width 71 height 68
click at [779, 52] on link "保存済み" at bounding box center [775, 59] width 42 height 16
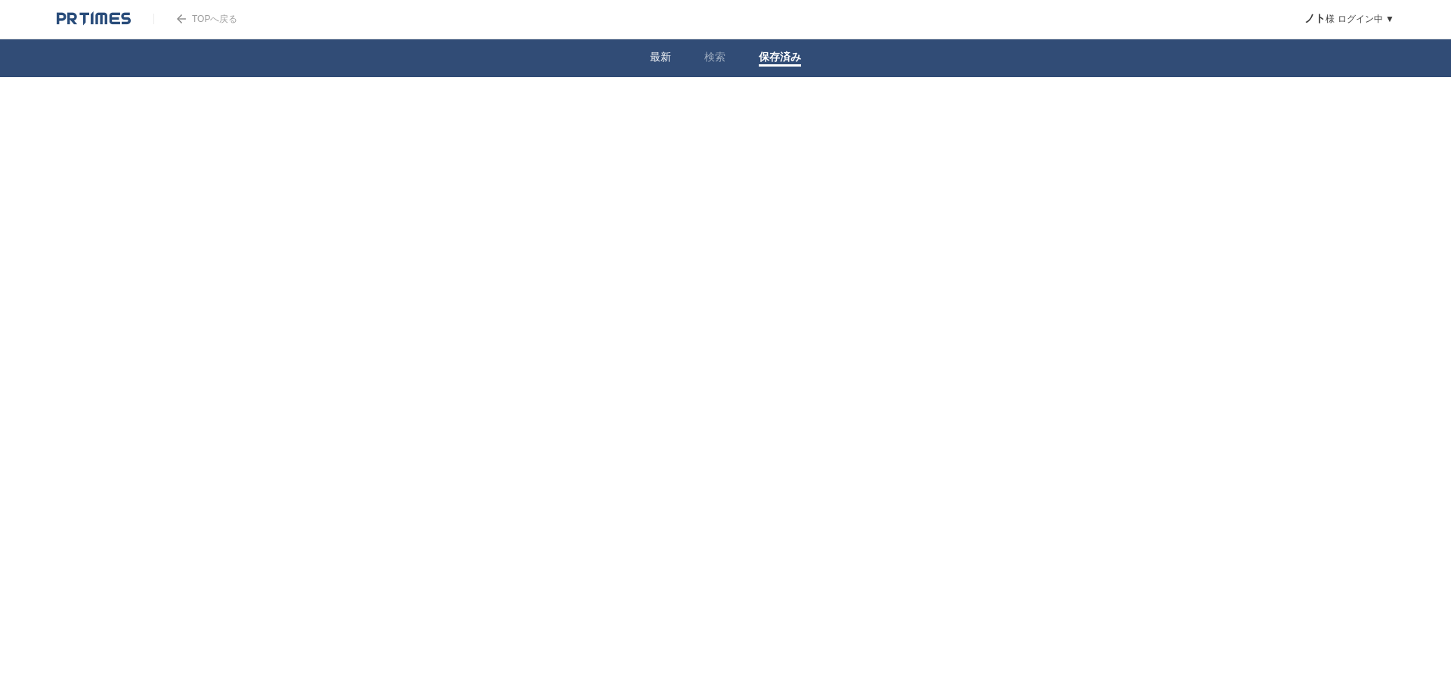
click at [645, 54] on li "最新" at bounding box center [660, 58] width 54 height 38
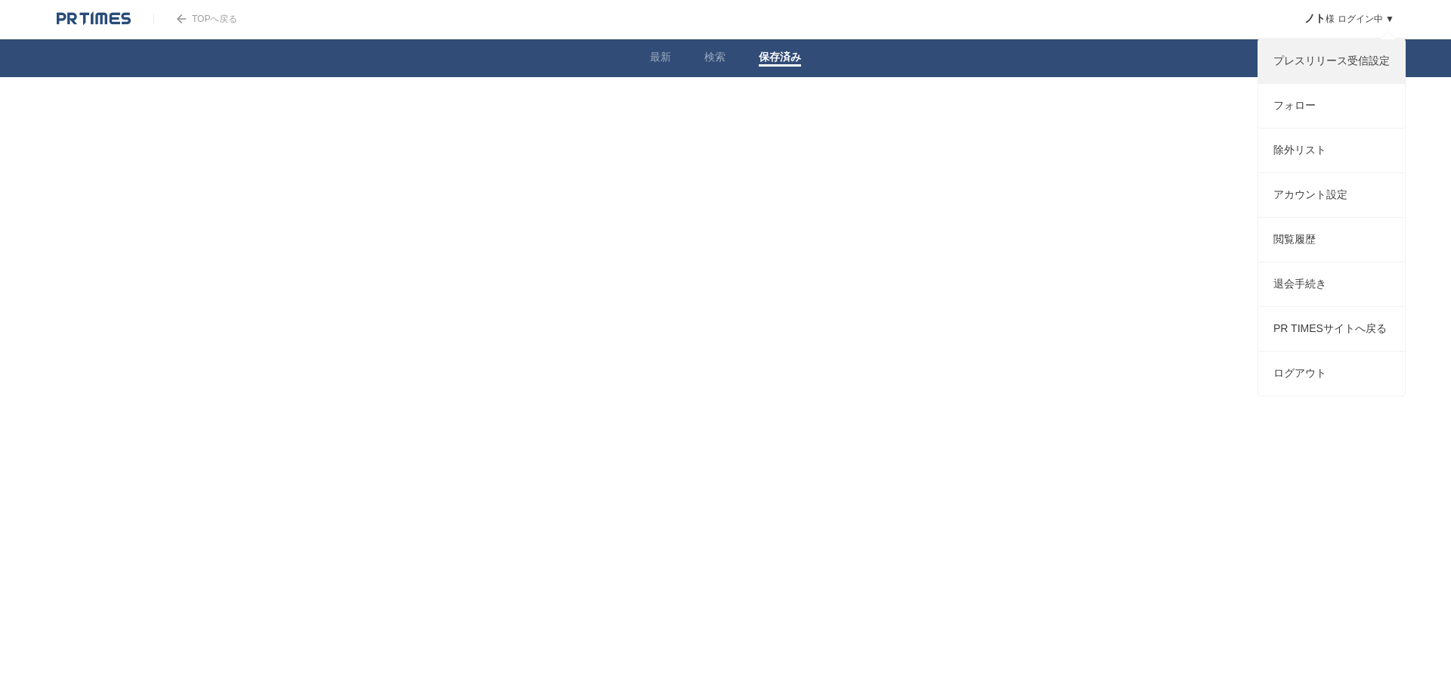
click at [1305, 70] on link "プレスリリース受信設定" at bounding box center [1332, 61] width 147 height 44
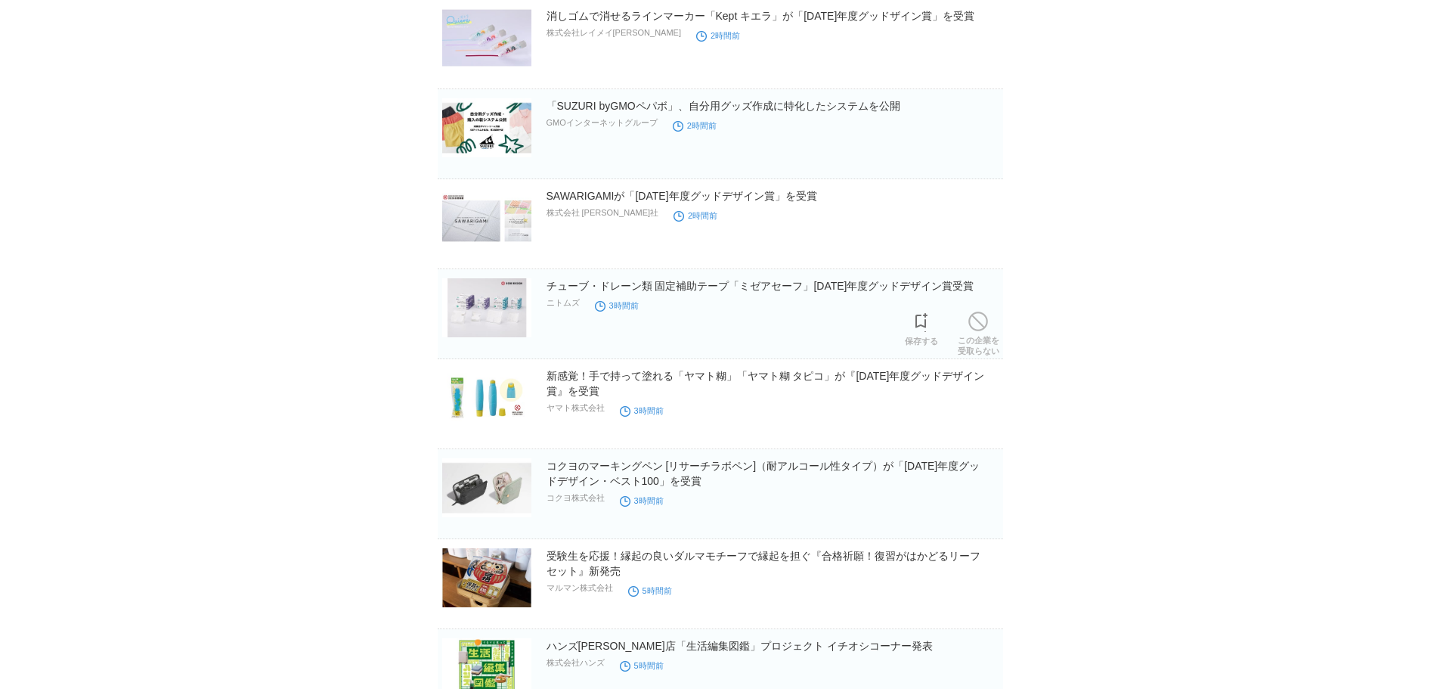
scroll to position [454, 0]
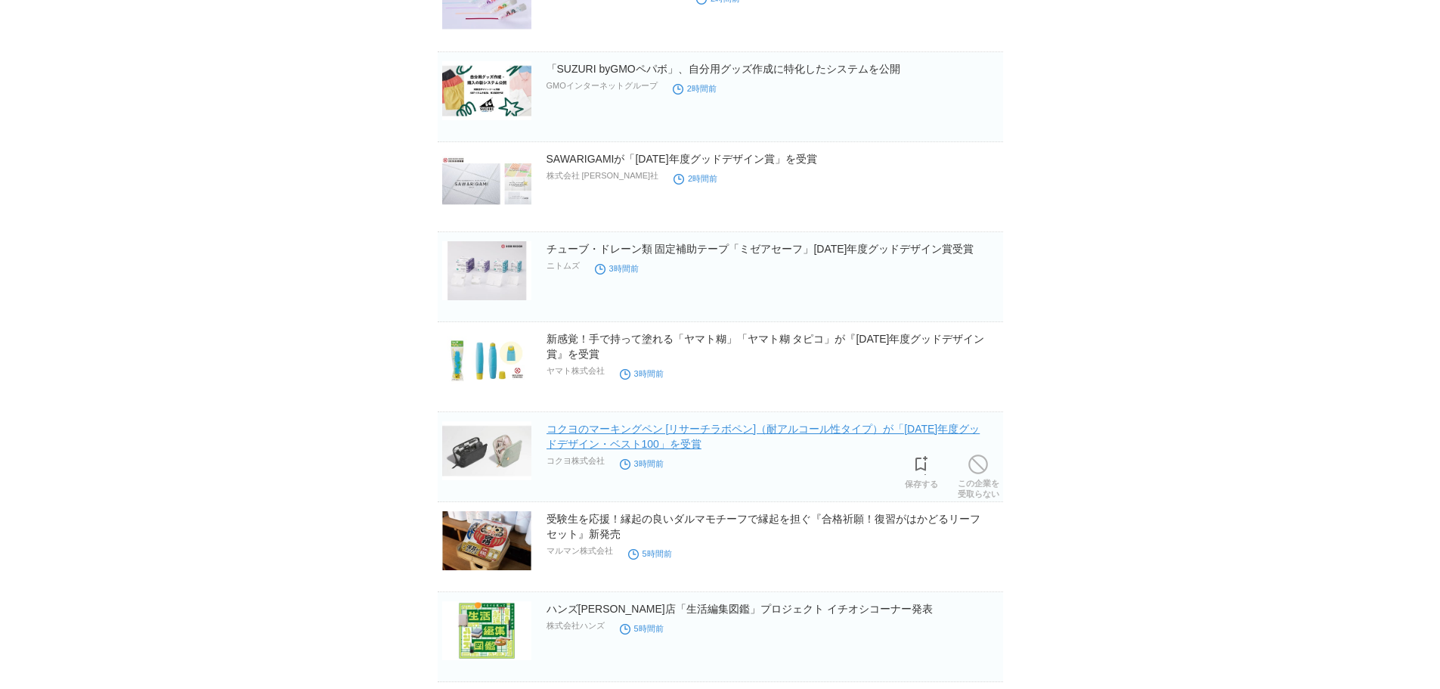
click at [581, 431] on link "コクヨのマーキングペン [リサーチラボペン]（耐アルコール性タイプ）が「2025年度グッドデザイン・ベスト100」を受賞" at bounding box center [764, 436] width 434 height 27
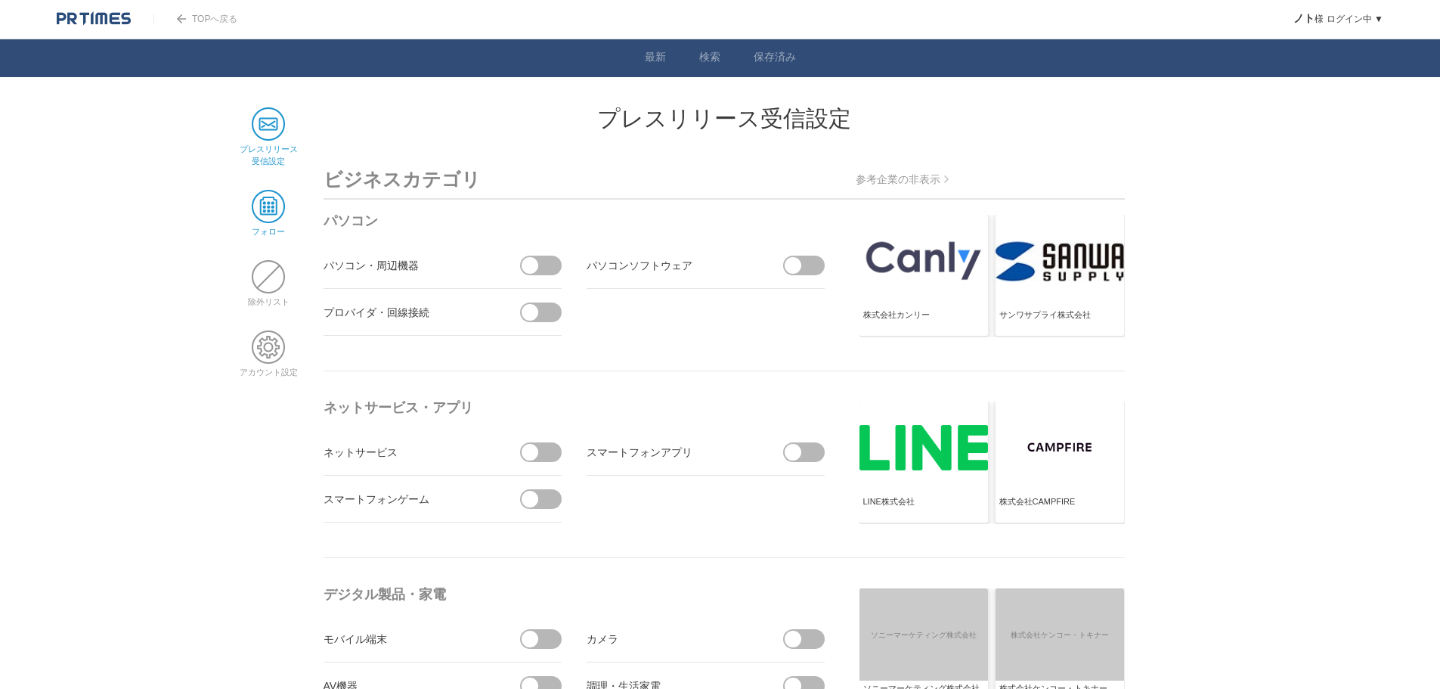
click at [274, 219] on span at bounding box center [268, 206] width 33 height 33
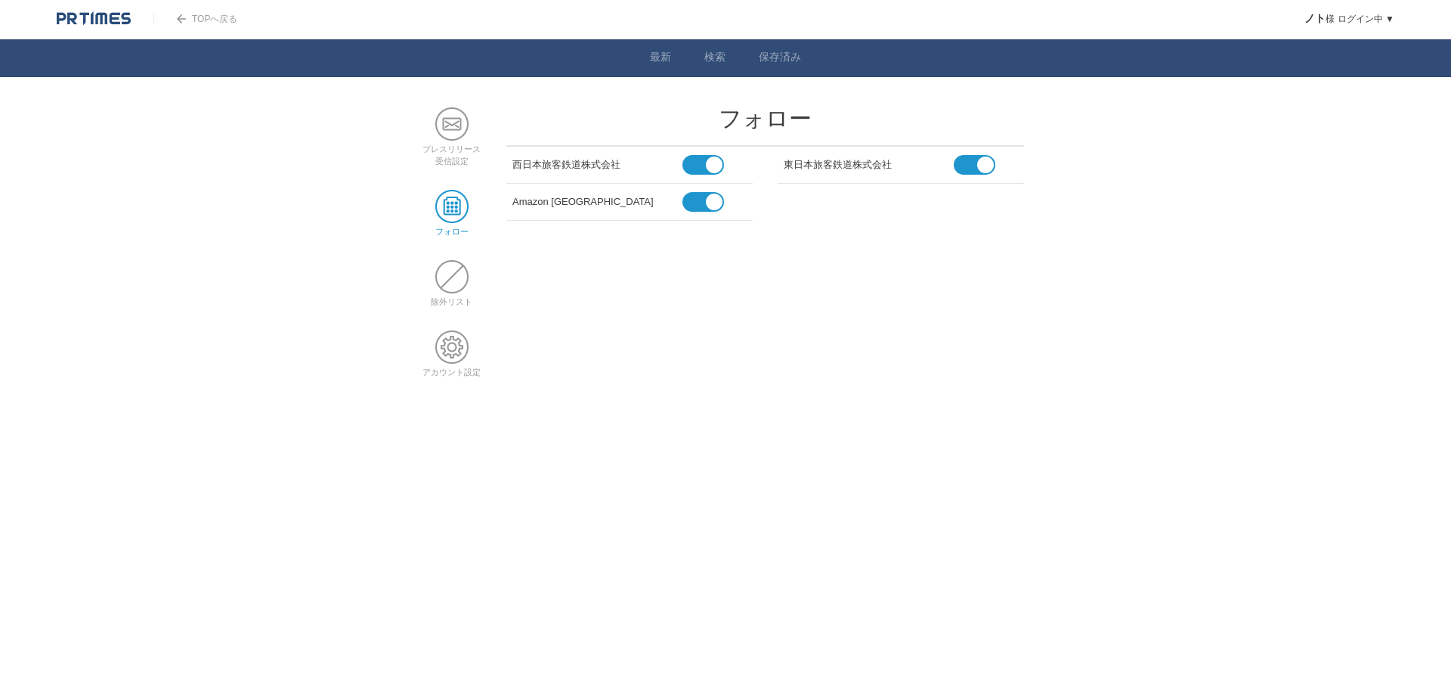
click at [599, 167] on div "西日本旅客鉄道株式会社" at bounding box center [598, 162] width 170 height 19
click at [550, 202] on div "Amazon [GEOGRAPHIC_DATA]" at bounding box center [598, 199] width 170 height 19
click at [853, 167] on div "東日本旅客鉄道株式会社" at bounding box center [869, 162] width 170 height 19
click at [547, 166] on div "西日本旅客鉄道株式会社" at bounding box center [598, 162] width 170 height 19
click at [530, 200] on div "Amazon [GEOGRAPHIC_DATA]" at bounding box center [598, 199] width 170 height 19
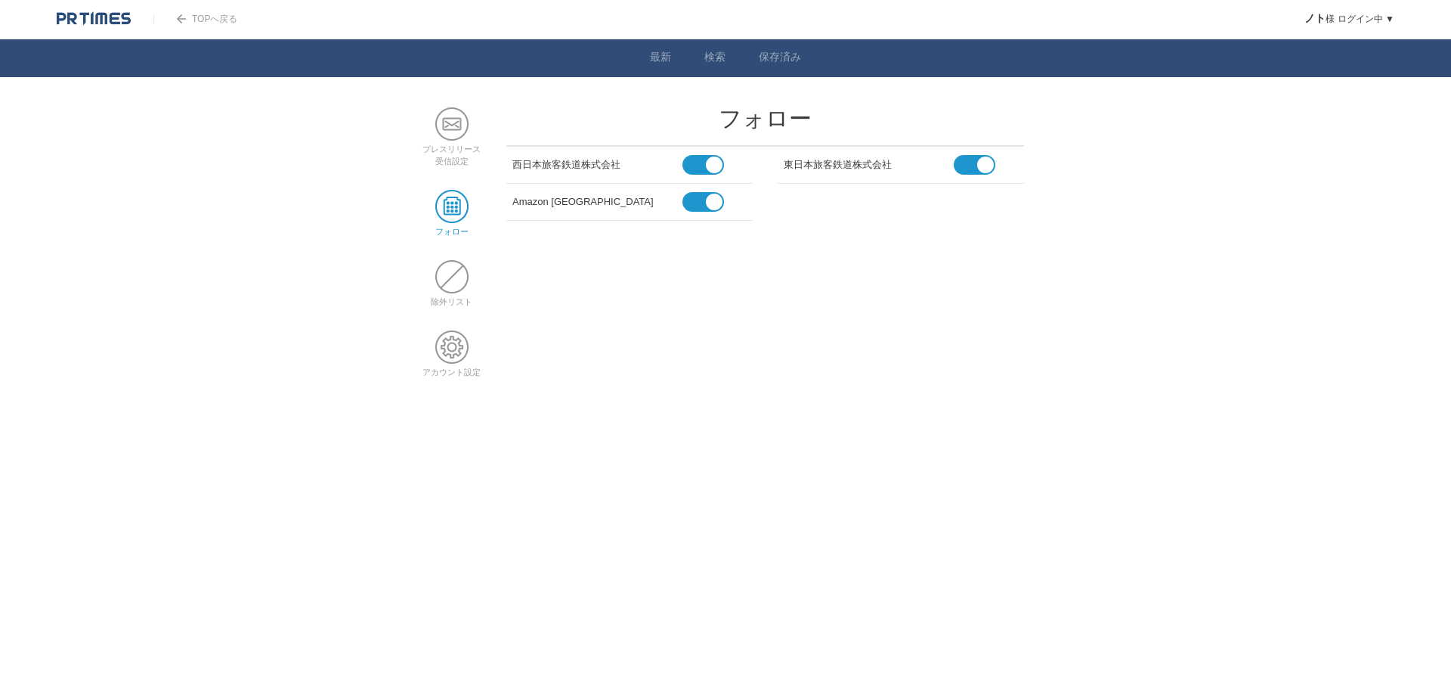
drag, startPoint x: 516, startPoint y: 203, endPoint x: 556, endPoint y: 206, distance: 40.2
click at [556, 206] on div "Amazon [GEOGRAPHIC_DATA]" at bounding box center [598, 199] width 170 height 19
click at [598, 204] on div "Amazon [GEOGRAPHIC_DATA]" at bounding box center [598, 199] width 170 height 19
click at [708, 61] on link "検索" at bounding box center [715, 59] width 21 height 16
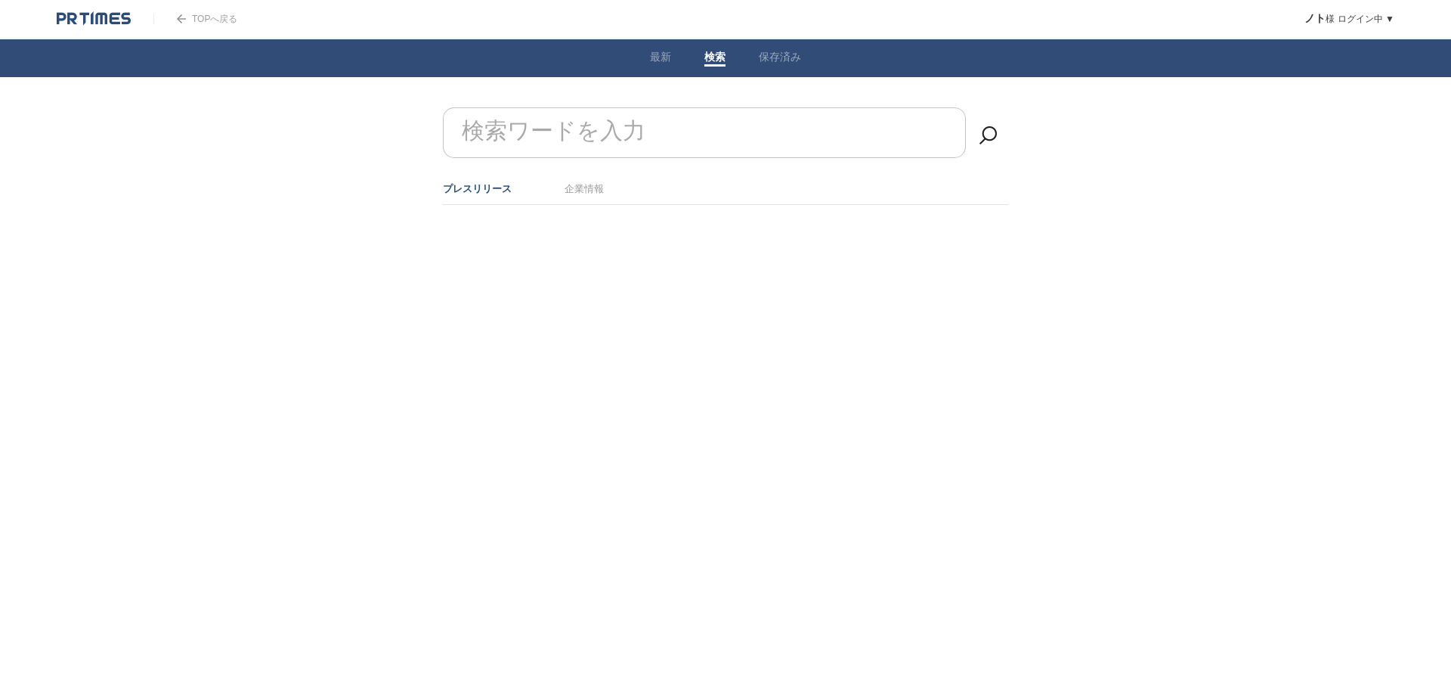
click at [615, 107] on form "検索ワードを入力" at bounding box center [725, 107] width 565 height 0
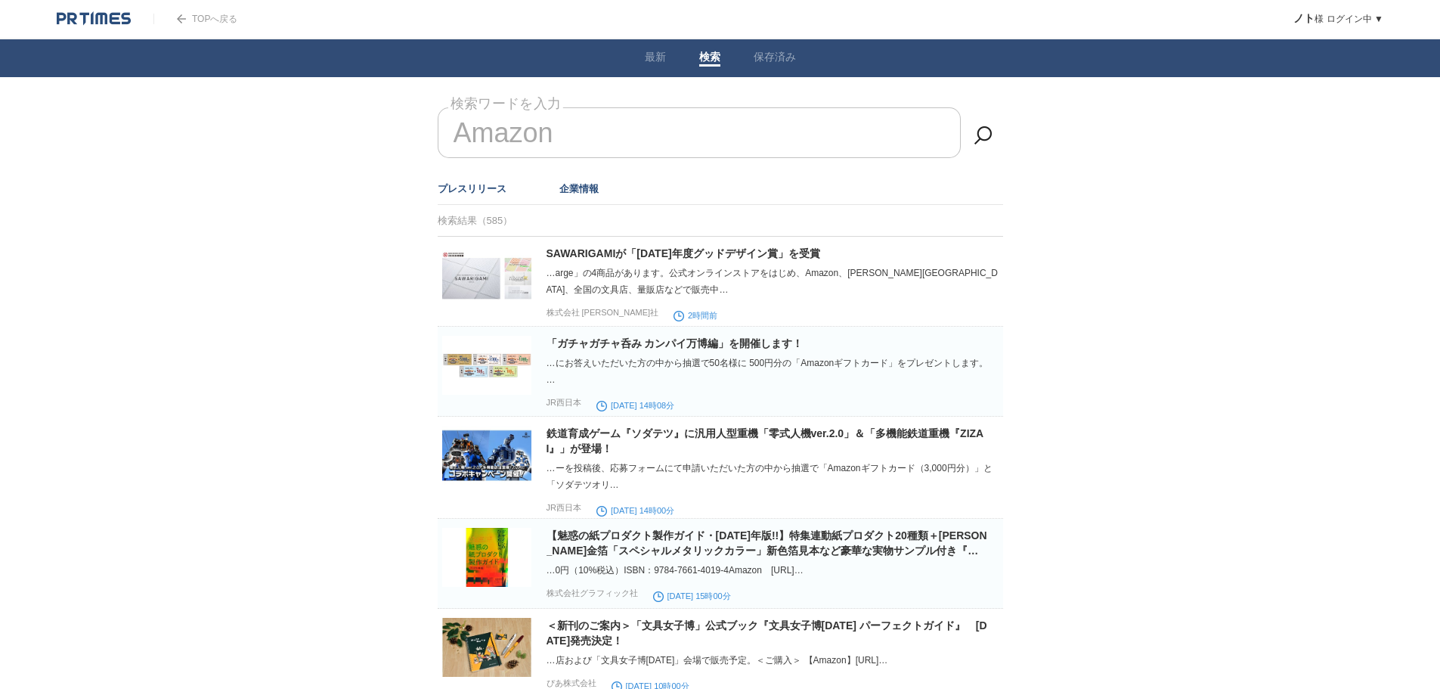
type input "Amazon"
click at [570, 188] on link "企業情報" at bounding box center [578, 188] width 39 height 11
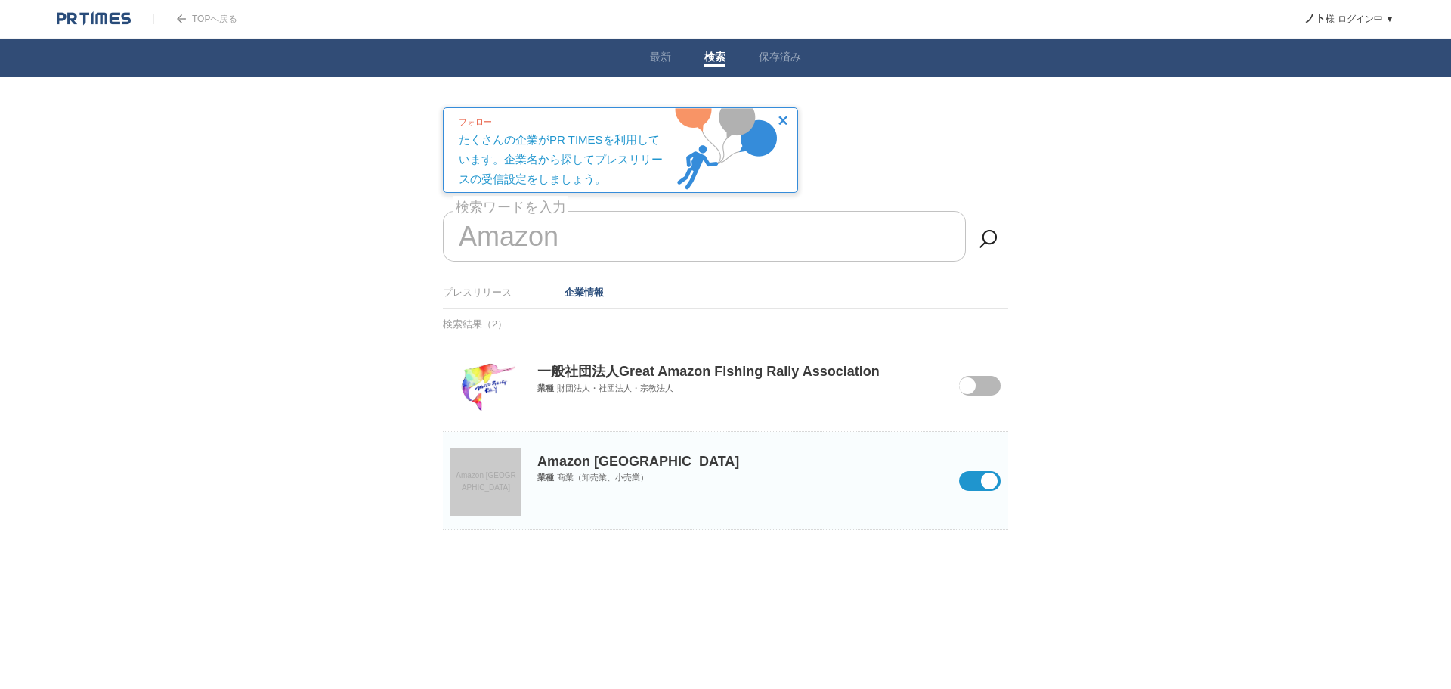
click at [492, 490] on link "Amazon [GEOGRAPHIC_DATA]" at bounding box center [486, 482] width 71 height 68
click at [483, 387] on img at bounding box center [486, 386] width 60 height 60
click at [463, 466] on link "Amazon [GEOGRAPHIC_DATA]" at bounding box center [486, 482] width 71 height 68
